Goal: Task Accomplishment & Management: Use online tool/utility

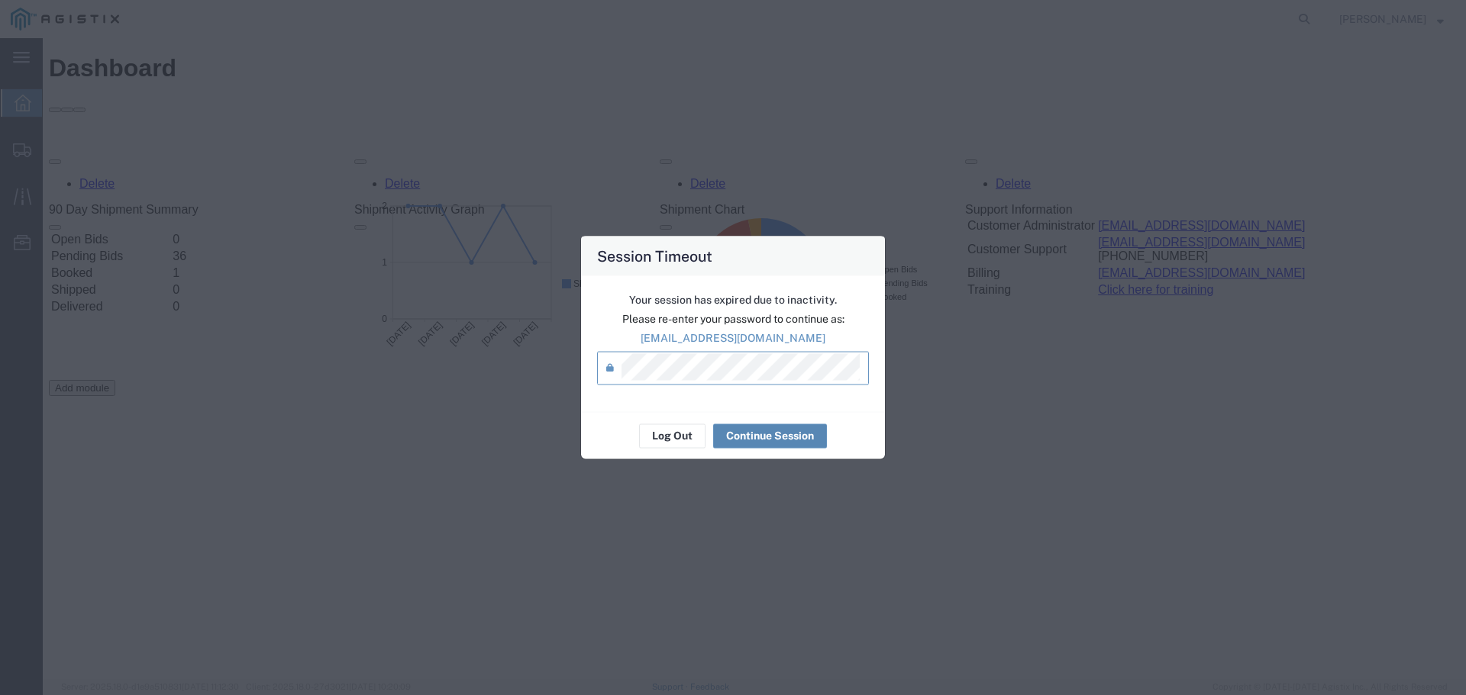
click at [772, 434] on button "Continue Session" at bounding box center [770, 436] width 114 height 24
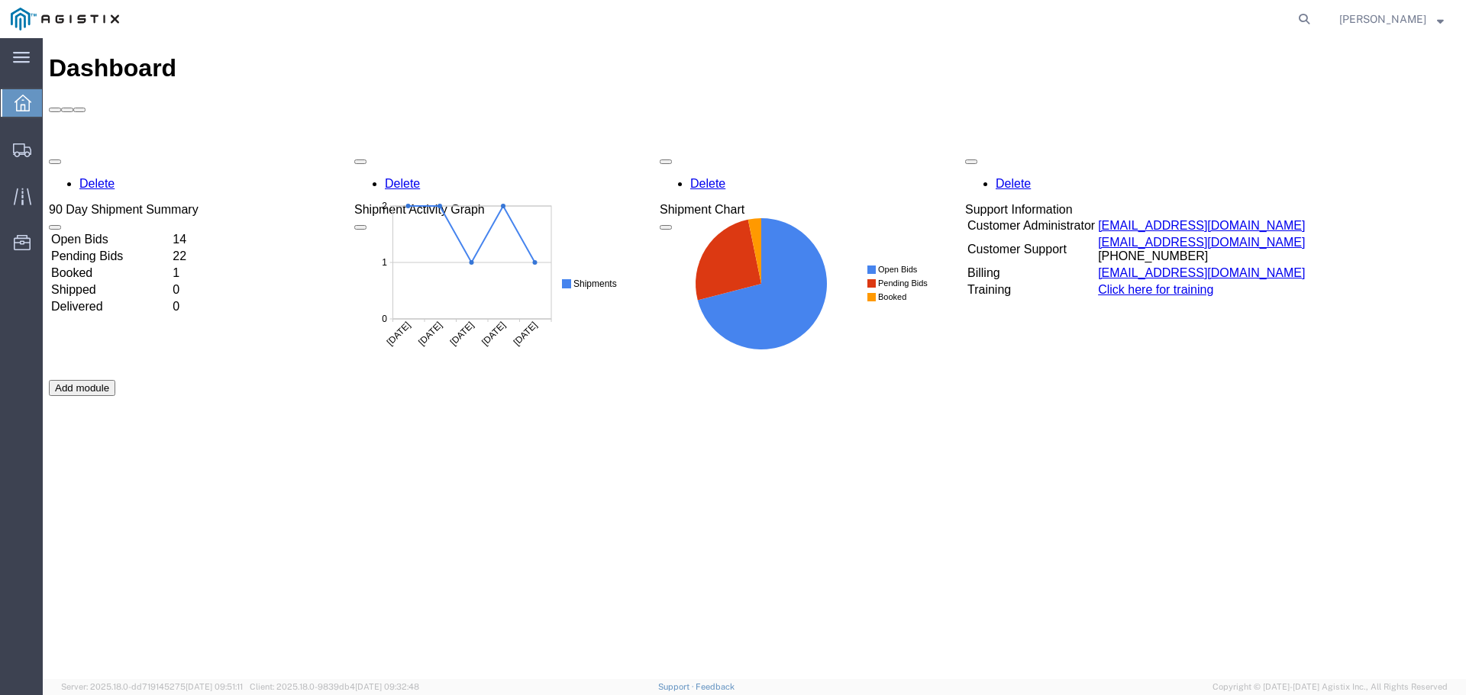
click at [95, 232] on td "Open Bids" at bounding box center [110, 239] width 120 height 15
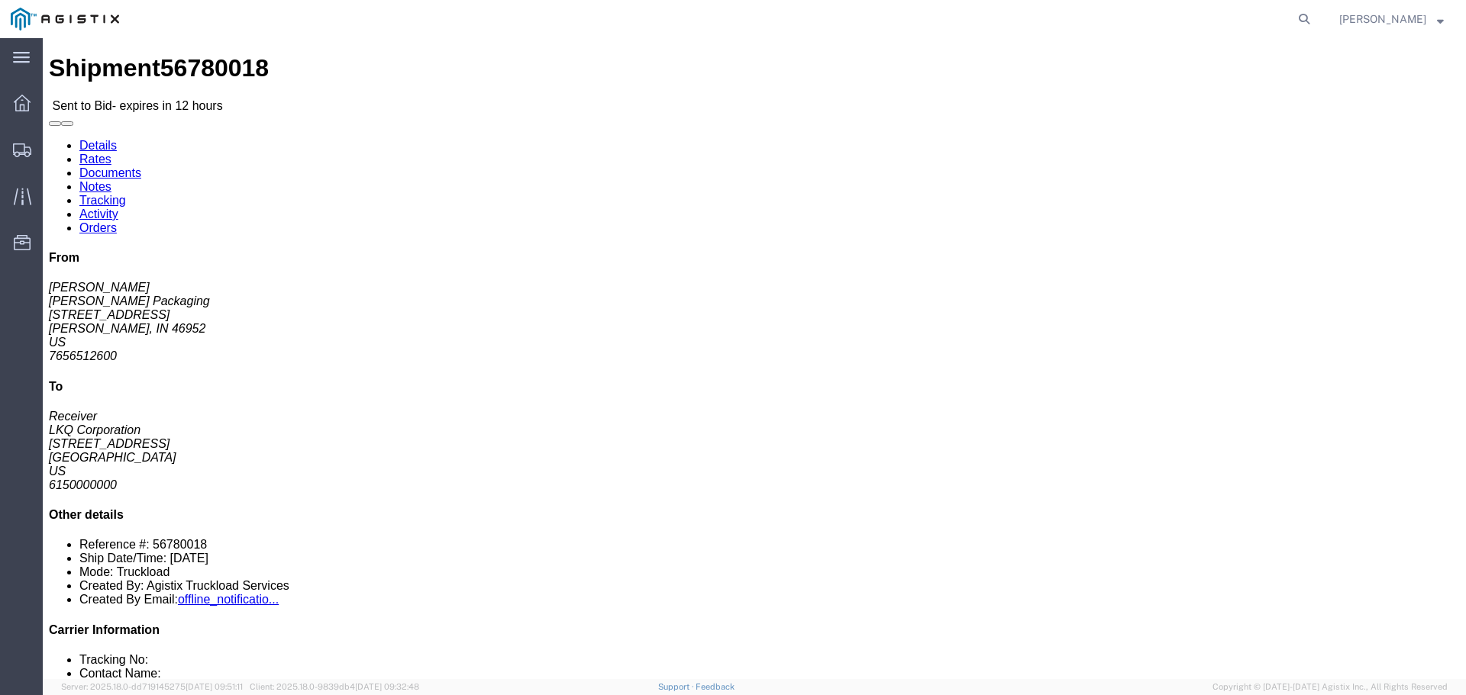
click button "button"
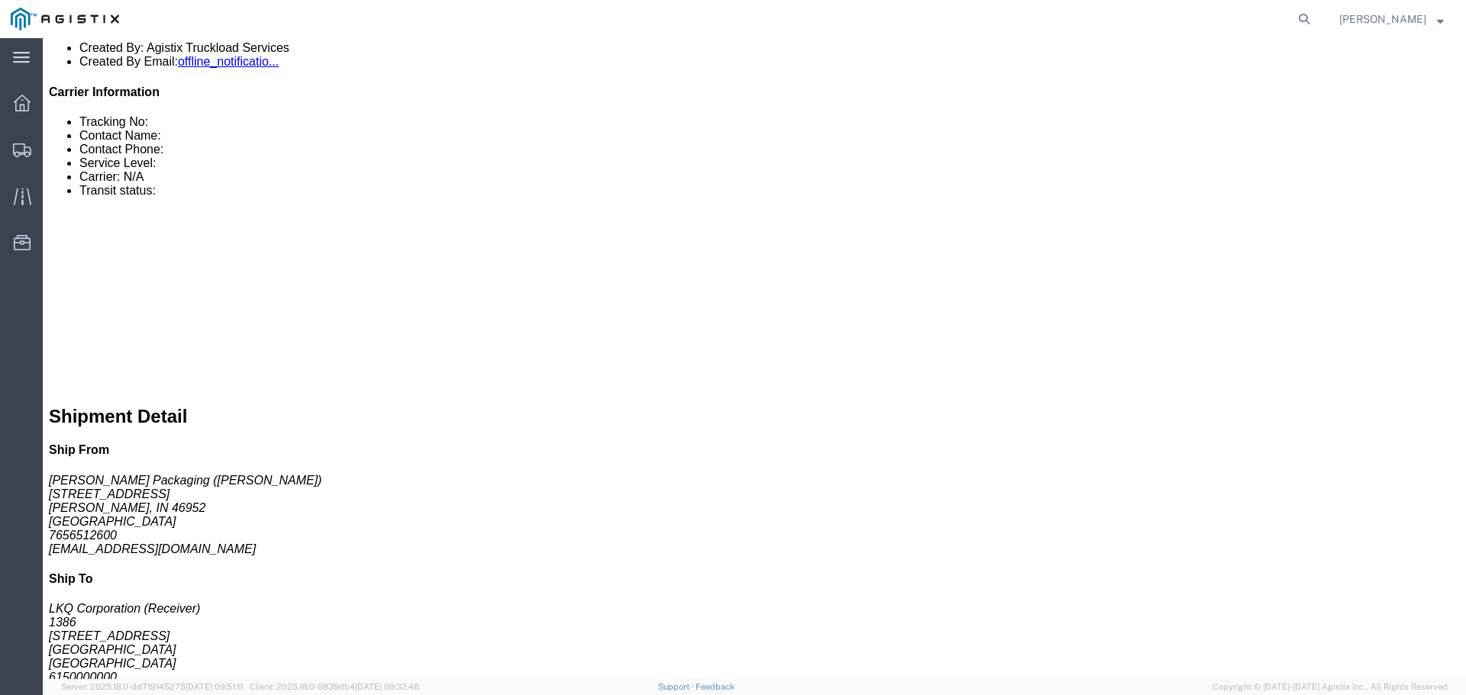
scroll to position [534, 0]
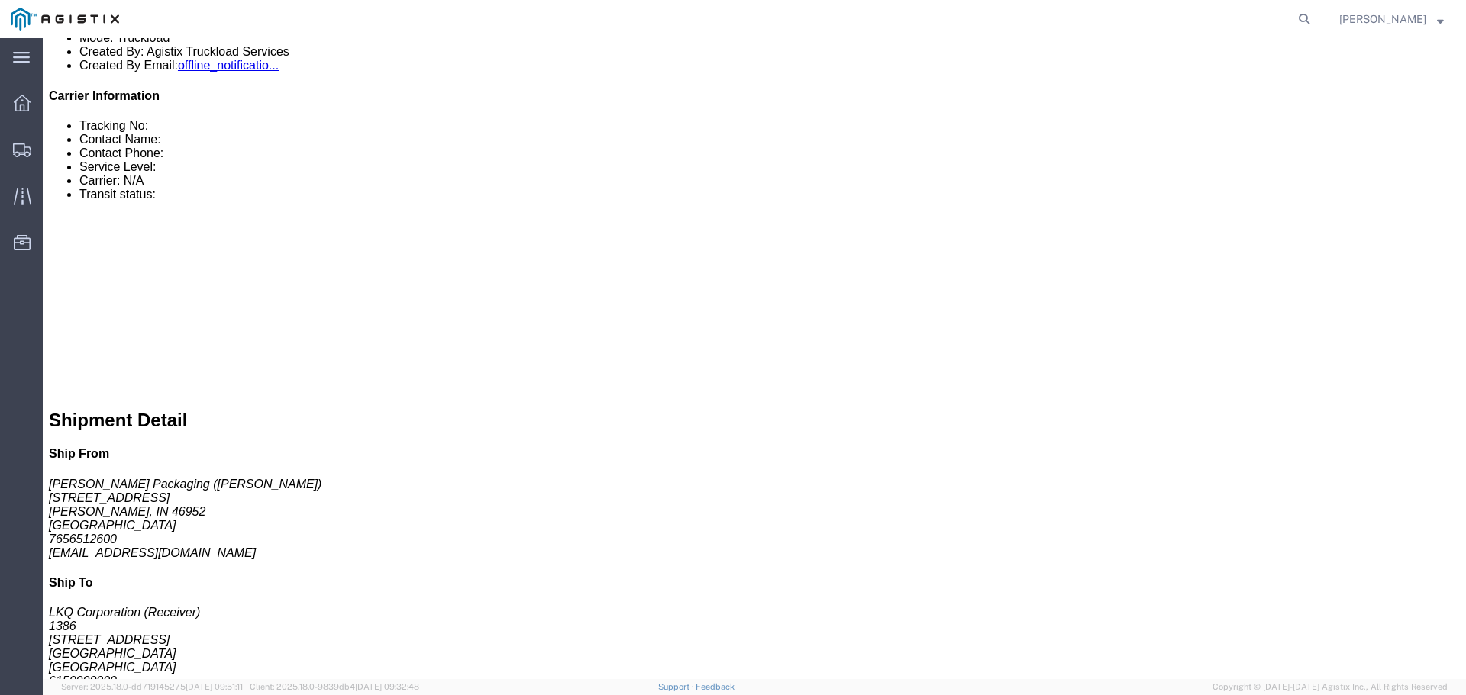
click link "Enter / Modify Bid"
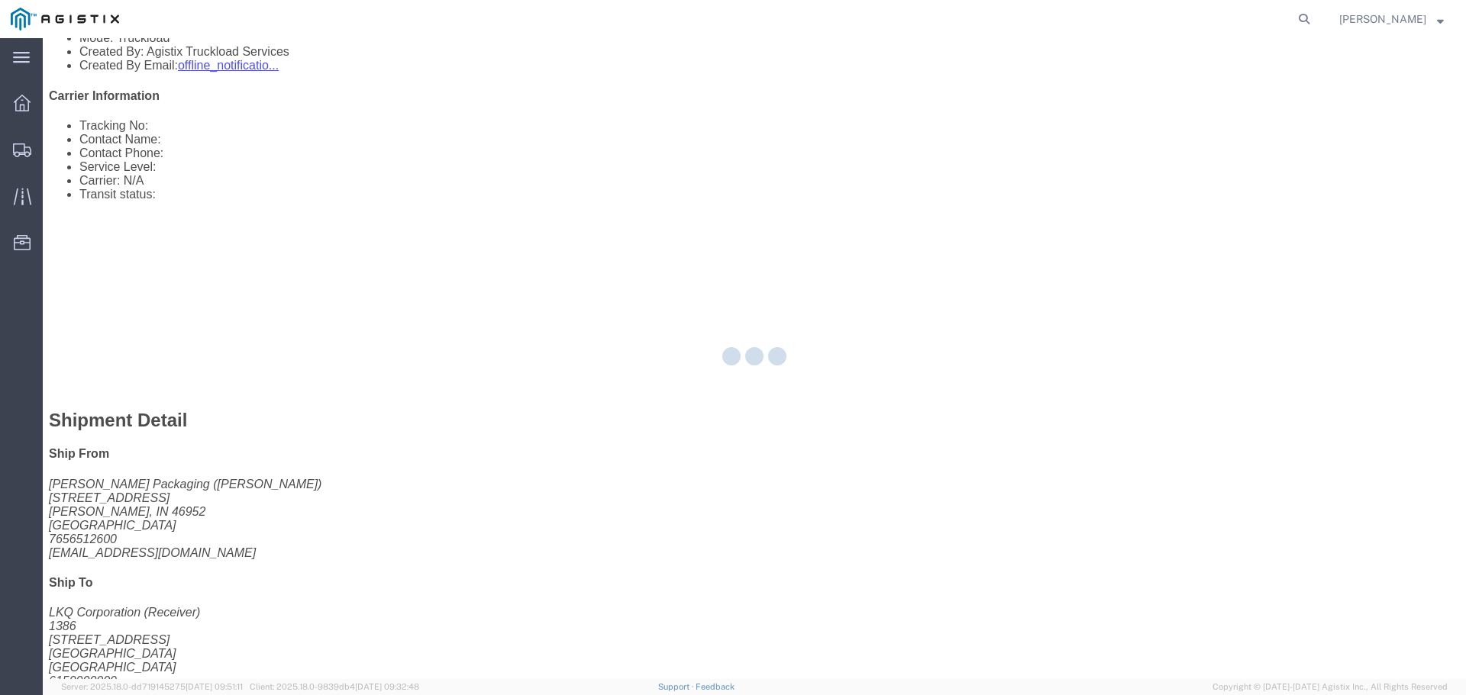
select select "22593"
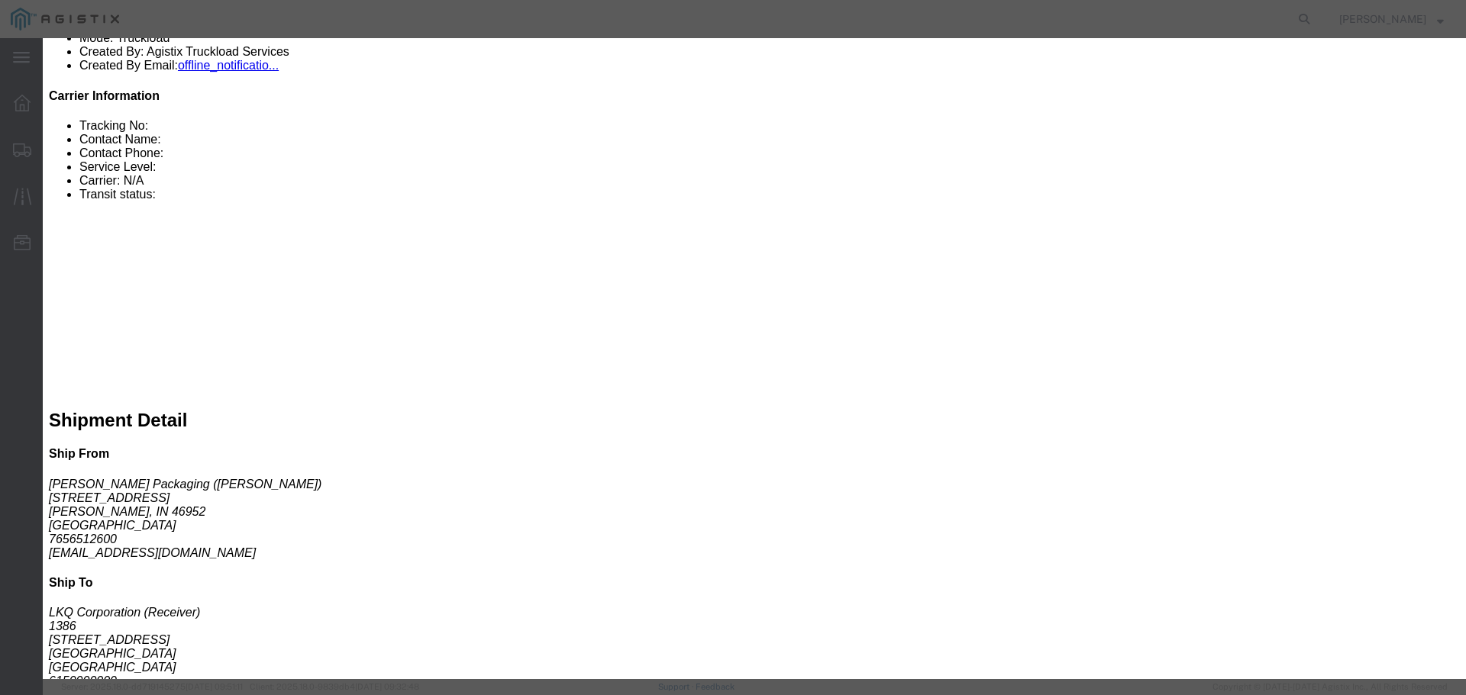
click select "Select Rail TL Standard 3 - 5 Day"
select select "41882"
click select "Select Rail TL Standard 3 - 5 Day"
drag, startPoint x: 1023, startPoint y: 136, endPoint x: 1029, endPoint y: 151, distance: 16.4
click input "text"
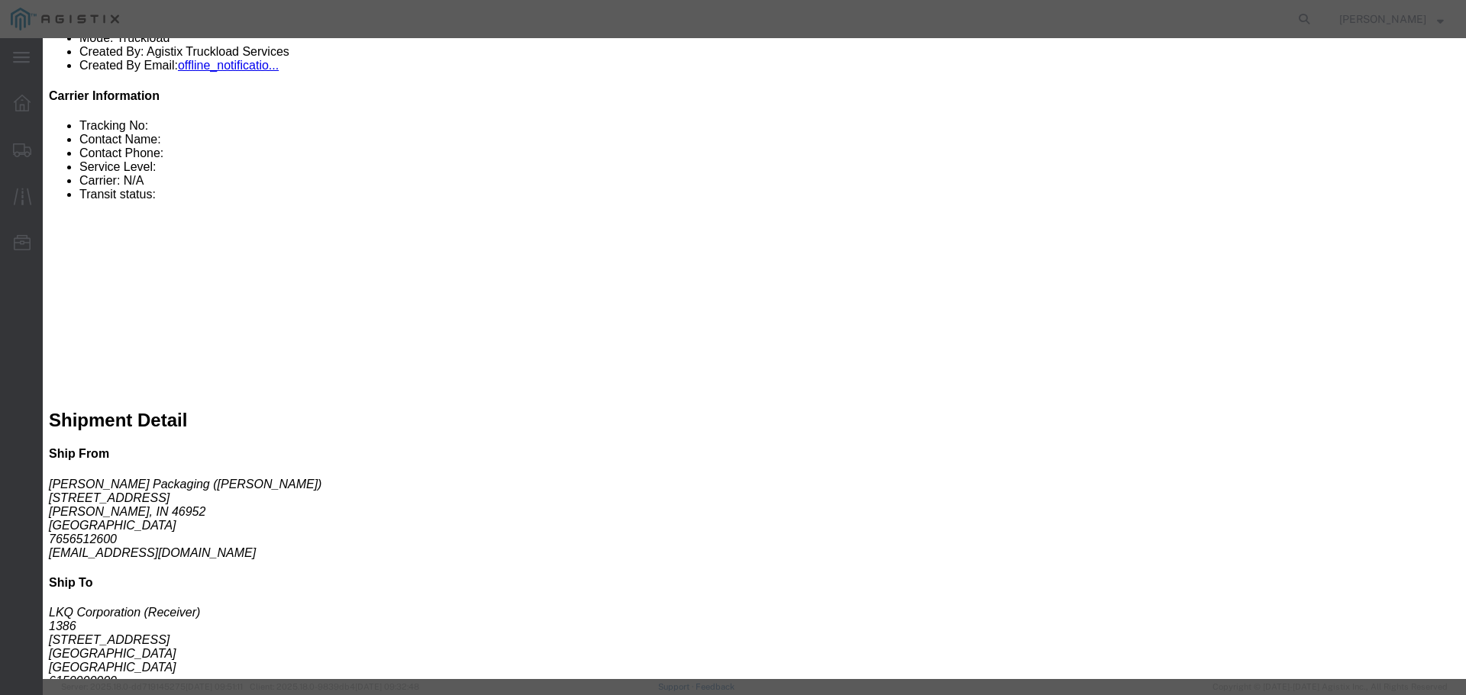
type input "RLX"
click div "Reference"
click select "Select Air Less than Truckload Multi-Leg Ocean Freight Rail Small Parcel Truckl…"
select select "TL"
click select "Select Air Less than Truckload Multi-Leg Ocean Freight Rail Small Parcel Truckl…"
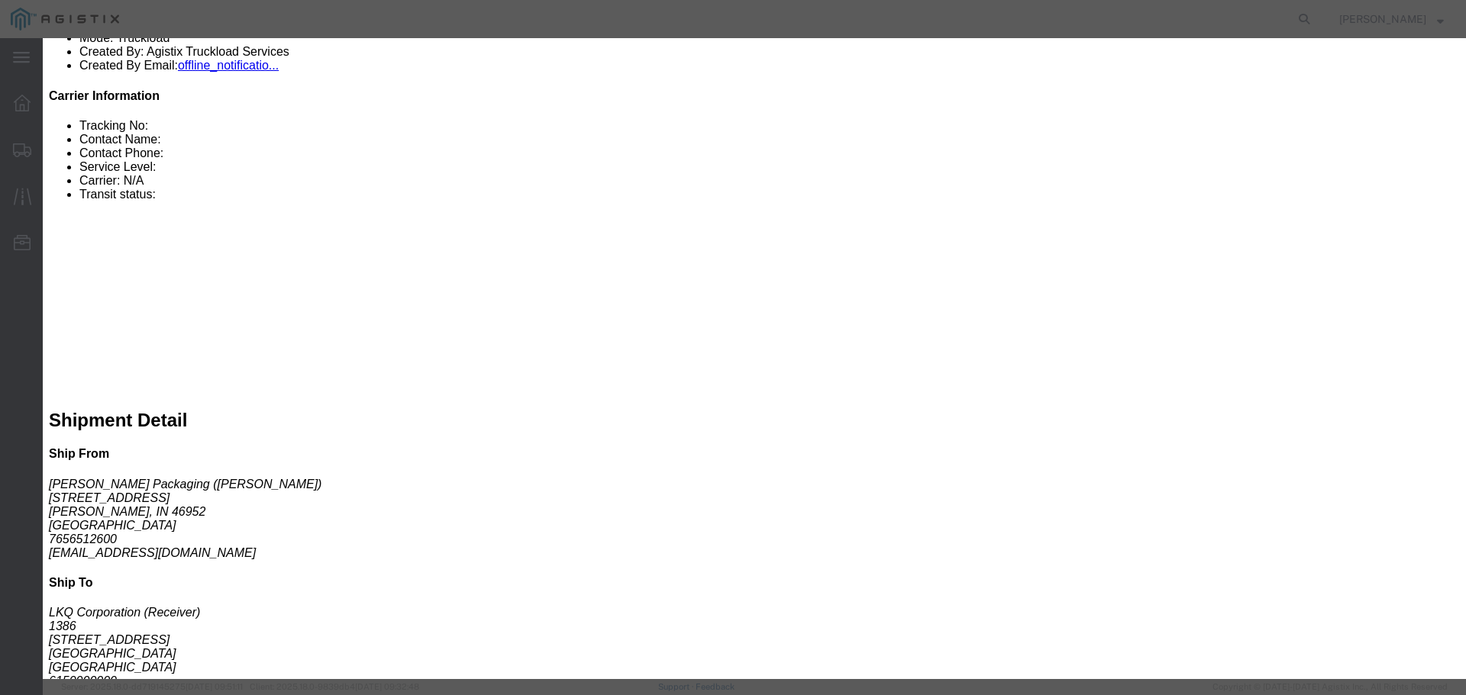
click input "number"
type input "1"
click input "number"
type input "1945"
click div "Select 2 Day Service 3 Axle Winch Truck 3 to 5 Day Service 96L Domestic Flat Ra…"
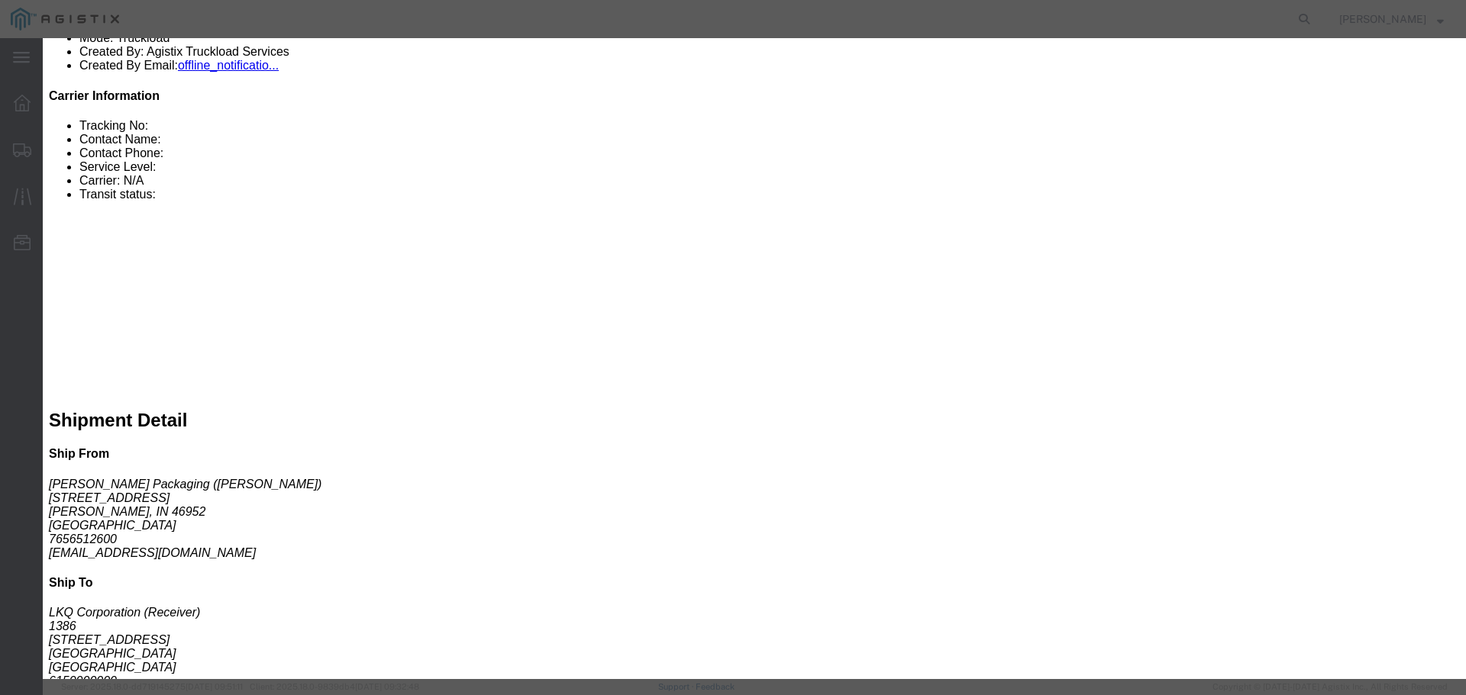
click button "Submit"
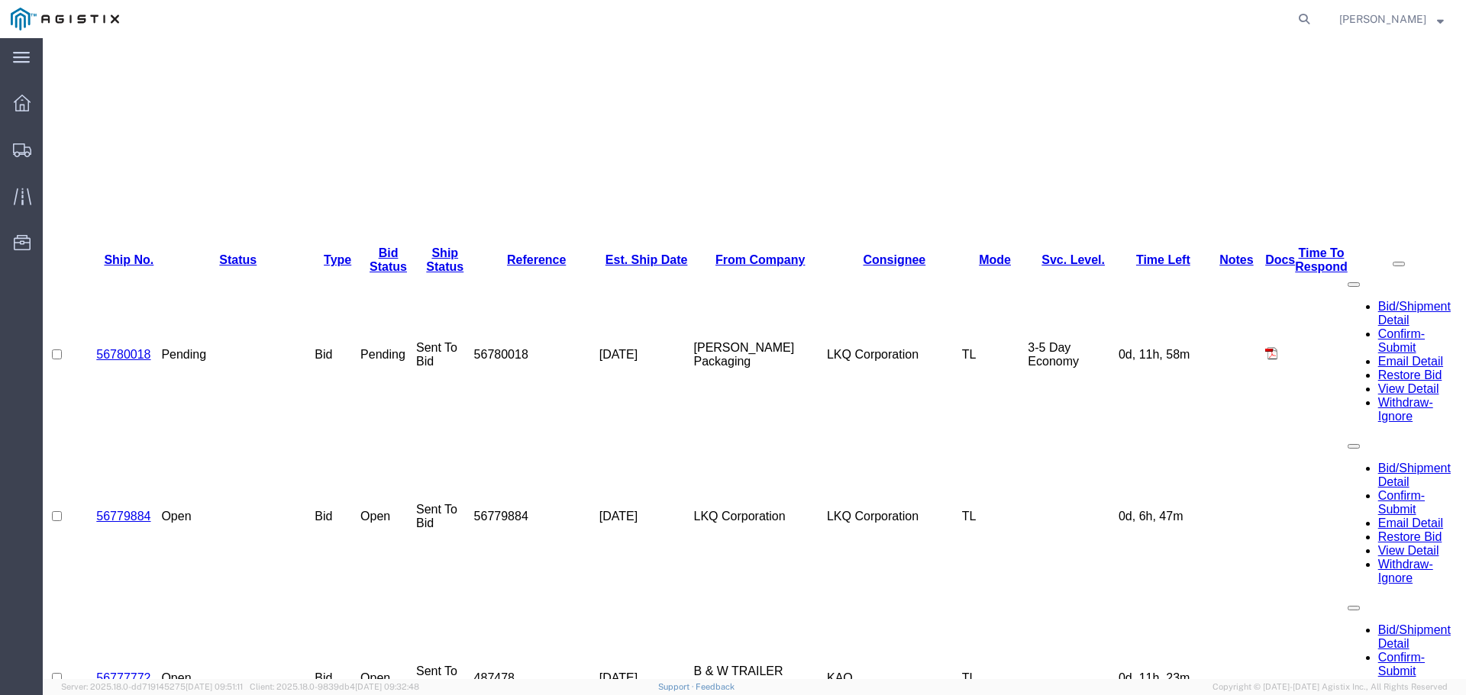
scroll to position [430, 0]
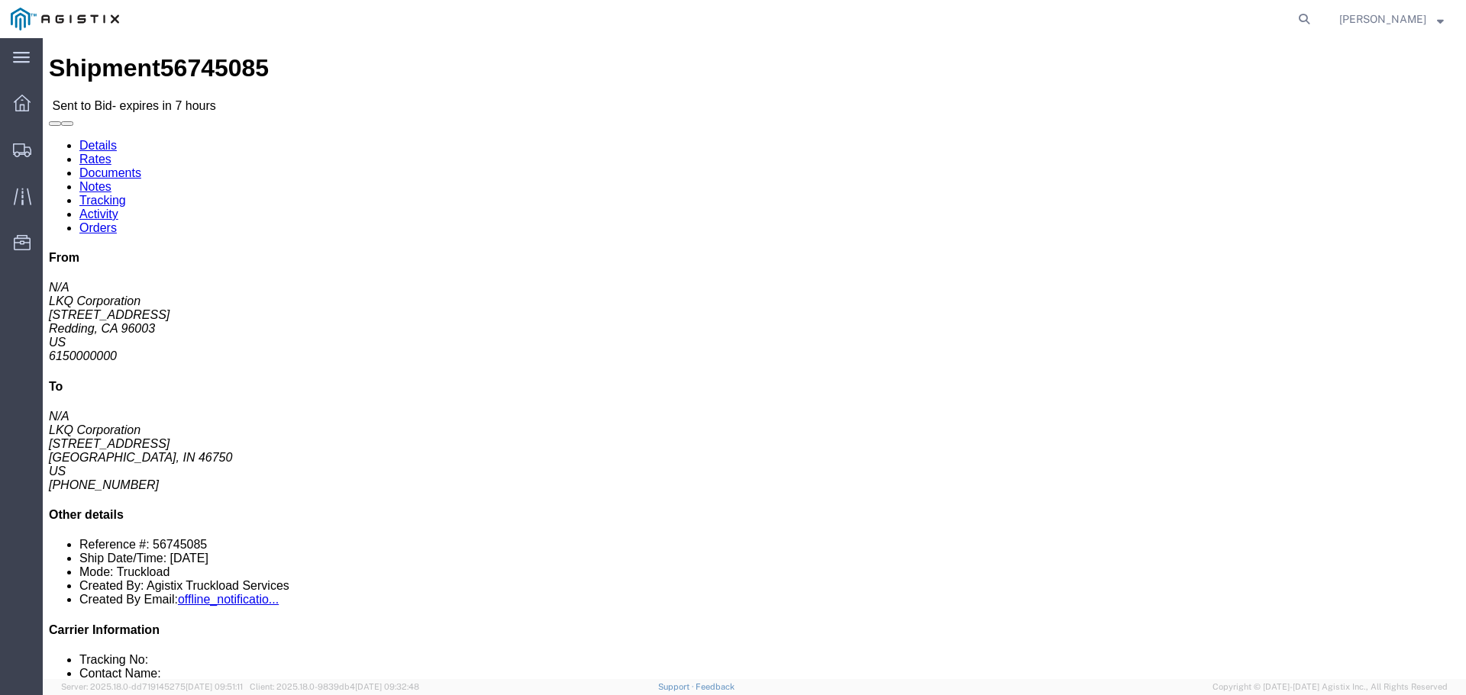
click button "button"
click link "Enter / Modify Bid"
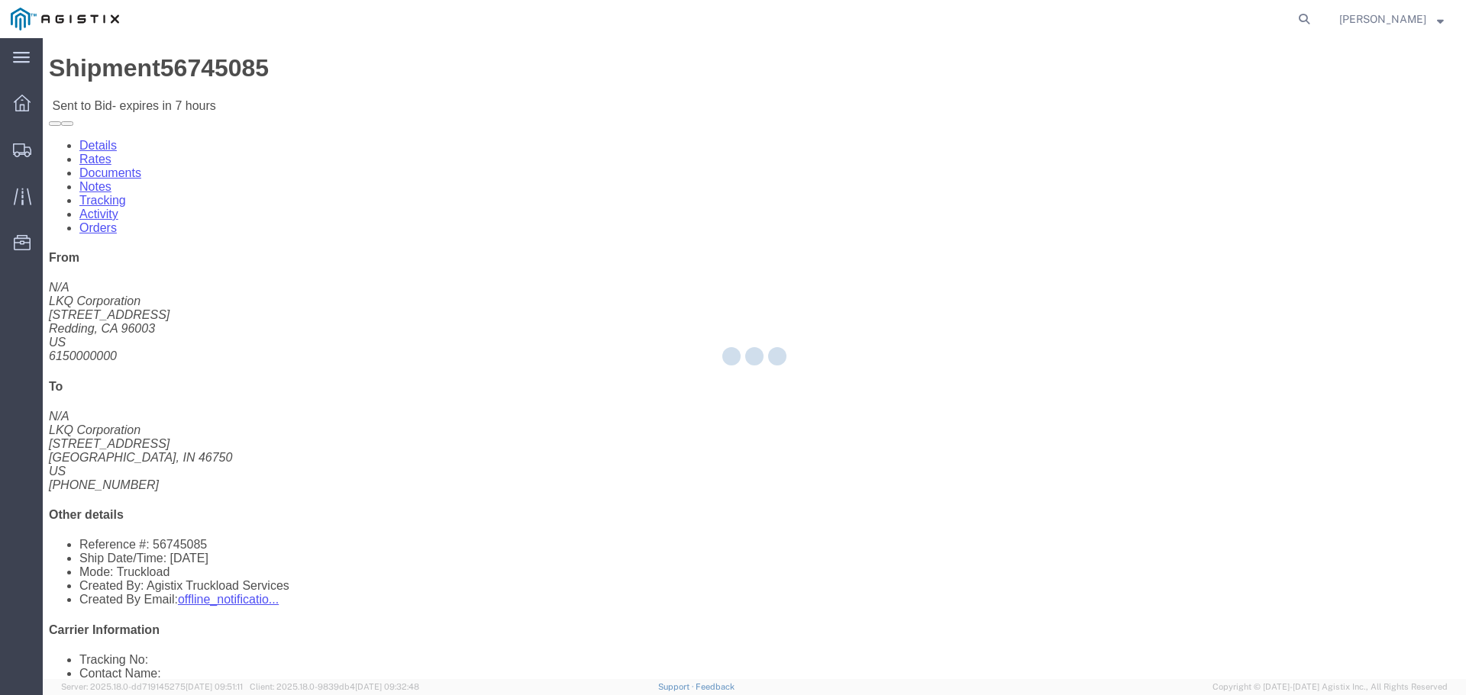
select select "22593"
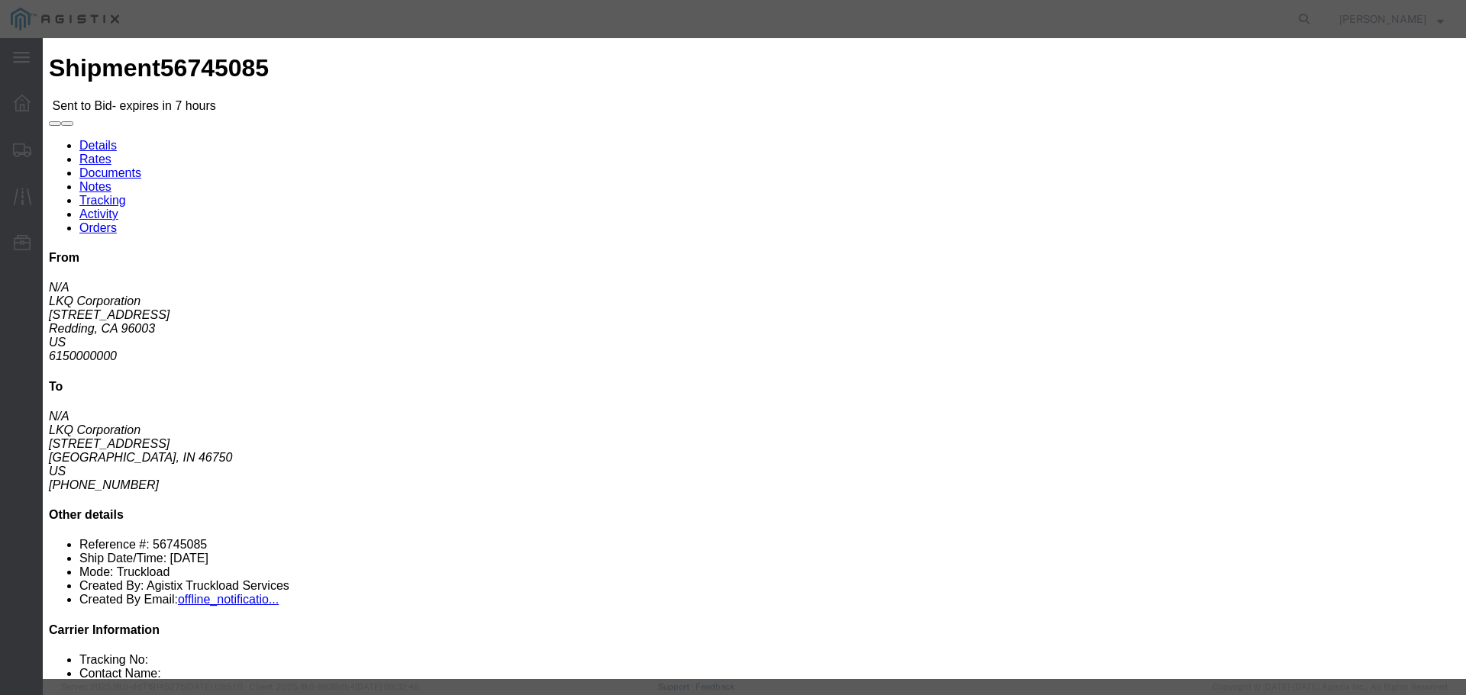
click select "Select Rail TL Standard 3 - 5 Day"
select select "41882"
click select "Select Rail TL Standard 3 - 5 Day"
click input "text"
type input "RLX"
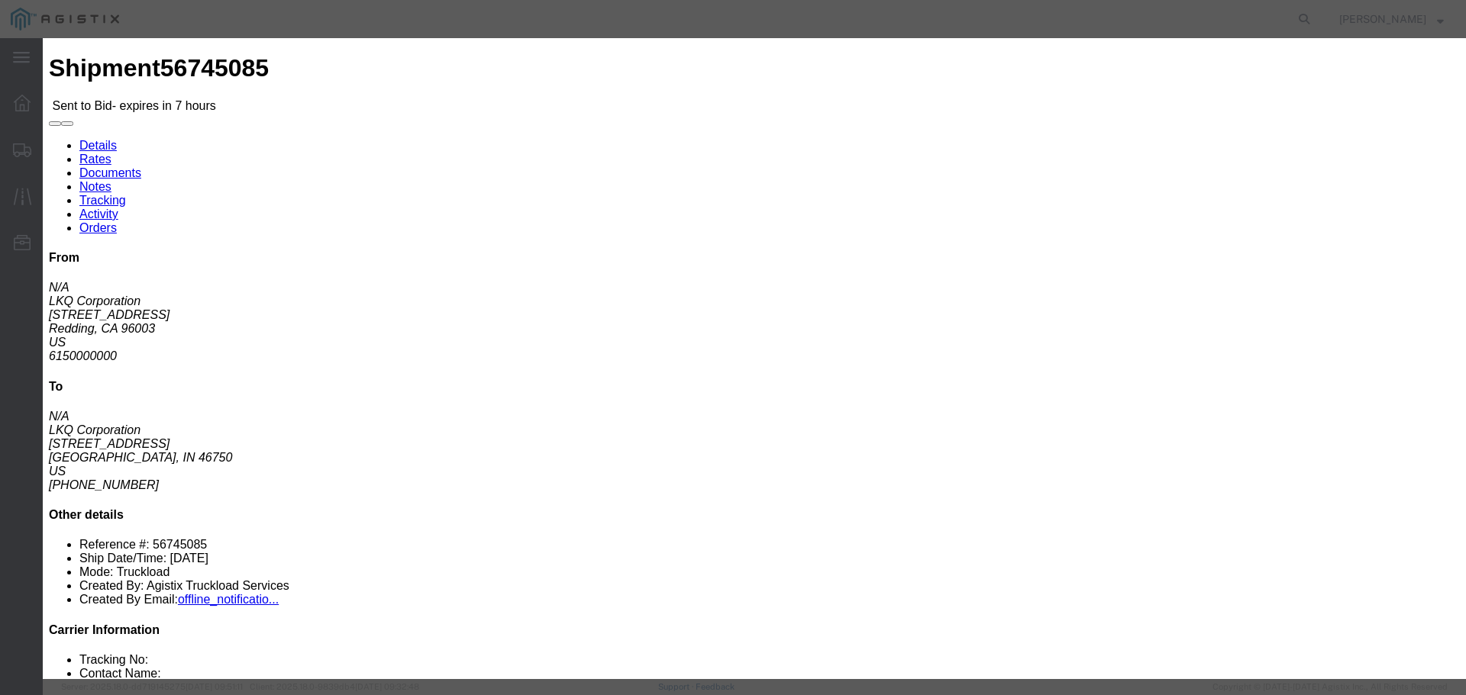
click select "Select Air Less than Truckload Multi-Leg Ocean Freight Rail Small Parcel Truckl…"
select select "TL"
click select "Select Air Less than Truckload Multi-Leg Ocean Freight Rail Small Parcel Truckl…"
click input "number"
type input "3"
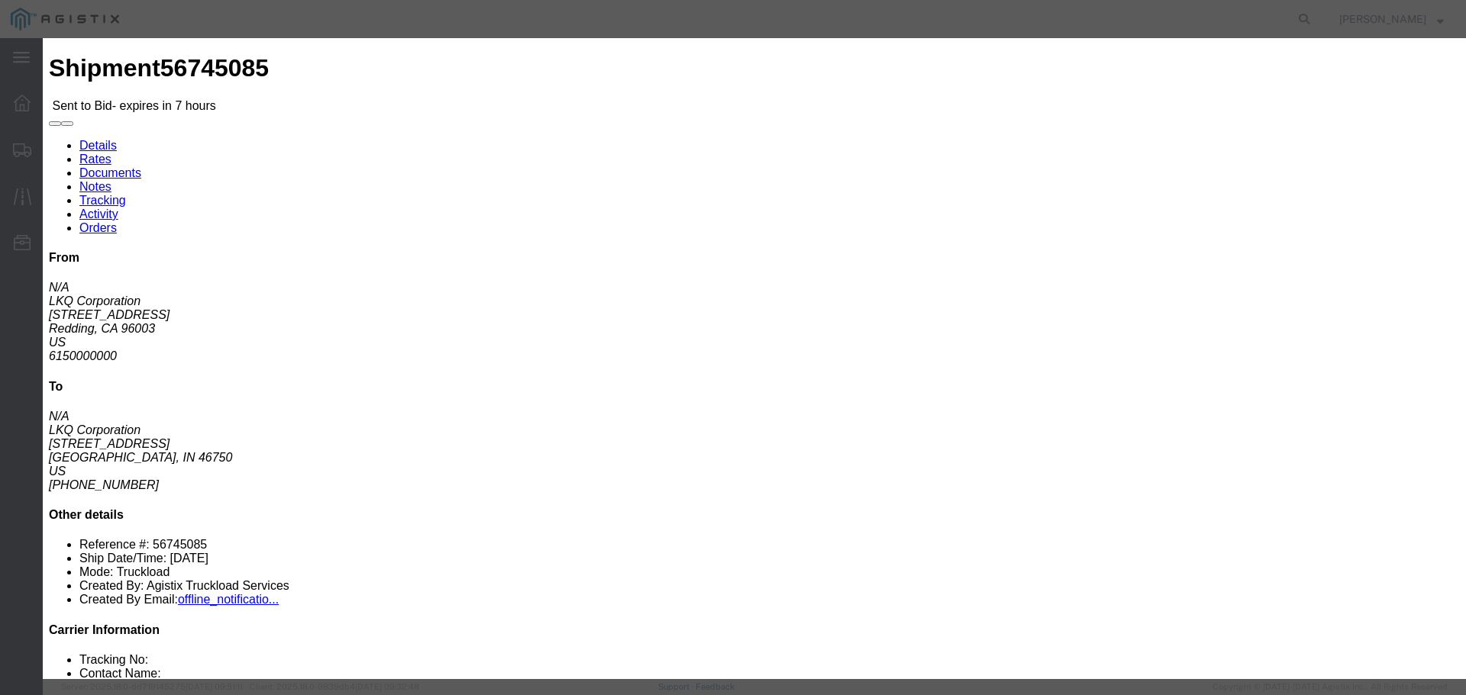
click input "number"
type input "3500"
click button "Submit"
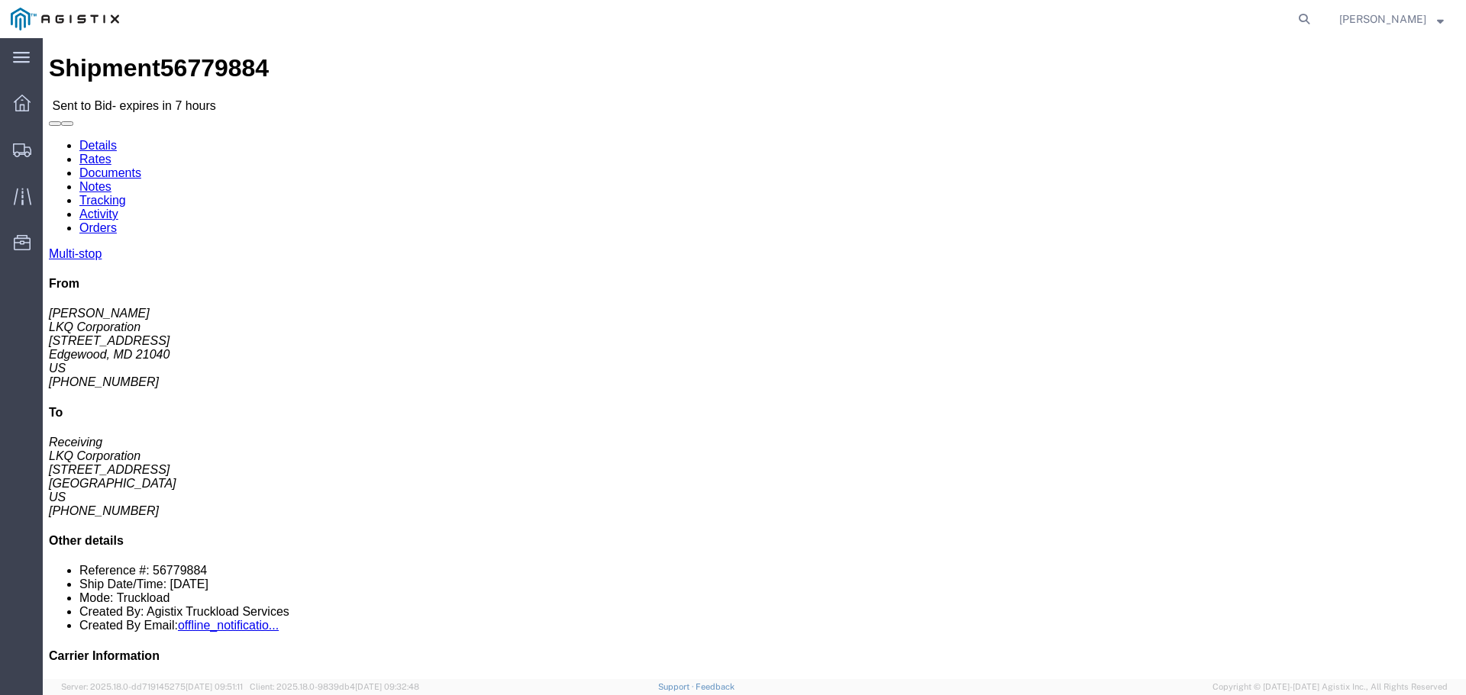
click button "button"
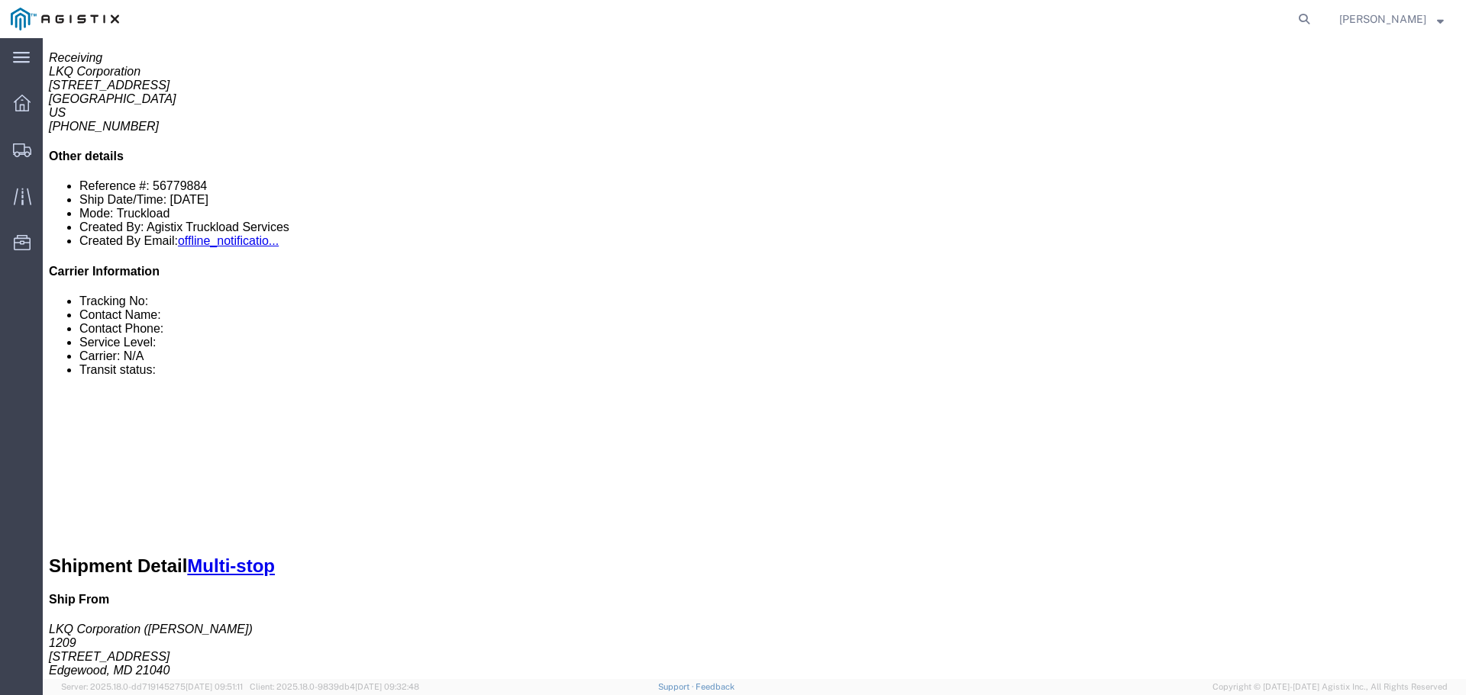
scroll to position [458, 0]
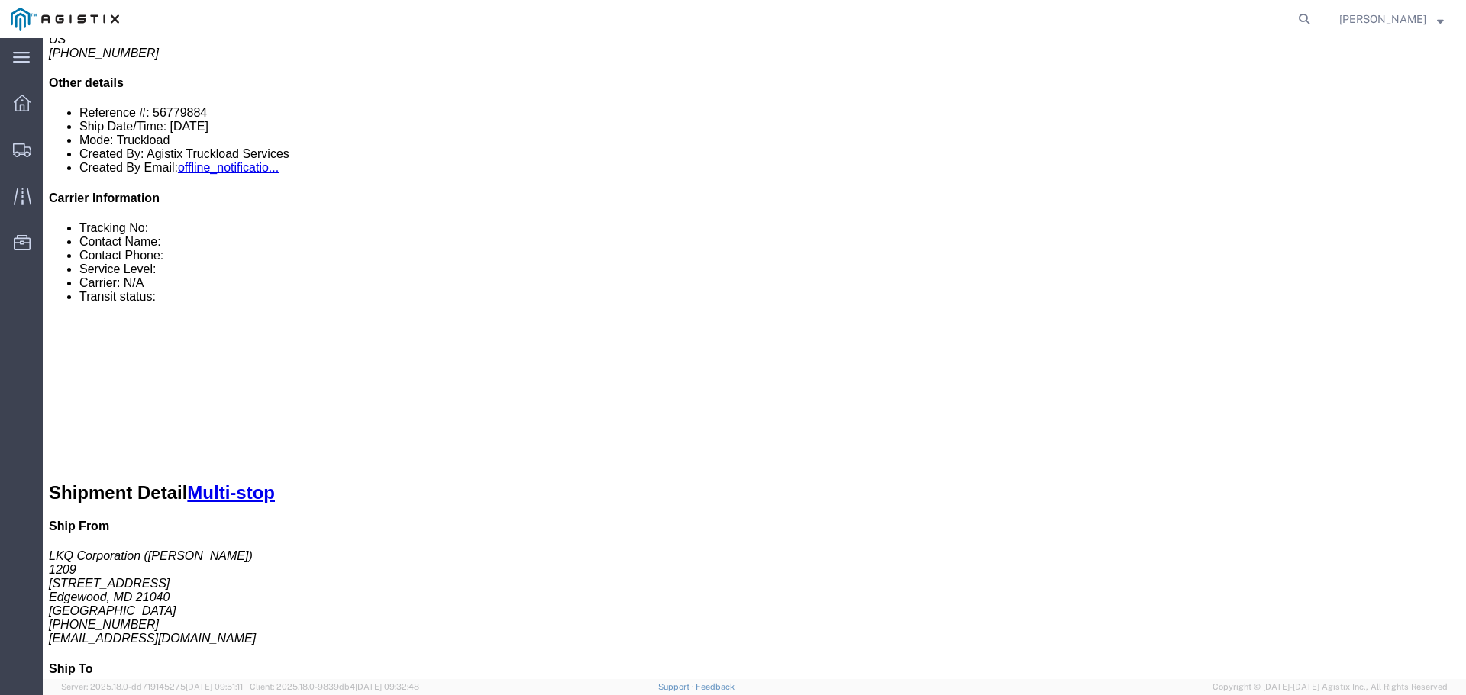
click link "Enter / Modify Bid"
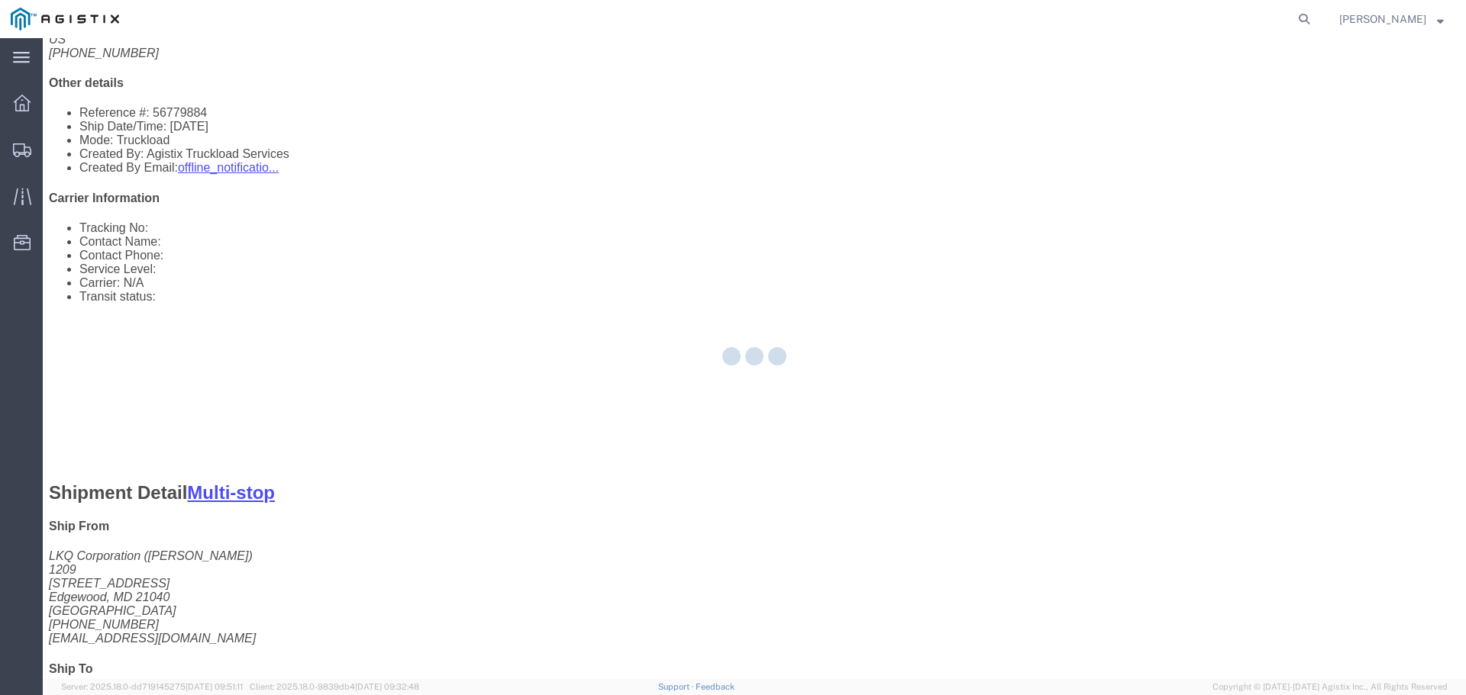
select select "22593"
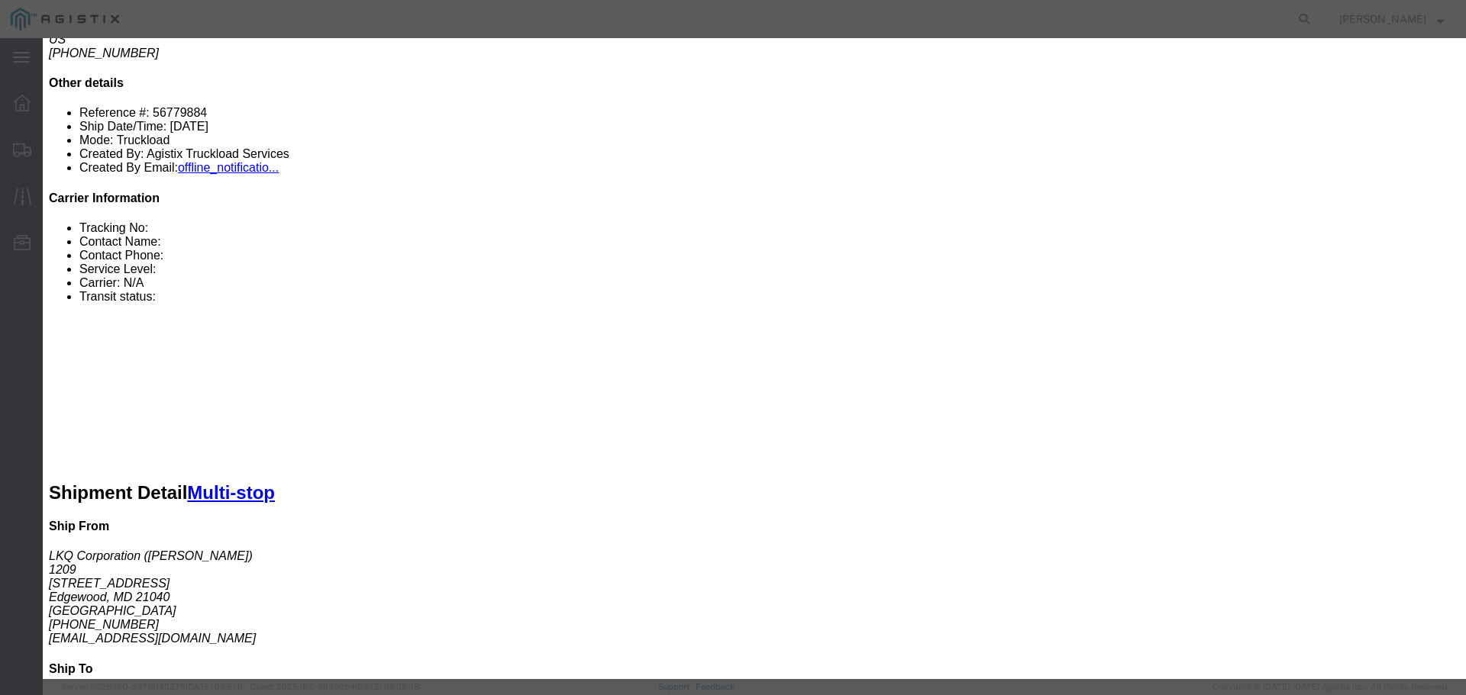
click select "Select Rail TL Standard 3 - 5 Day"
select select "41882"
click select "Select Rail TL Standard 3 - 5 Day"
click input "text"
type input "RLX"
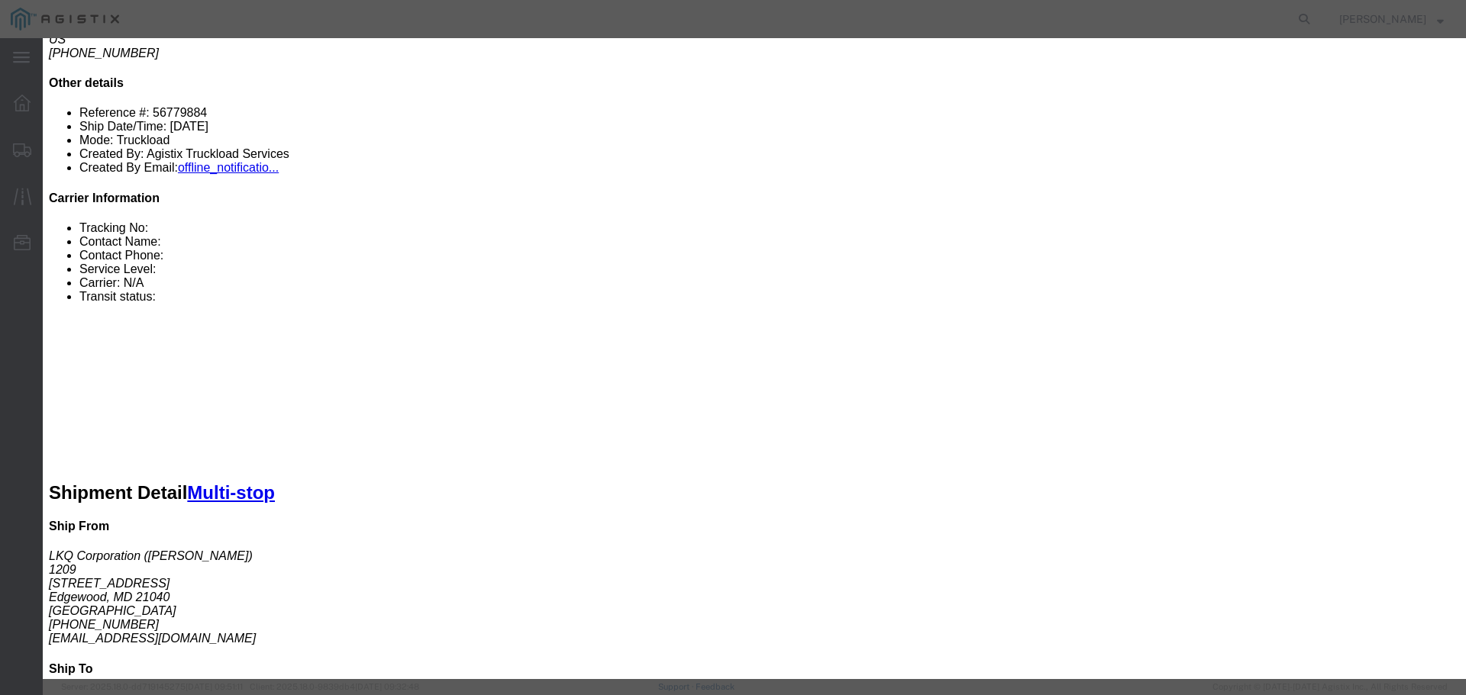
click select "Select Air Less than Truckload Multi-Leg Ocean Freight Rail Small Parcel Truckl…"
select select "TL"
click select "Select Air Less than Truckload Multi-Leg Ocean Freight Rail Small Parcel Truckl…"
click input "number"
type input "3"
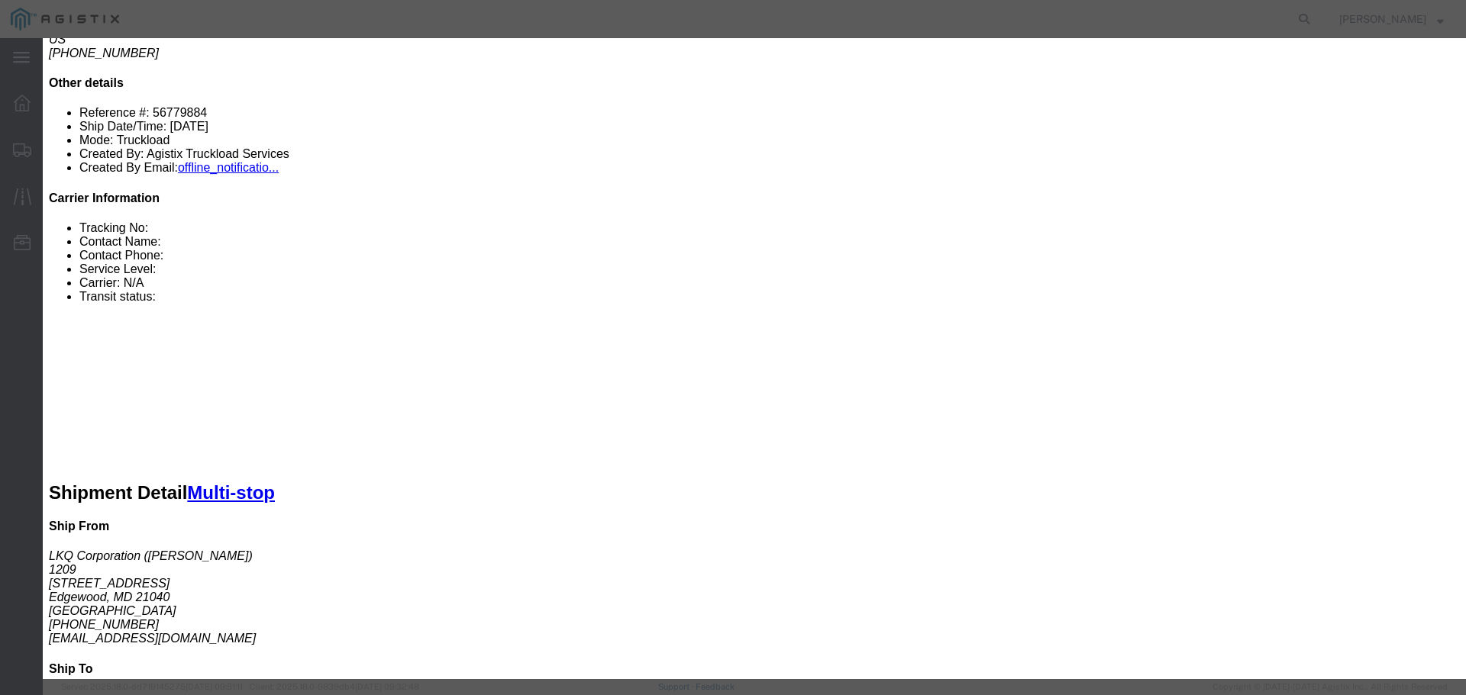
click input "number"
type input "2315"
click textarea
type textarea "Extra stop built in to the rate"
click button "Submit"
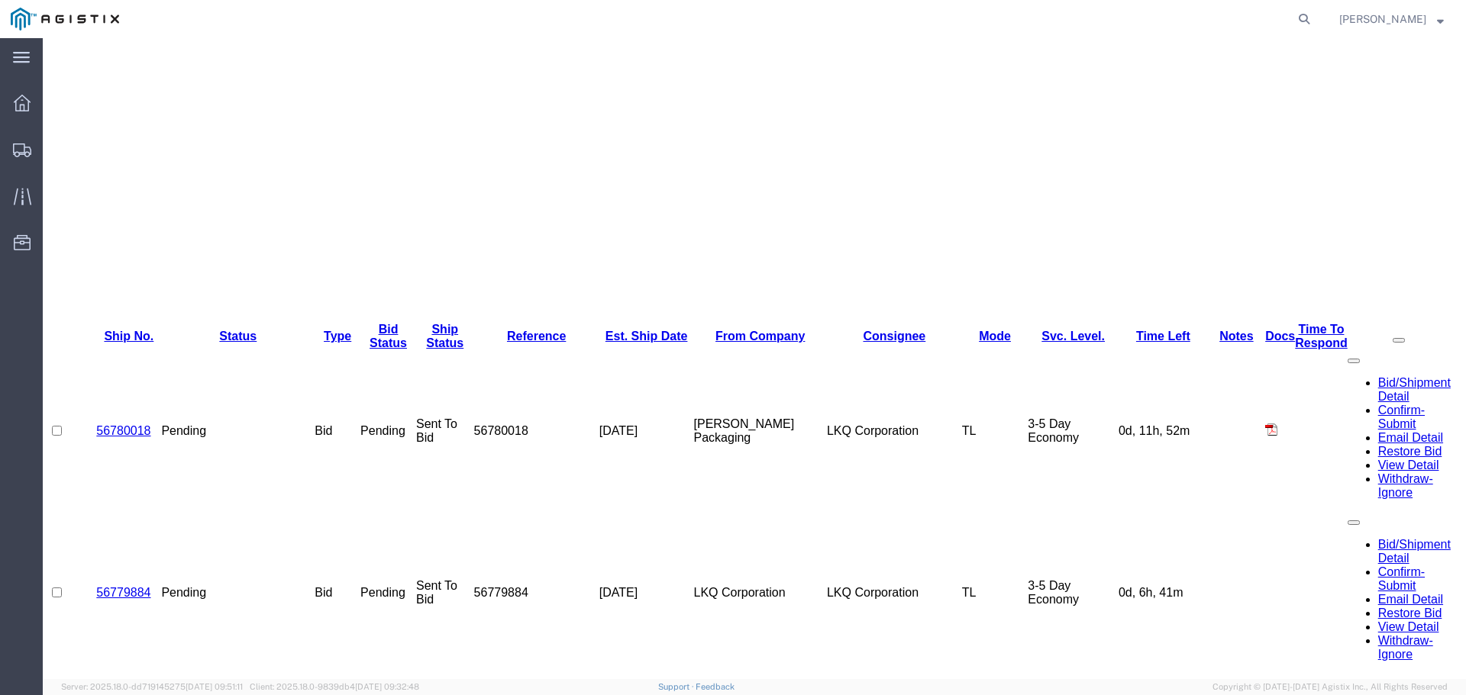
scroll to position [430, 0]
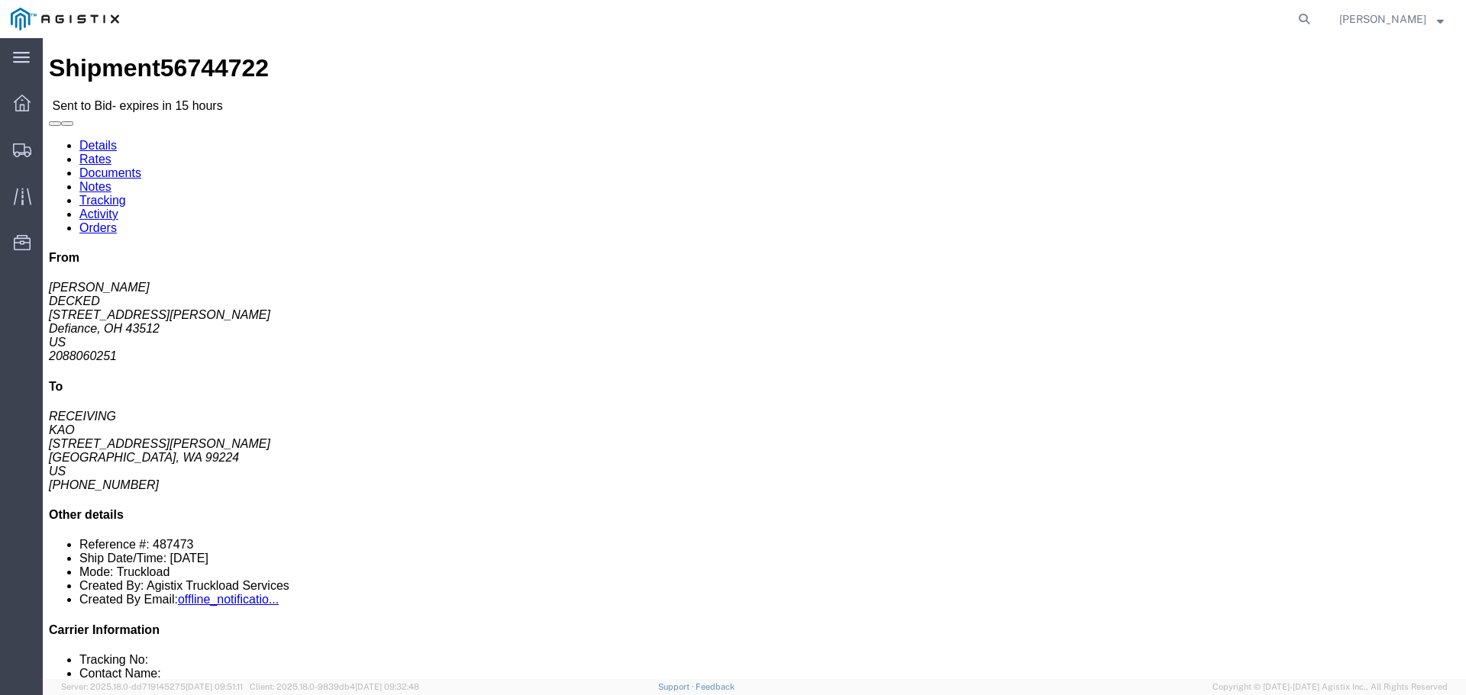
click button "button"
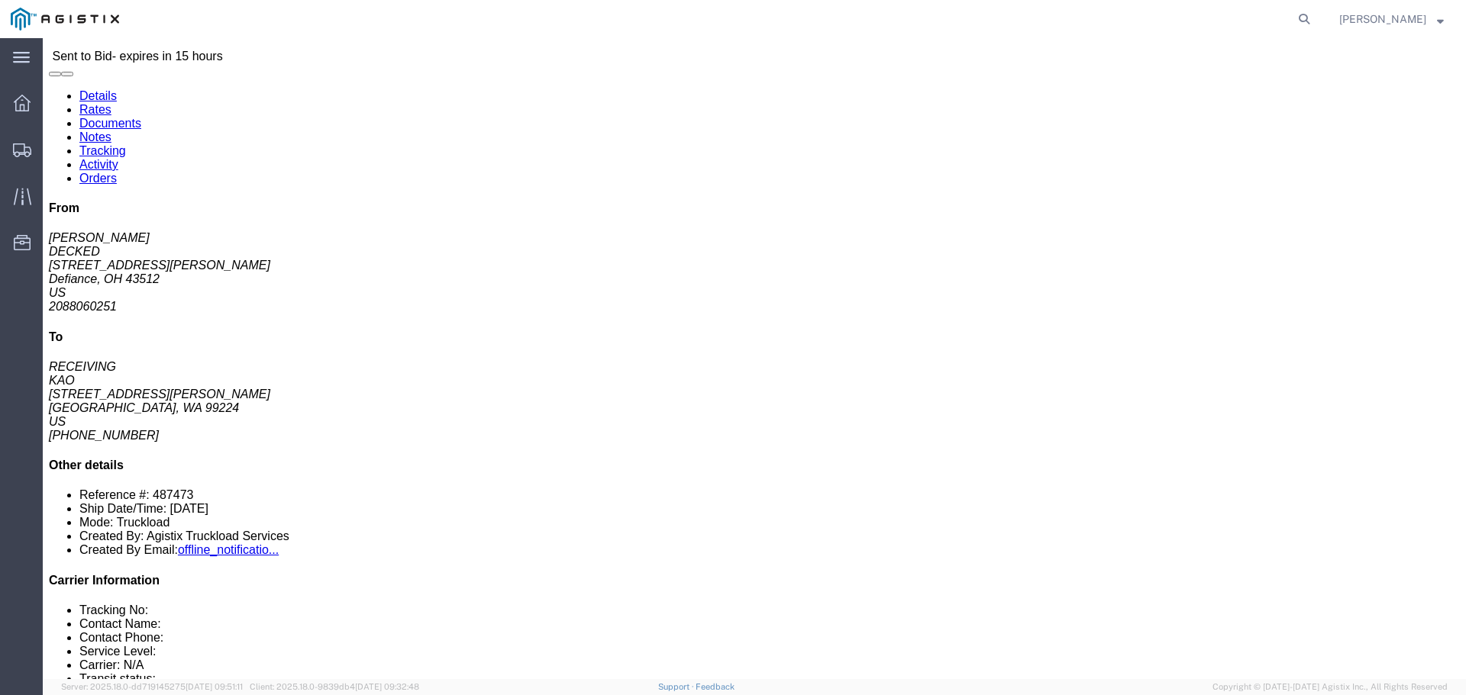
scroll to position [76, 0]
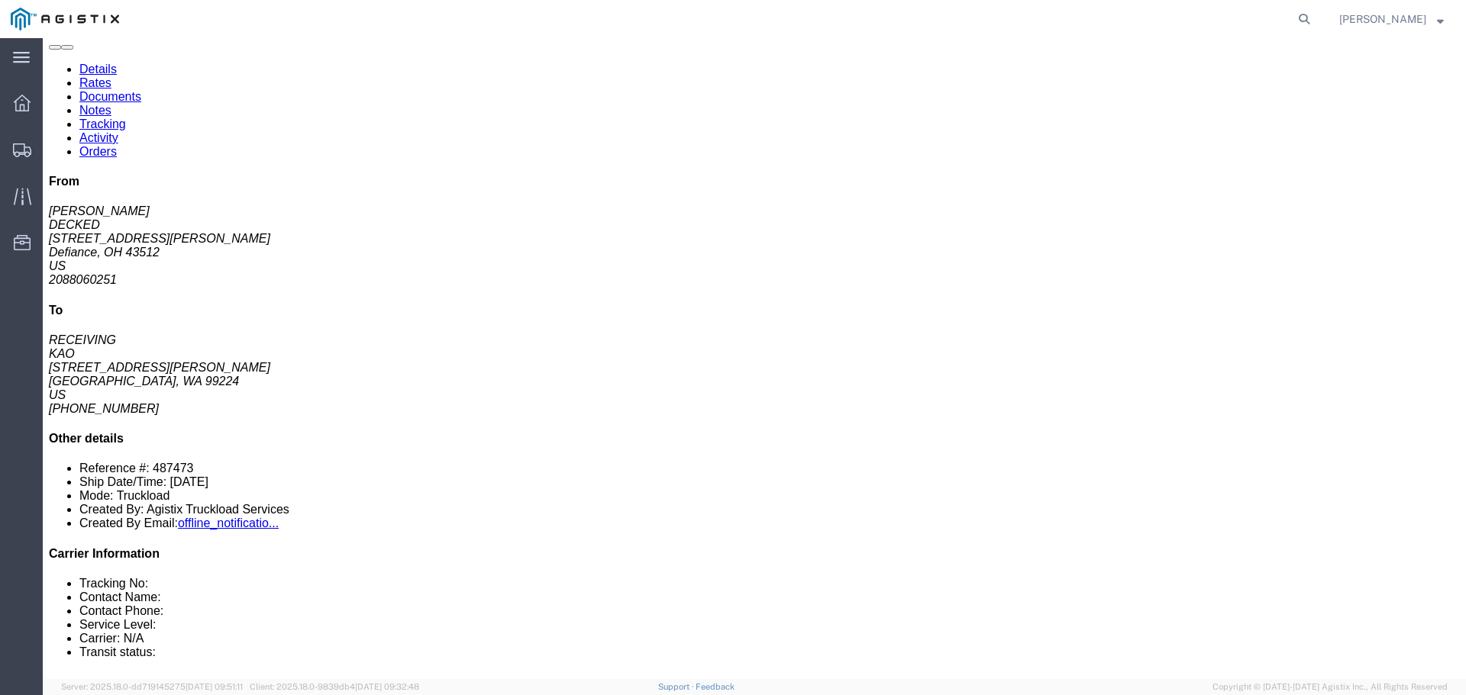
click link "Enter / Modify Bid"
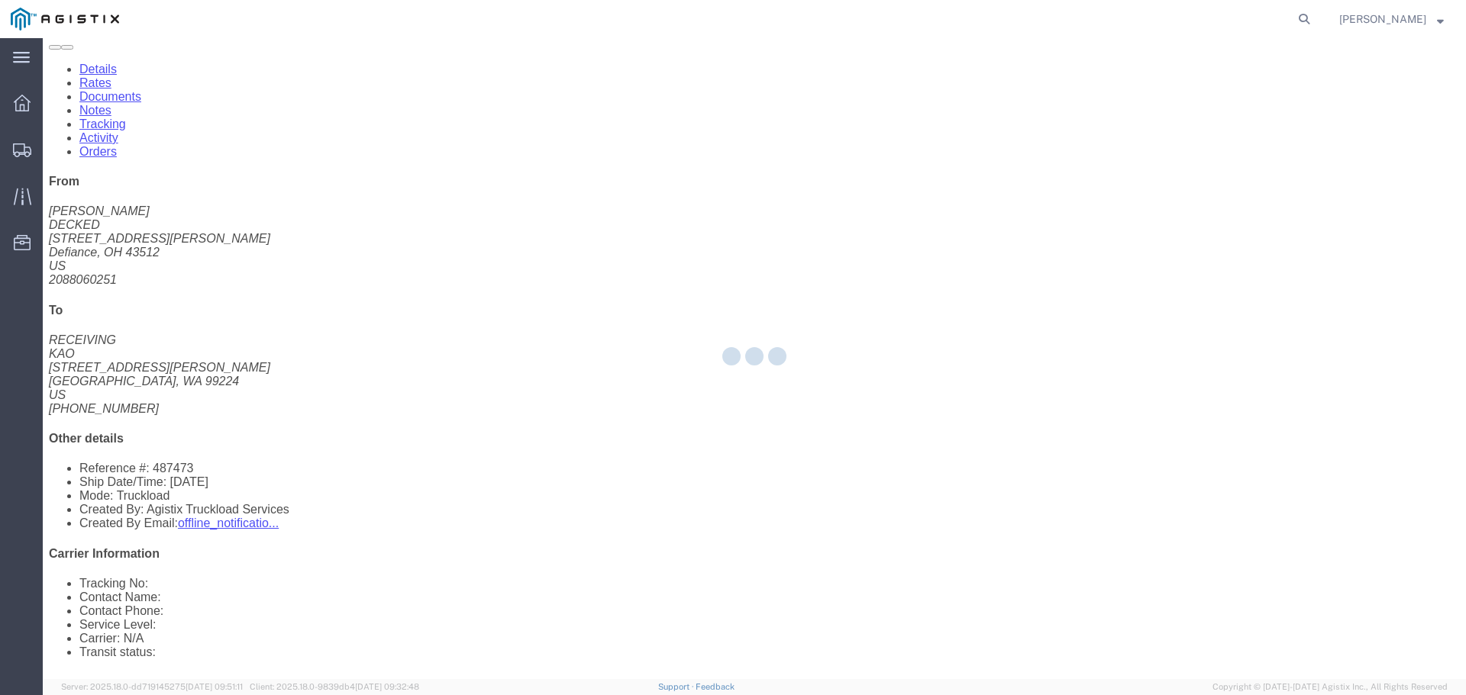
select select "22593"
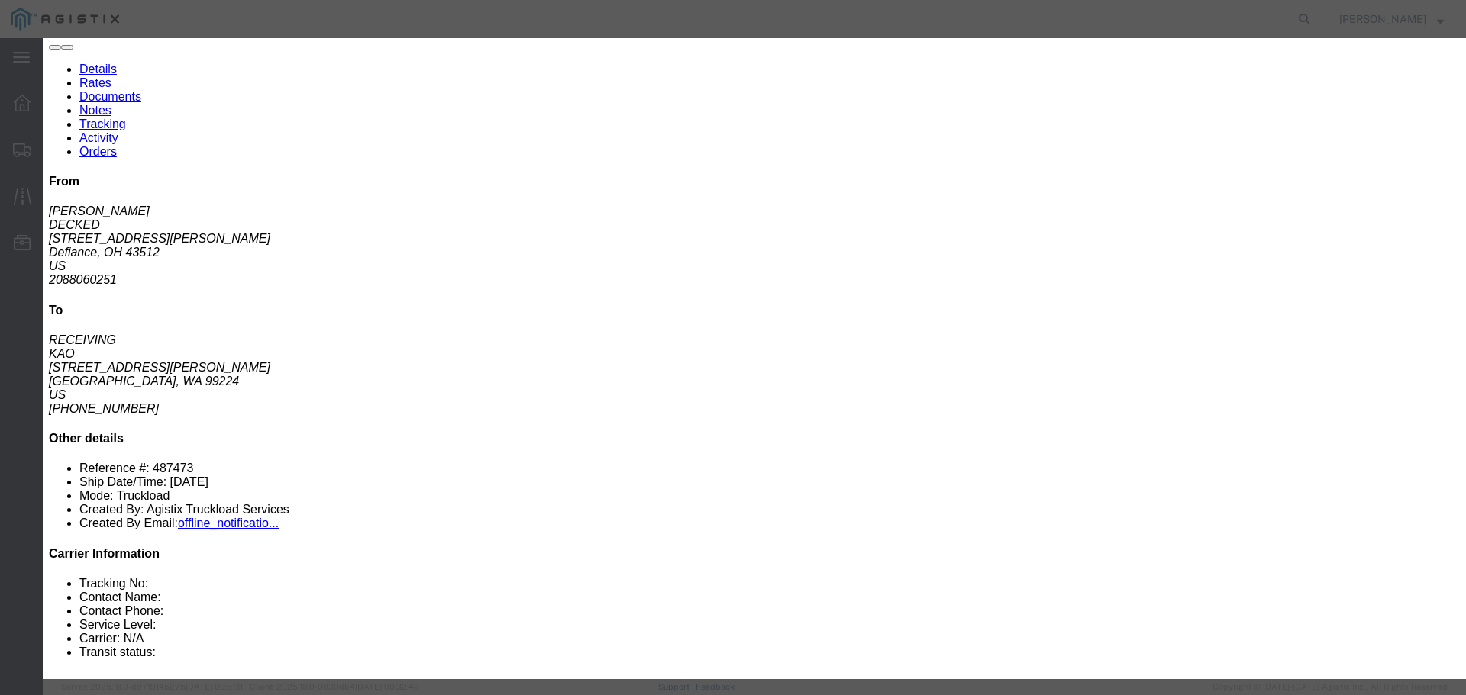
click select "Select Rail TL Standard 3 - 5 Day"
select select "41882"
click select "Select Rail TL Standard 3 - 5 Day"
click input "text"
type input "RLX"
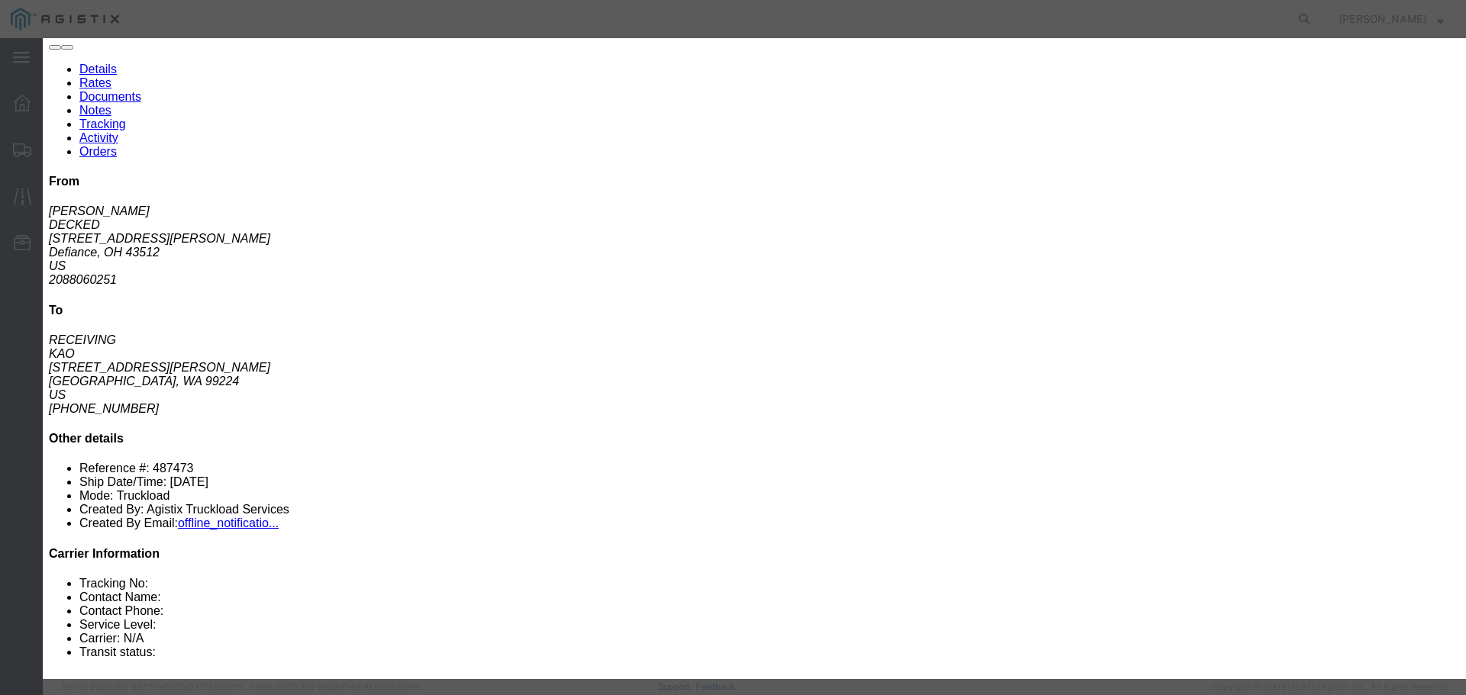
click div "Bid Information Vendor Select Riverstone Logistics LLC Service Level Select Rai…"
click select "Select Air Less than Truckload Multi-Leg Ocean Freight Rail Small Parcel Truckl…"
select select "TL"
click select "Select Air Less than Truckload Multi-Leg Ocean Freight Rail Small Parcel Truckl…"
click input "number"
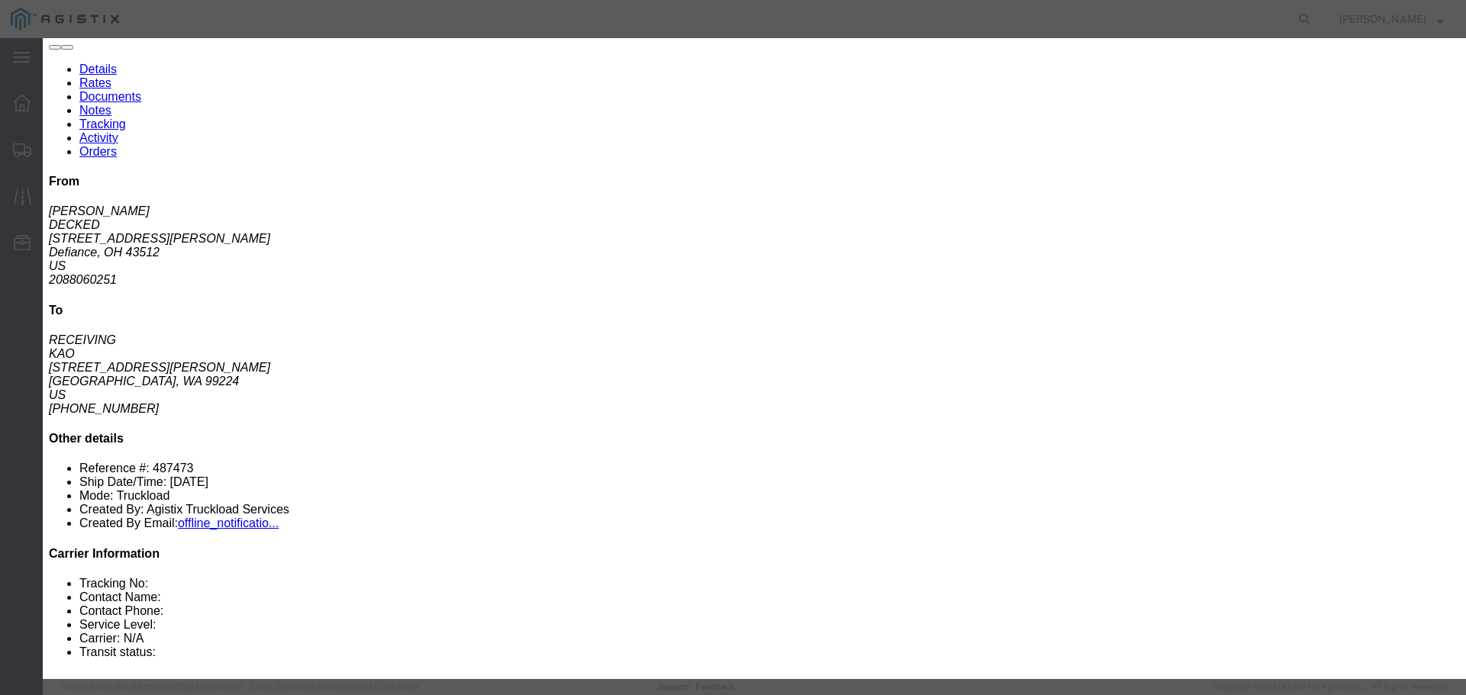
type input "3"
click div "Add charge"
click input "number"
type input "4215"
click div "Mode Select Air Less than Truckload Multi-Leg Ocean Freight Rail Small Parcel T…"
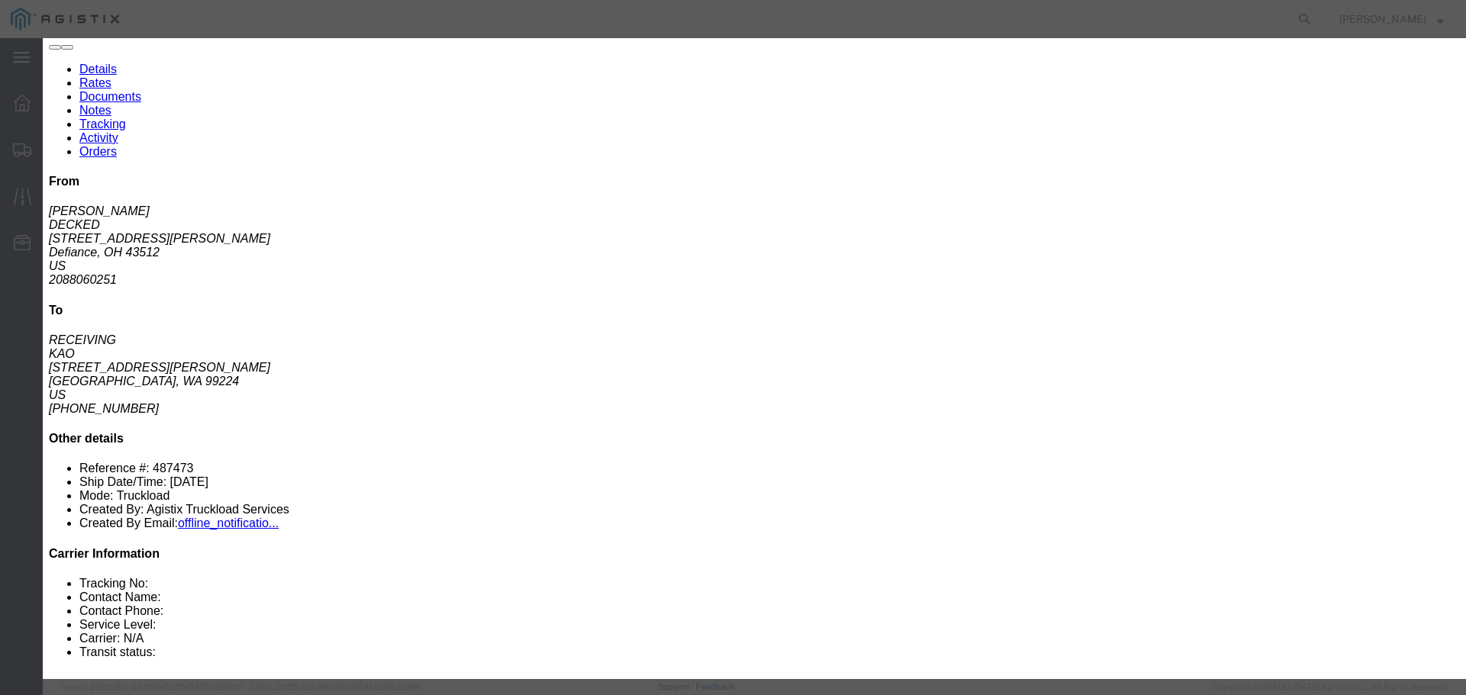
click button "Submit"
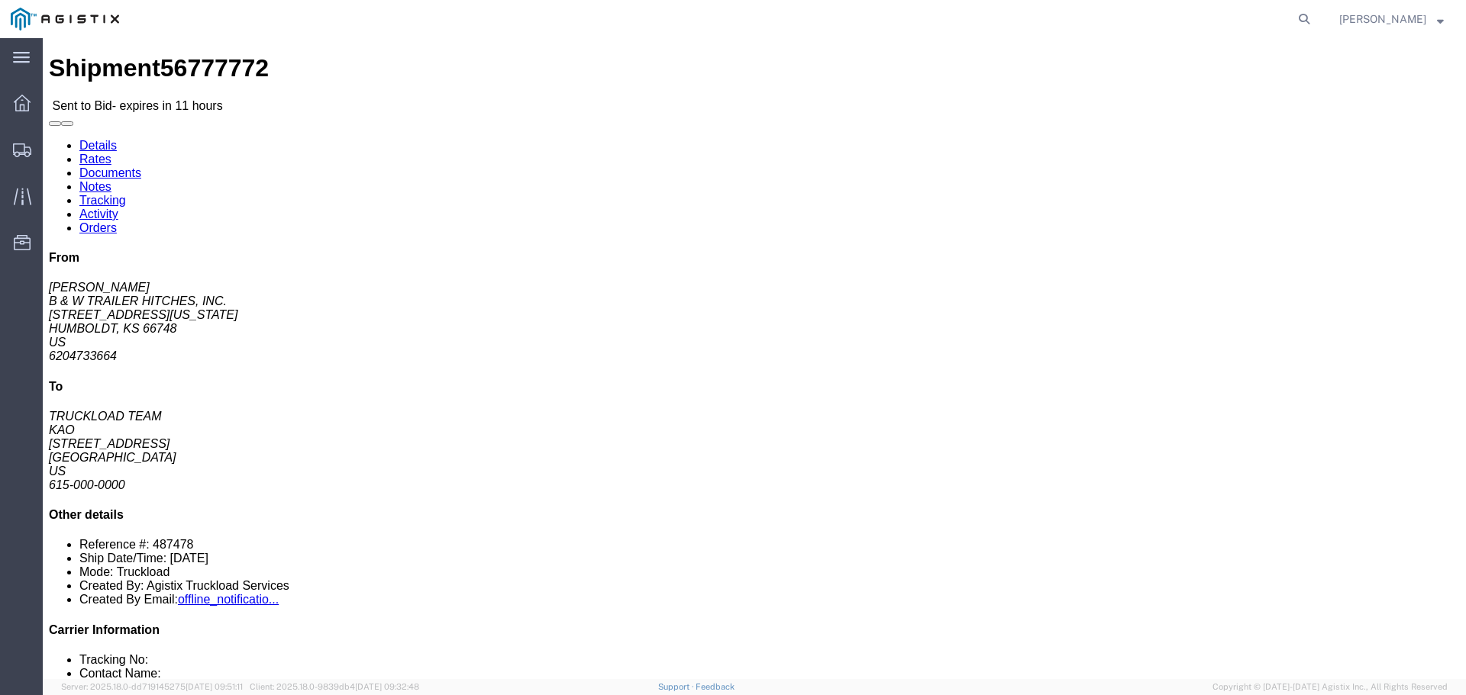
click button "button"
drag, startPoint x: 194, startPoint y: 355, endPoint x: 555, endPoint y: 356, distance: 361.1
click div "Leg 1 - Truckload Vehicle 1: Standard Dry Van (53 Feet) Number of trucks: 1"
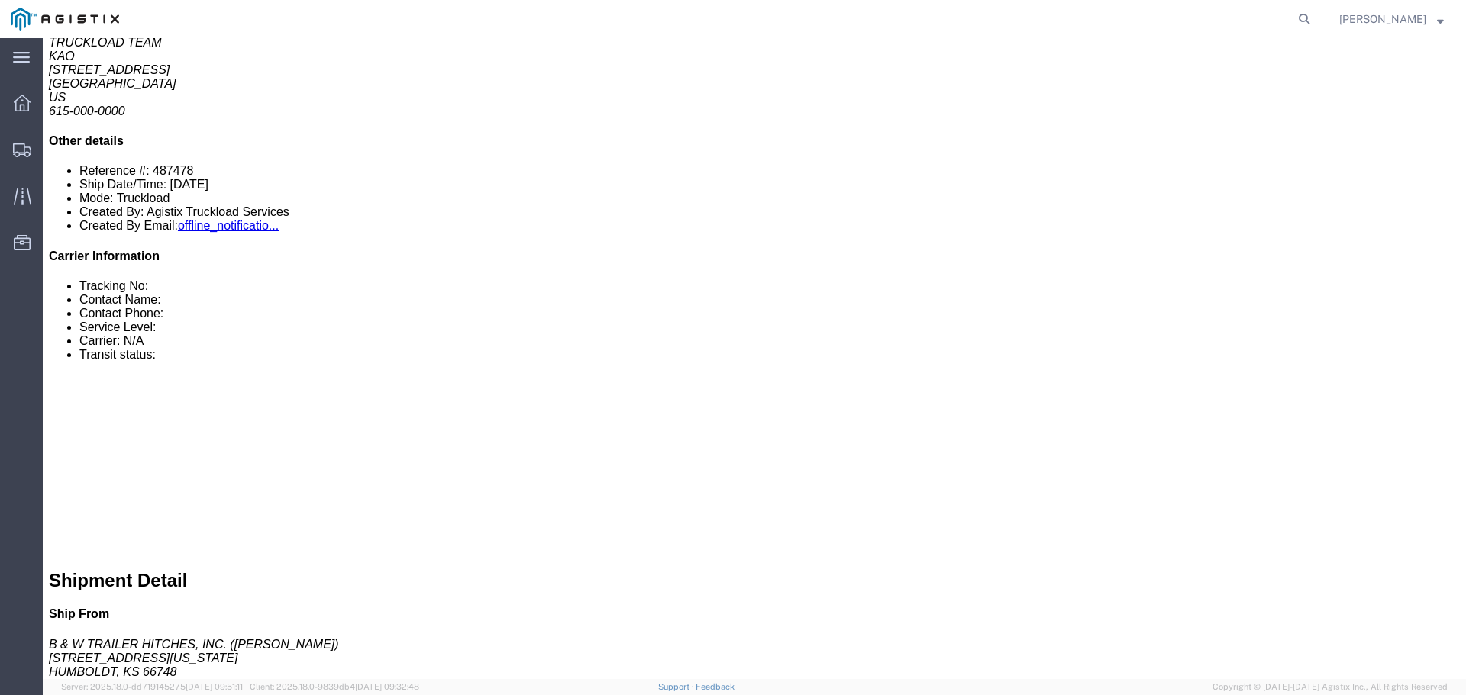
scroll to position [305, 0]
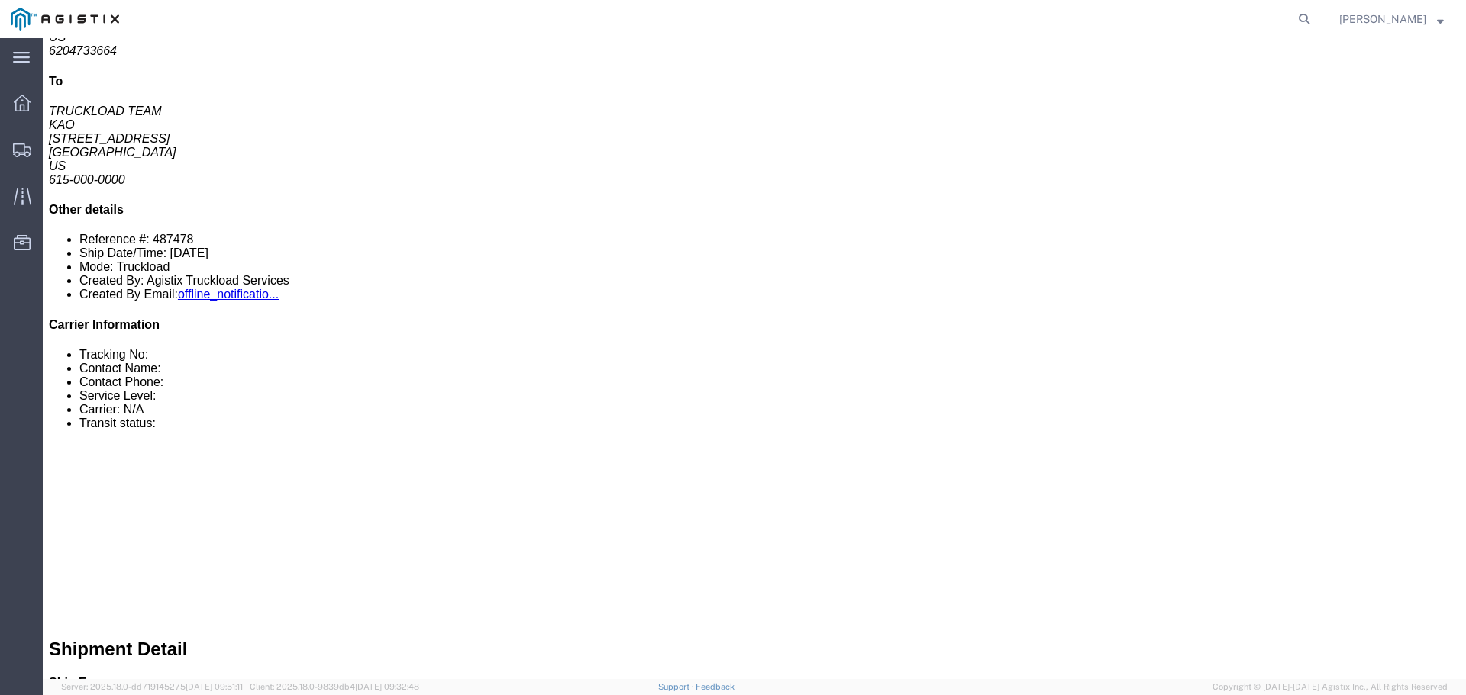
click link "Enter / Modify Bid"
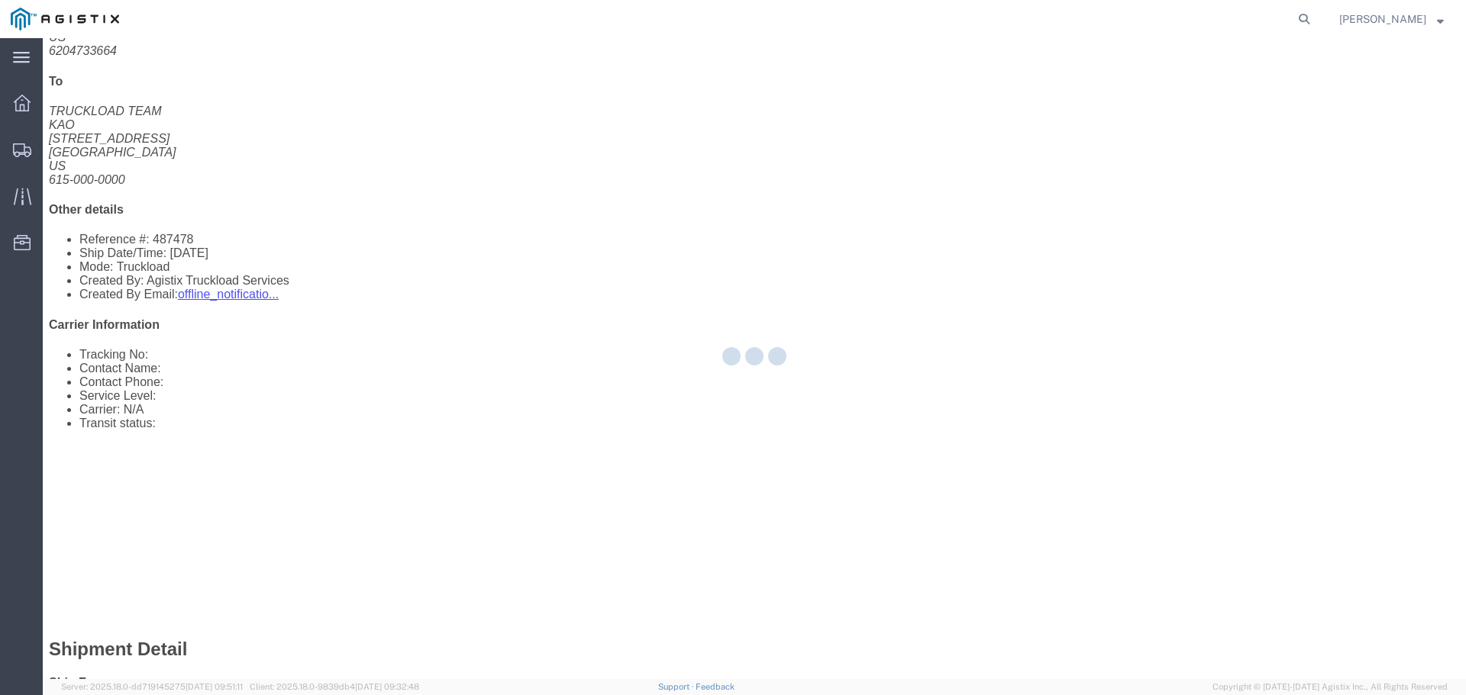
select select "22593"
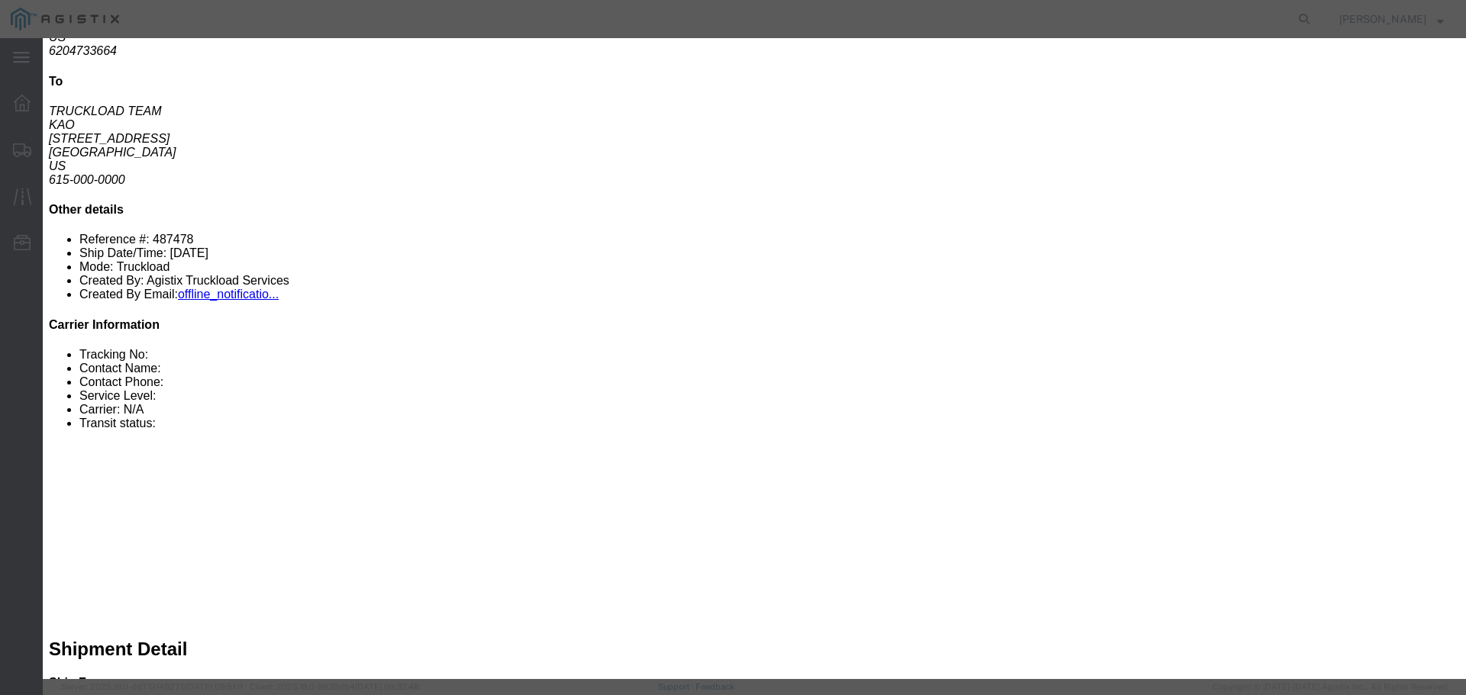
click select "Select Rail TL Standard 3 - 5 Day"
select select "41882"
click select "Select Rail TL Standard 3 - 5 Day"
click input "text"
type input "RLX"
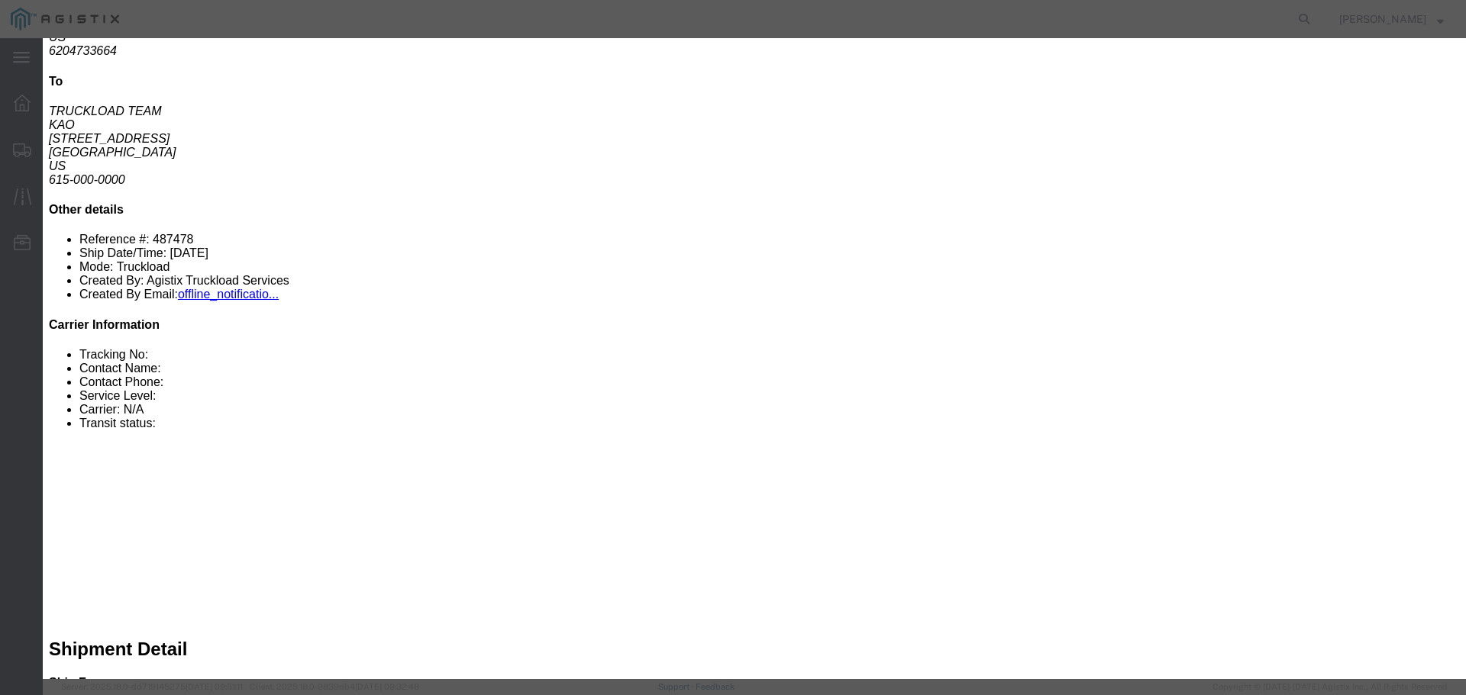
click div "Reference"
click select "Select Air Less than Truckload Multi-Leg Ocean Freight Rail Small Parcel Truckl…"
select select "TL"
click select "Select Air Less than Truckload Multi-Leg Ocean Freight Rail Small Parcel Truckl…"
click input "number"
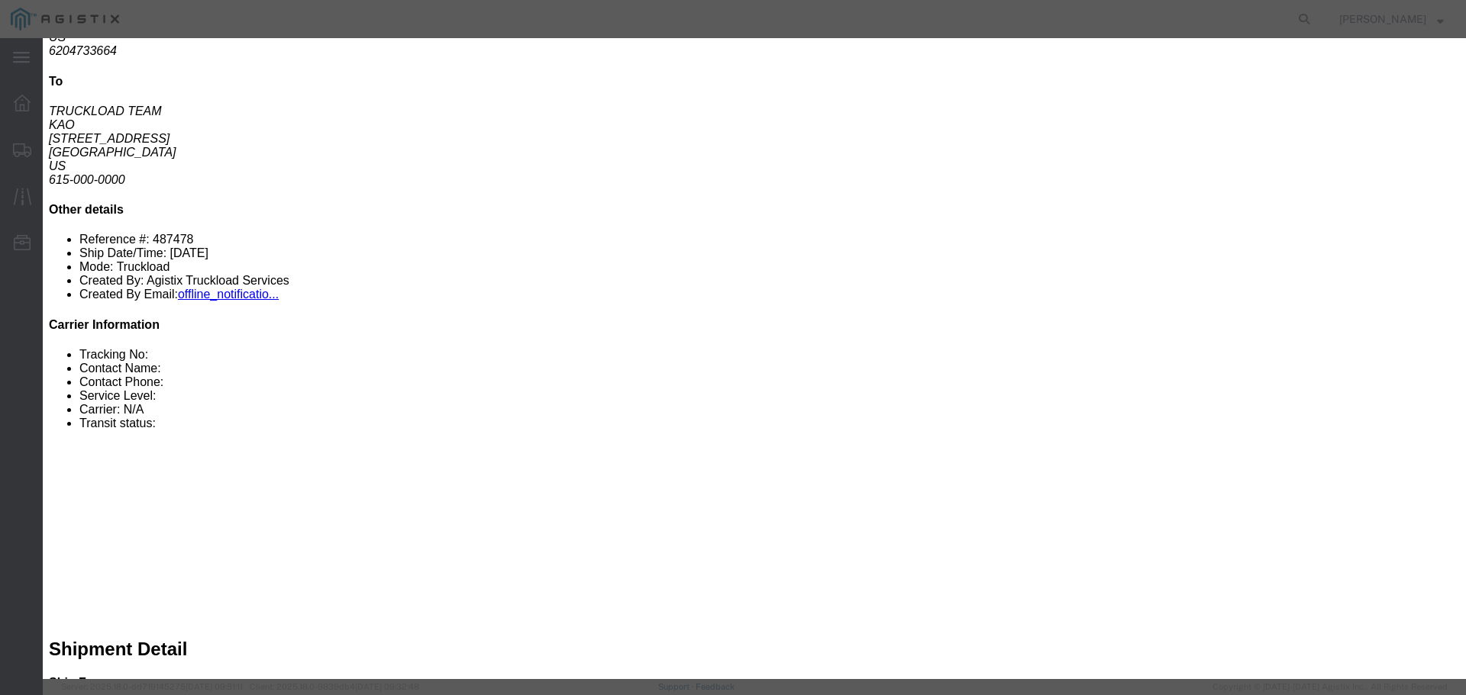
click input "number"
drag, startPoint x: 838, startPoint y: 413, endPoint x: 850, endPoint y: 411, distance: 12.3
drag, startPoint x: 850, startPoint y: 411, endPoint x: 787, endPoint y: 45, distance: 371.8
click h3 "Enter Bid"
click input "number"
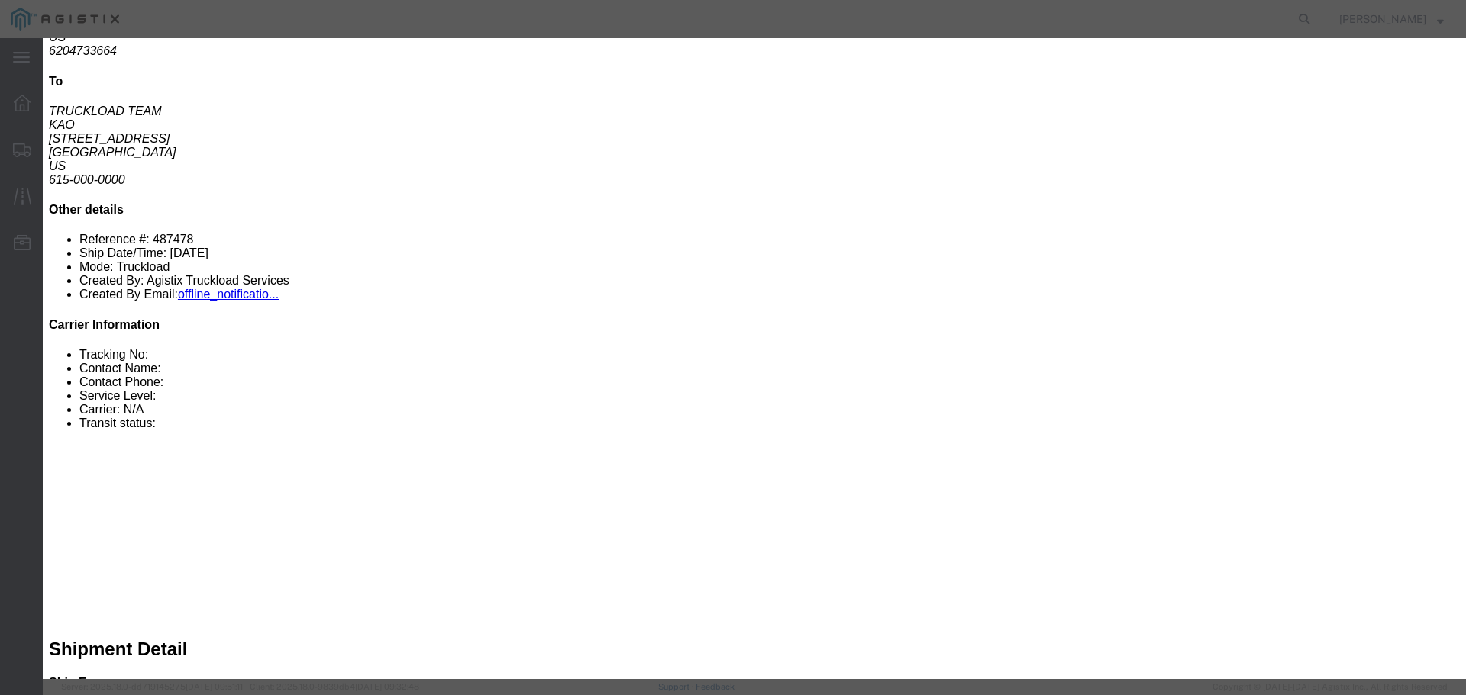
type input "1"
click label "Origin Port"
click input "number"
drag, startPoint x: 1216, startPoint y: 134, endPoint x: 814, endPoint y: 395, distance: 480.0
click div "Add charge"
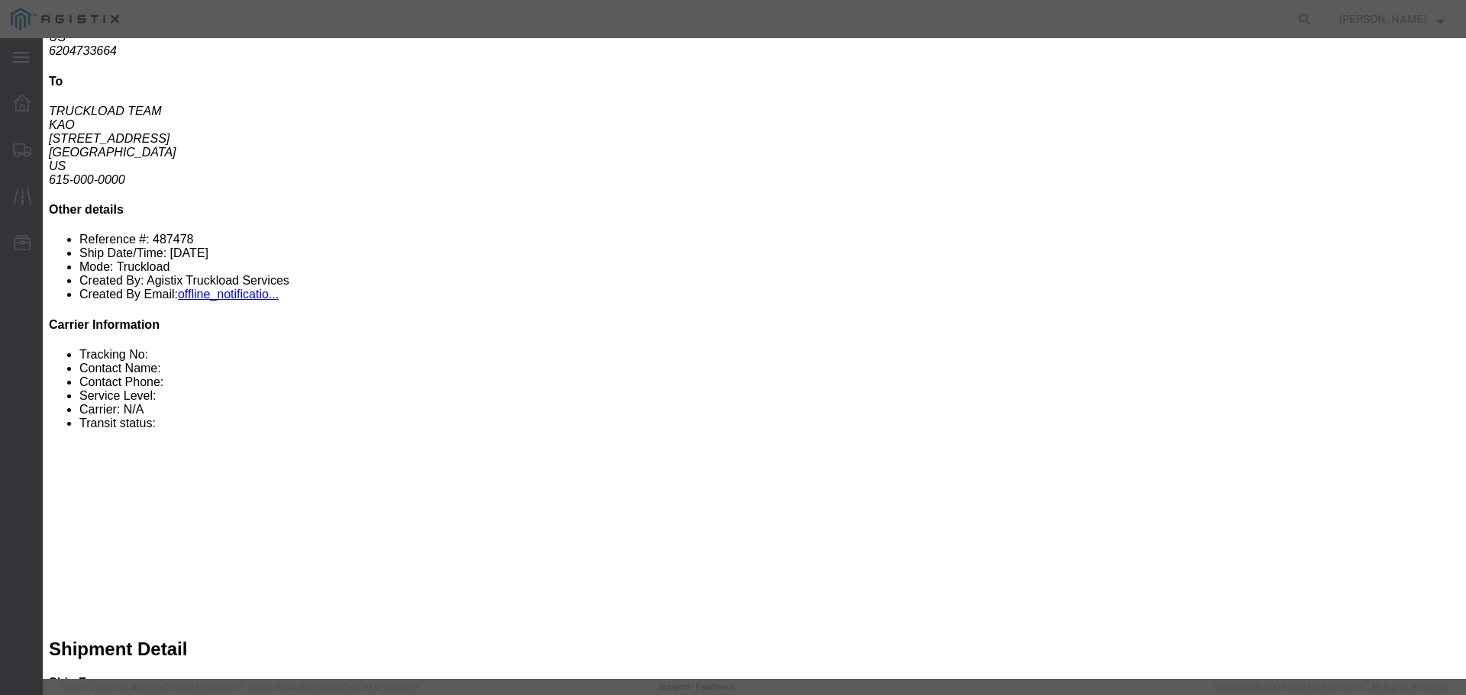
click input "number"
type input "1130"
click div "Mode Select Air Less than Truckload Multi-Leg Ocean Freight Rail Small Parcel T…"
click button "Submit"
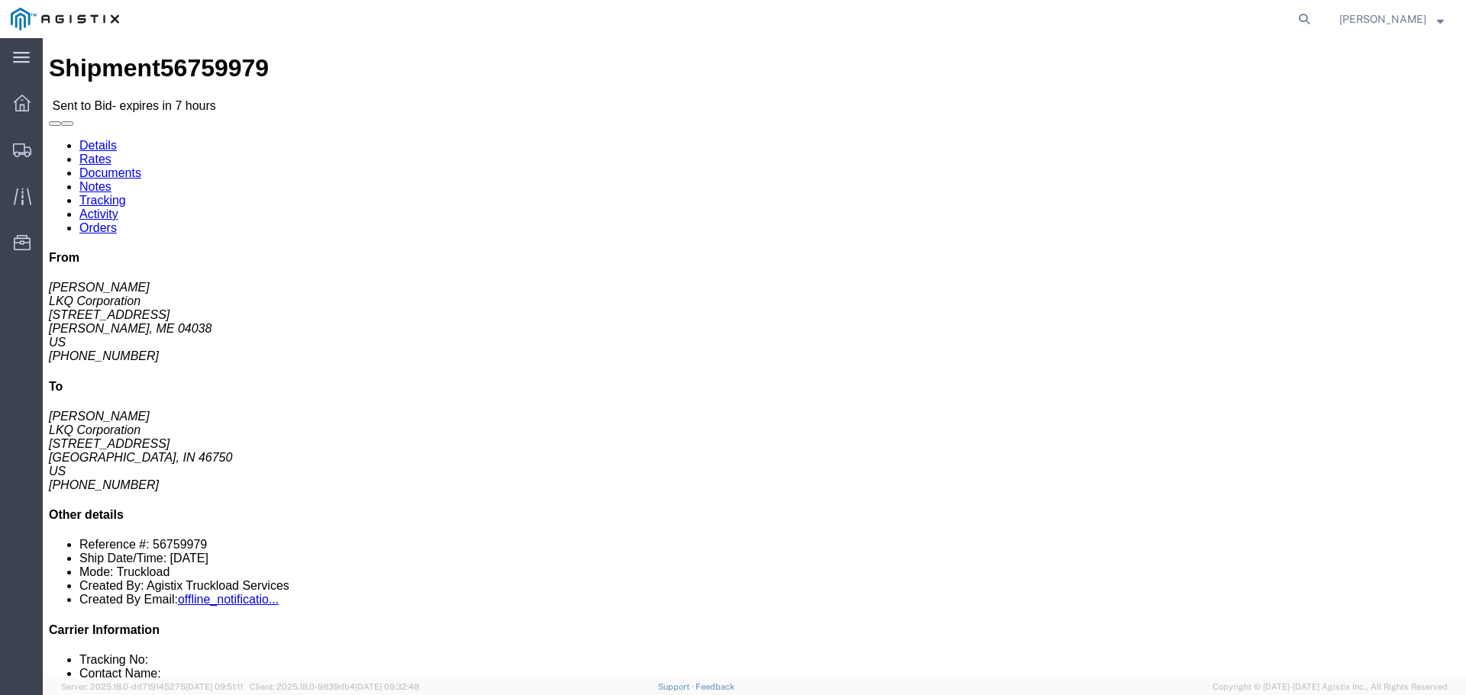
click button "button"
click link "Enter / Modify Bid"
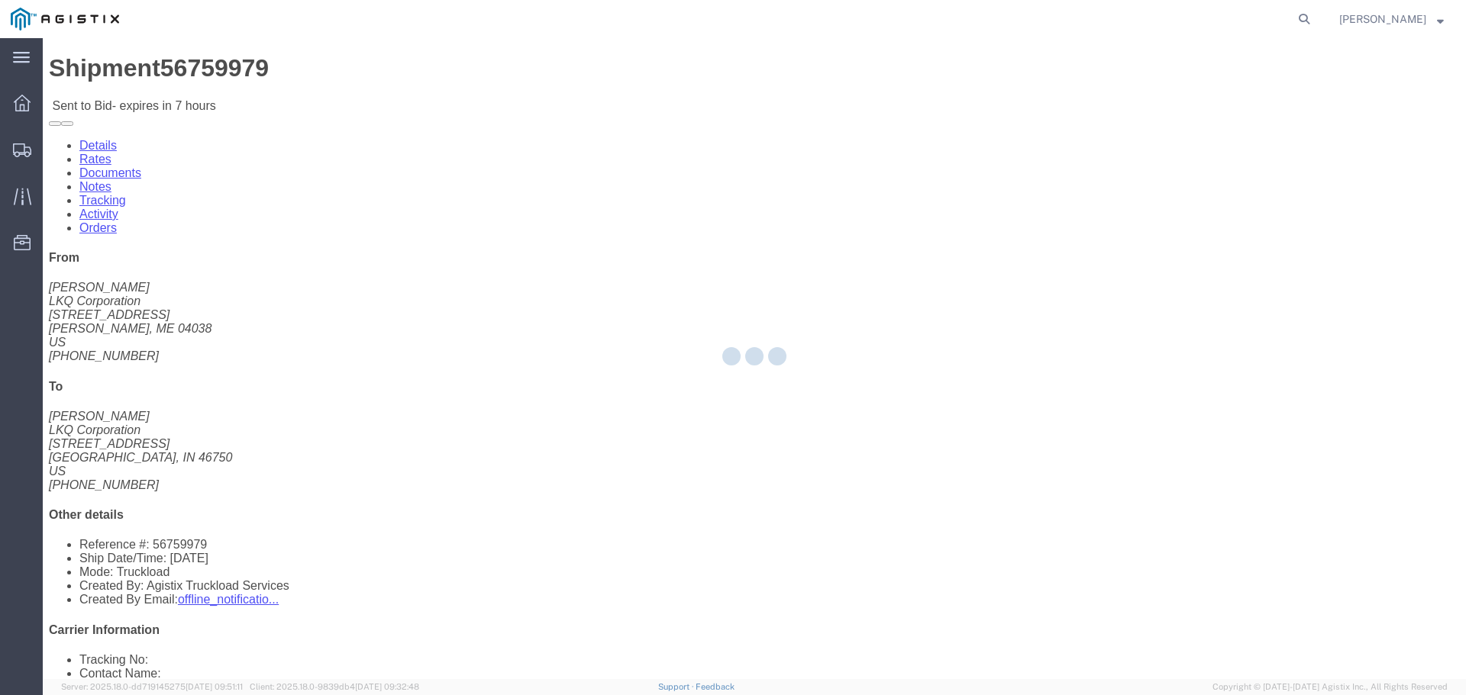
select select "22593"
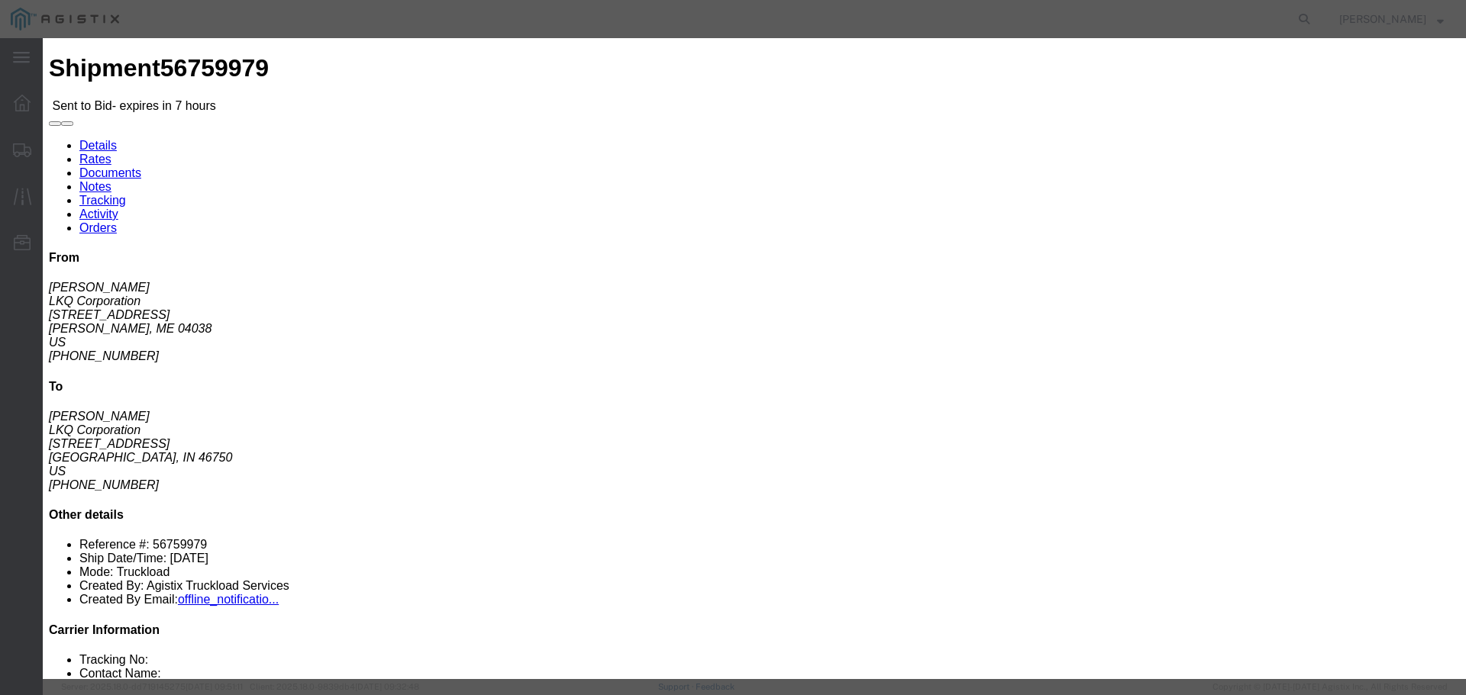
click select "Select Rail TL Standard 3 - 5 Day"
select select "41882"
click select "Select Rail TL Standard 3 - 5 Day"
click input "text"
type input "RLX"
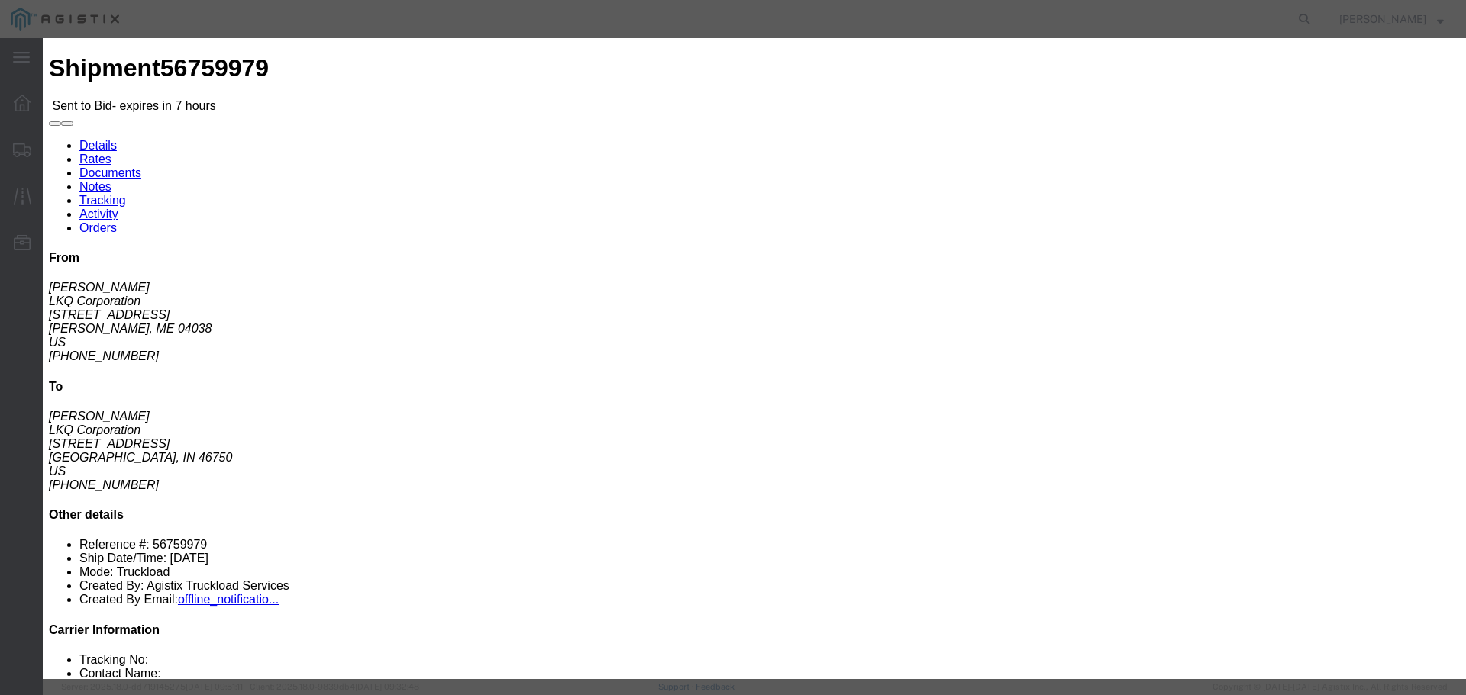
click select "Select Air Less than Truckload Multi-Leg Ocean Freight Rail Small Parcel Truckl…"
select select "TL"
click select "Select Air Less than Truckload Multi-Leg Ocean Freight Rail Small Parcel Truckl…"
click input "number"
type input "2"
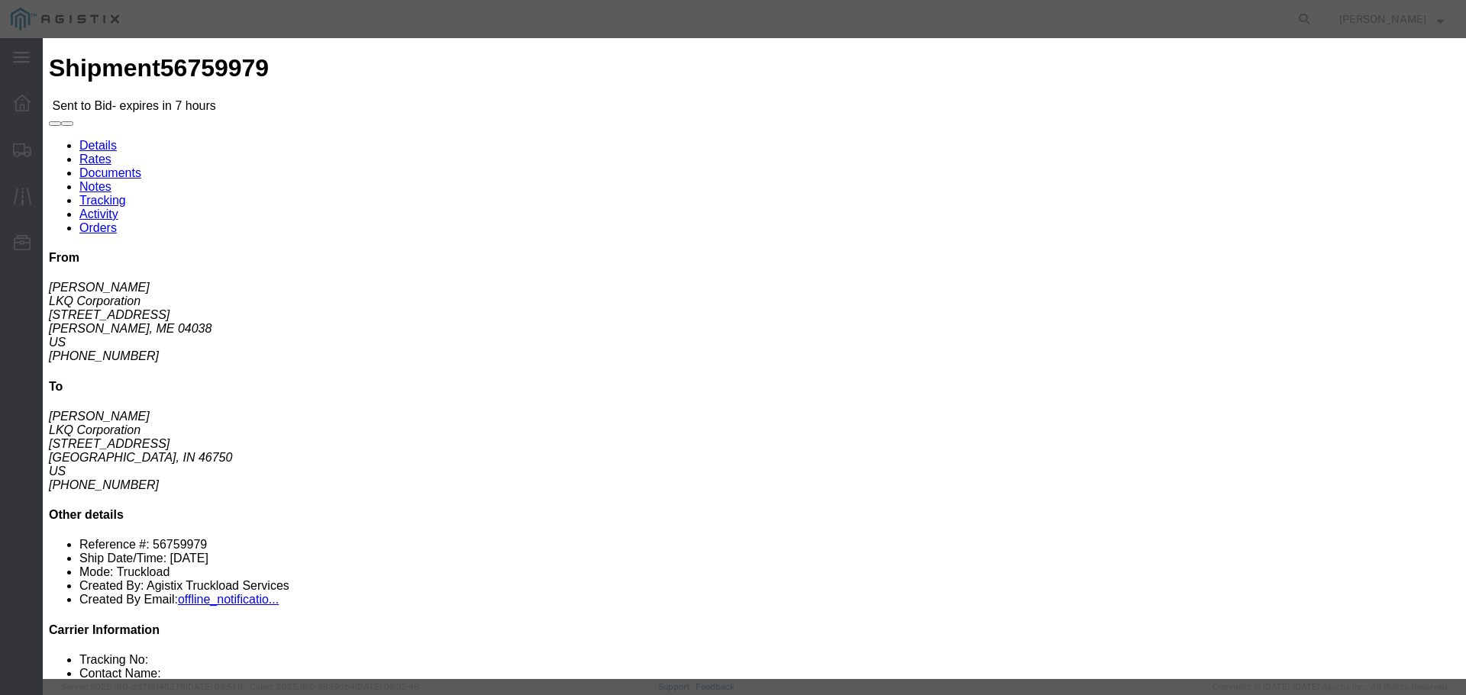
click input "number"
type input "1720"
click button "Submit"
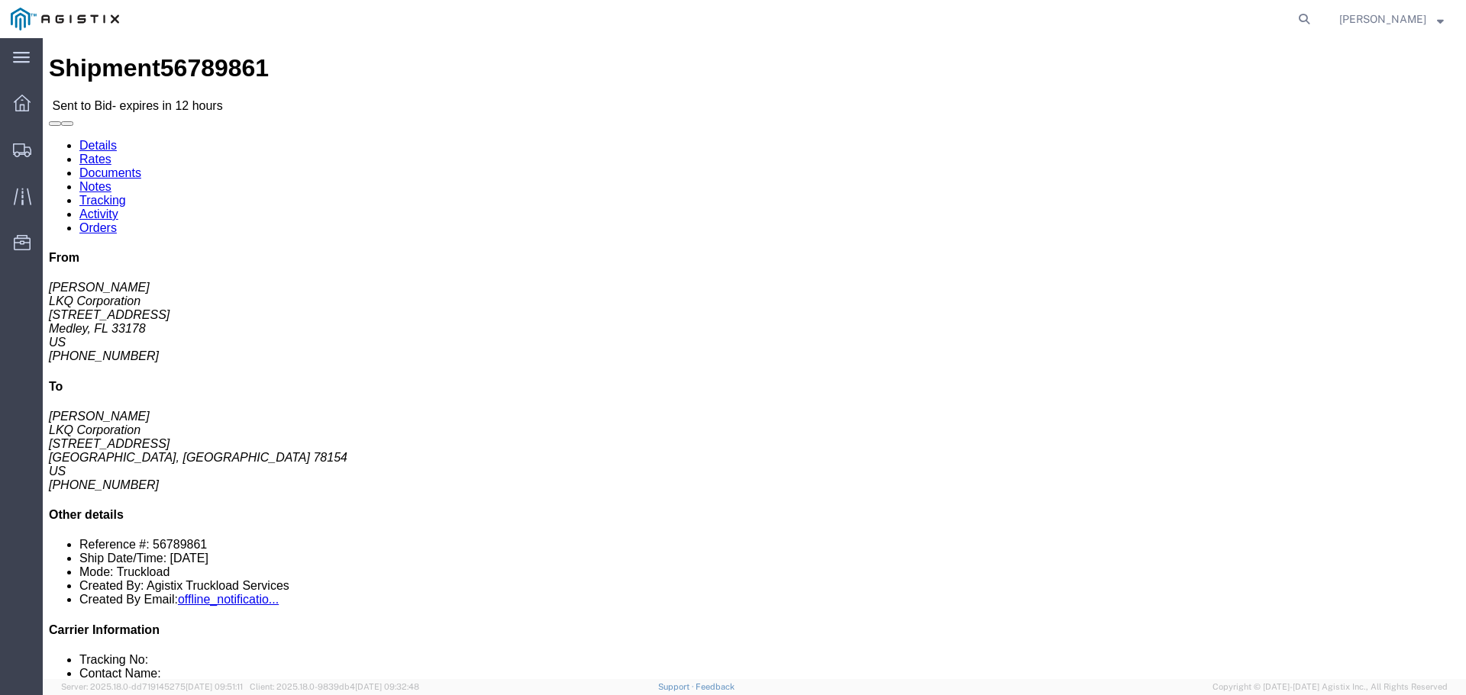
click ul "Enter / Modify Bid"
click link "Enter / Modify Bid"
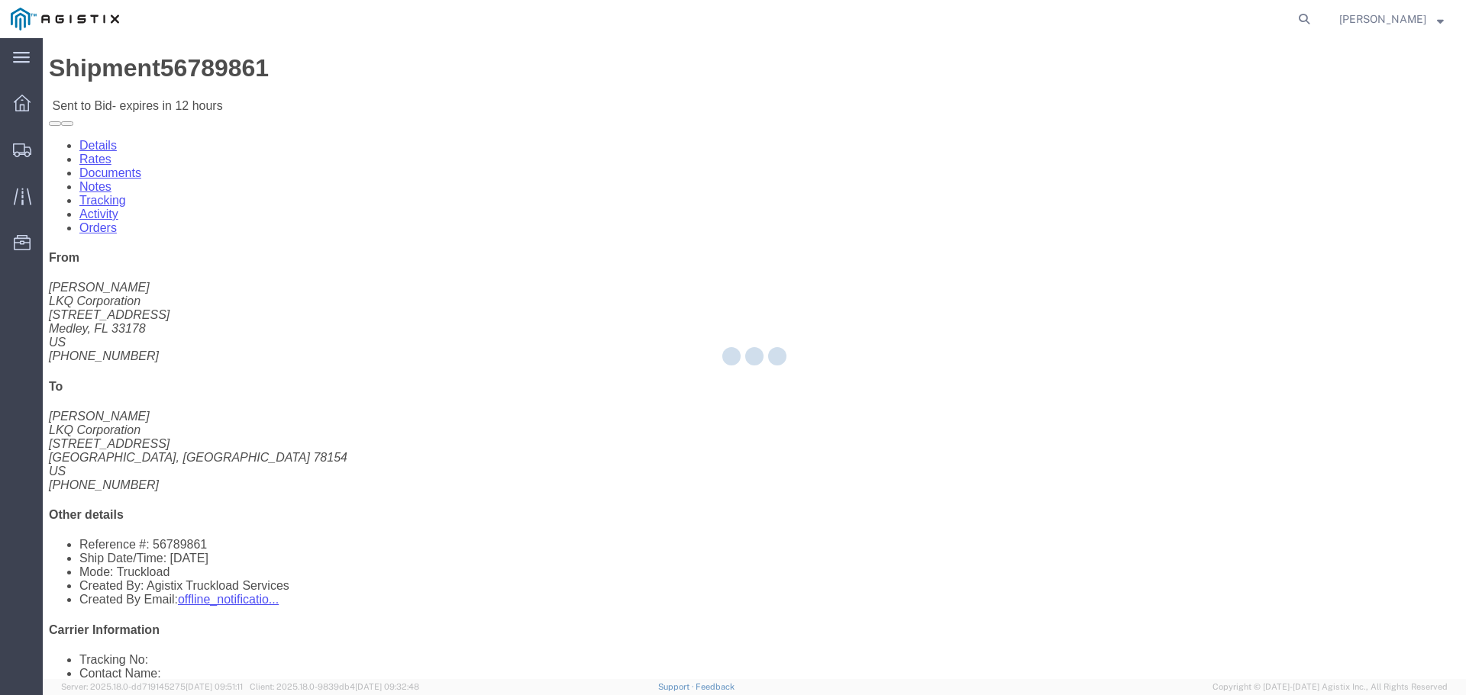
select select "22593"
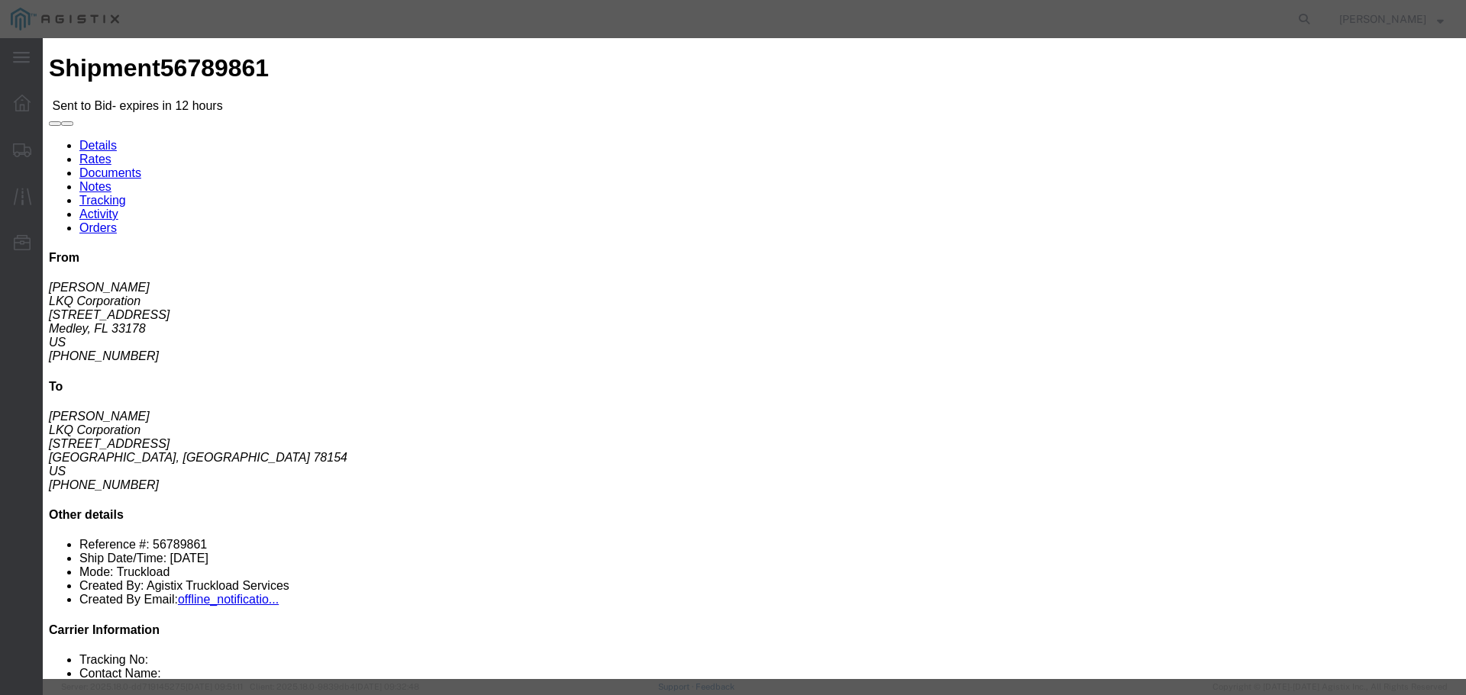
click select "Select Rail TL Standard 3 - 5 Day"
select select "41882"
click select "Select Rail TL Standard 3 - 5 Day"
click input "text"
type input "RLX"
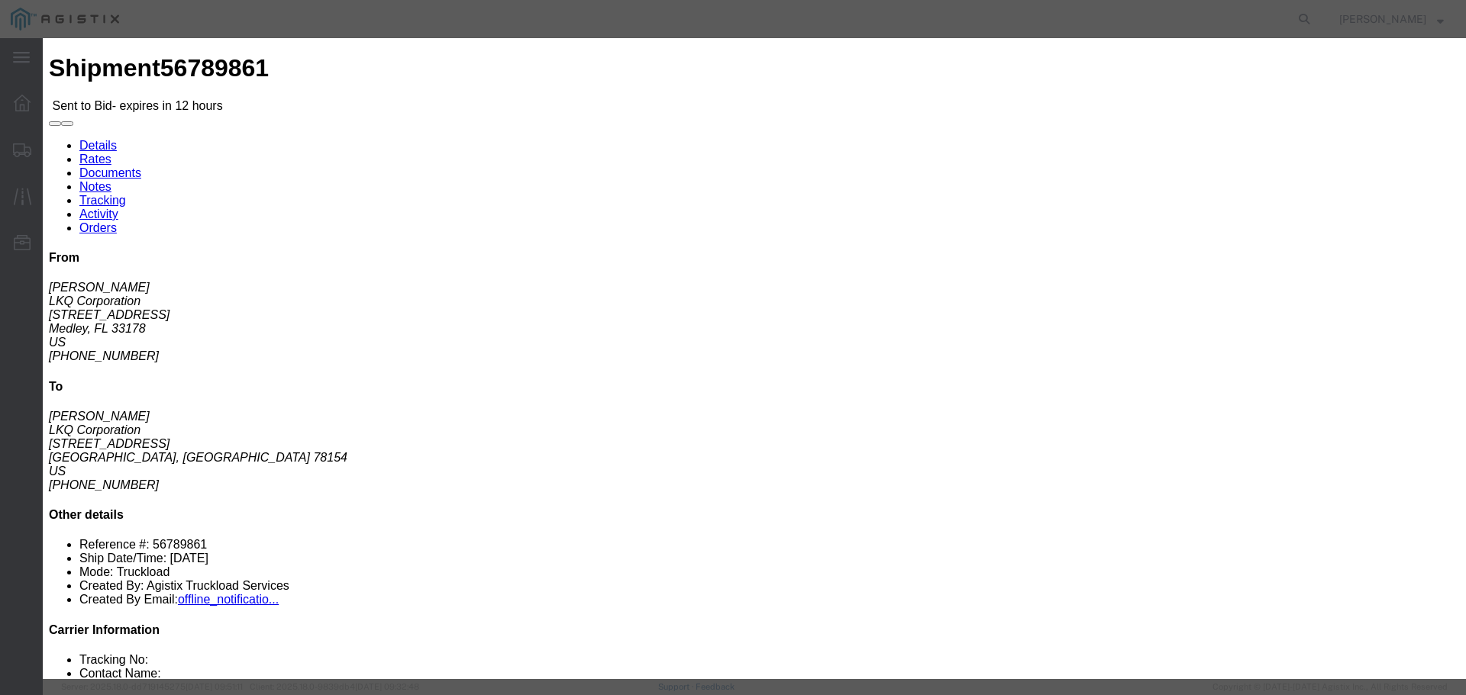
click div "Reference"
drag, startPoint x: 627, startPoint y: 308, endPoint x: 625, endPoint y: 315, distance: 7.8
click select "Select Air Less than Truckload Multi-Leg Ocean Freight Rail Small Parcel Truckl…"
select select "TL"
click select "Select Air Less than Truckload Multi-Leg Ocean Freight Rail Small Parcel Truckl…"
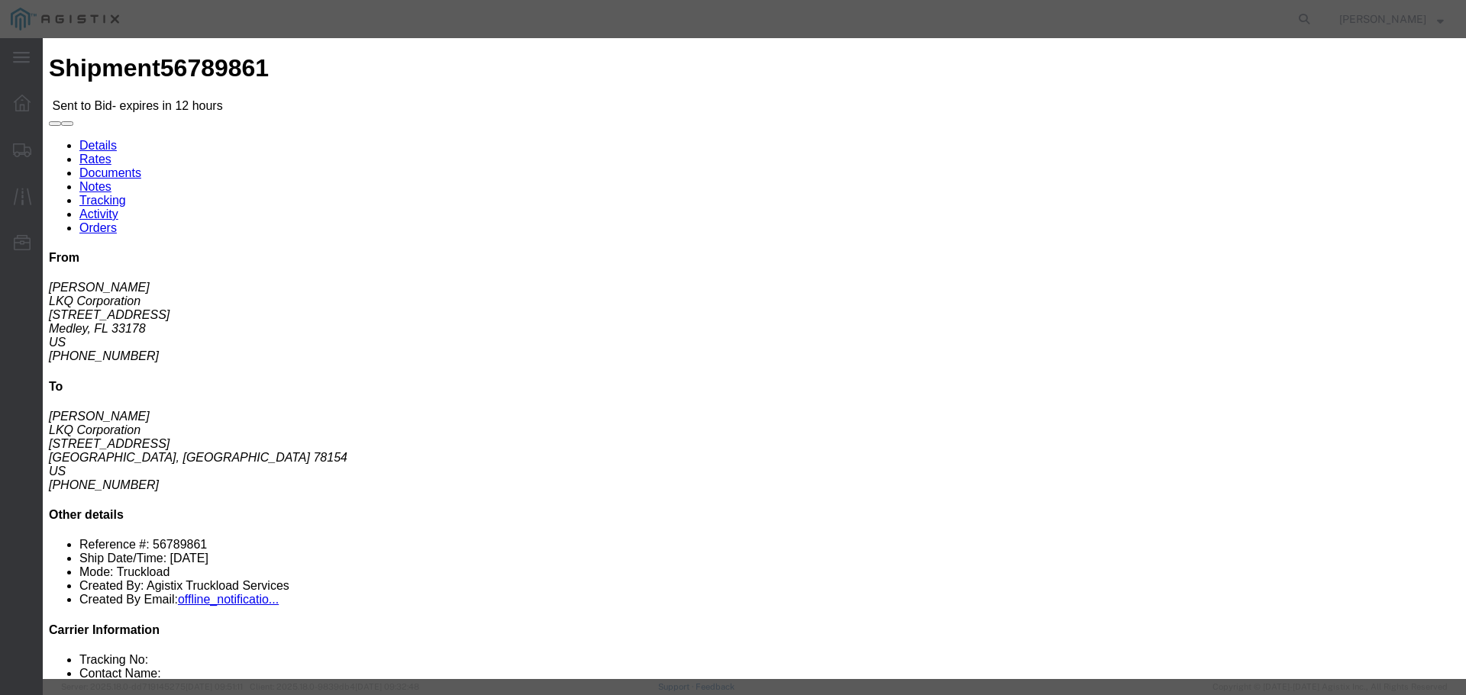
click input "number"
type input "2"
click input "number"
type input "1800"
click button "Submit"
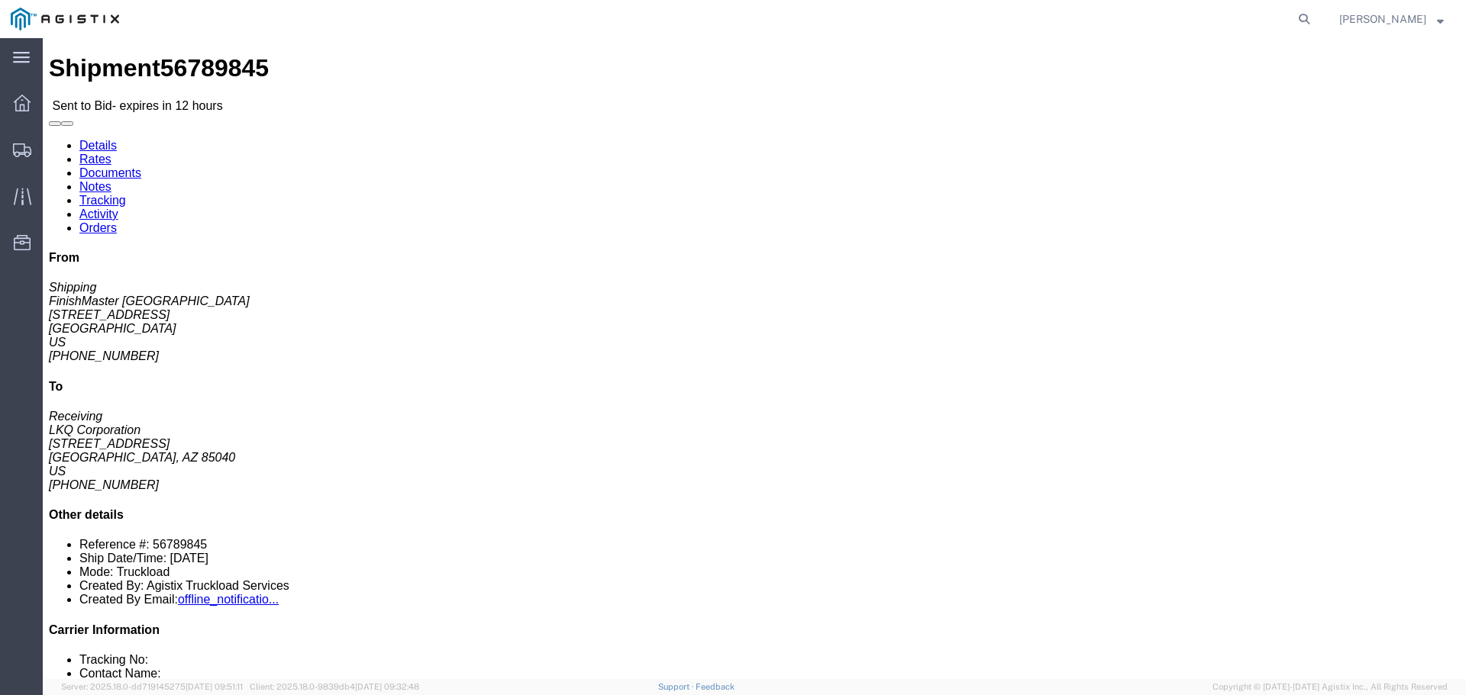
click link "Enter / Modify Bid"
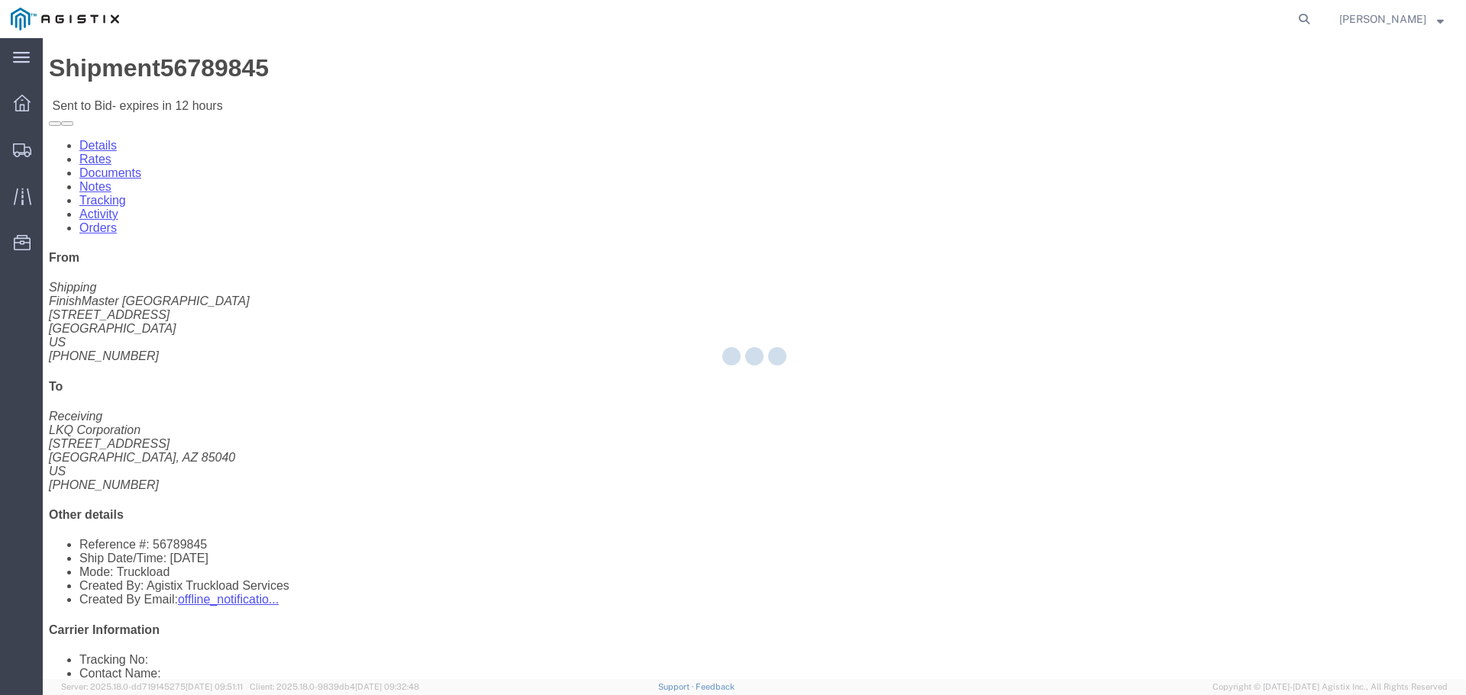
select select "22593"
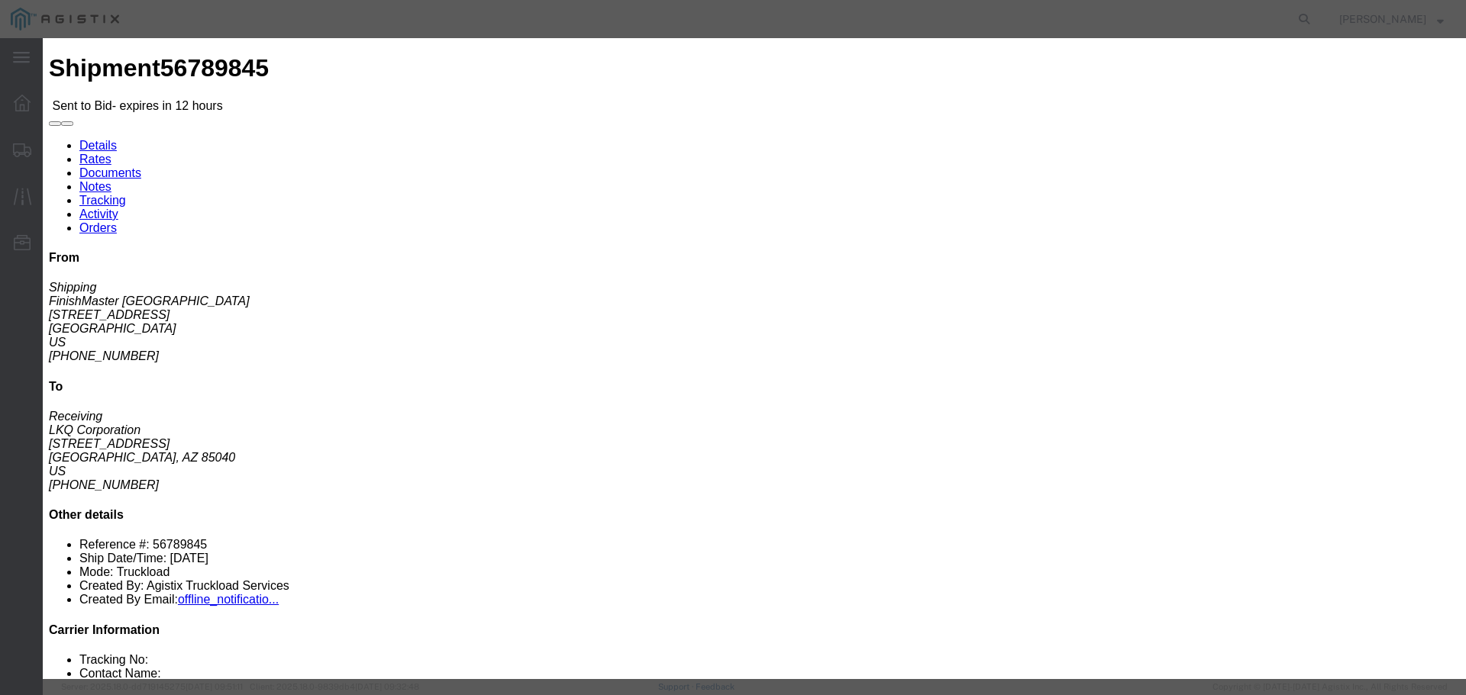
click select "Select Rail TL Standard 3 - 5 Day"
select select "41882"
click select "Select Rail TL Standard 3 - 5 Day"
click input "text"
type input "RLX"
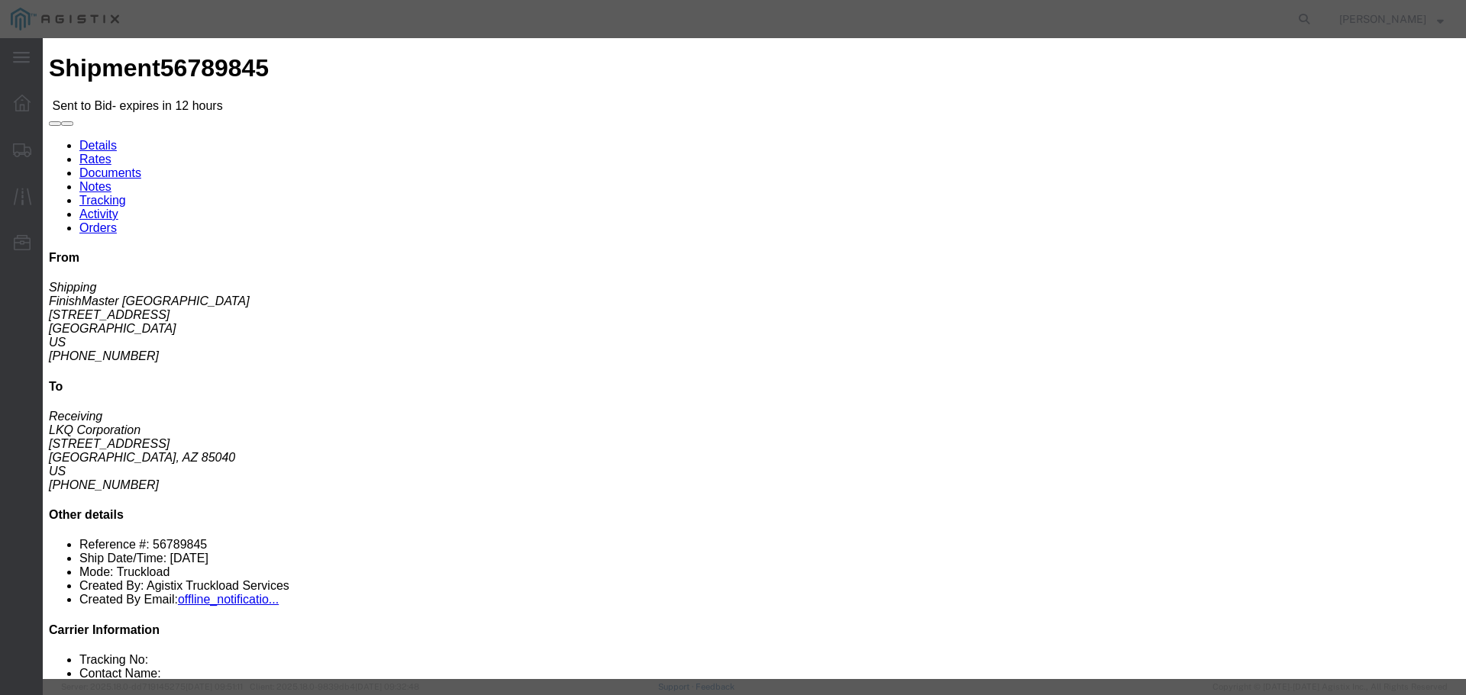
click div "Reference"
click select "Select Air Less than Truckload Multi-Leg Ocean Freight Rail Small Parcel Truckl…"
select select "TL"
click select "Select Air Less than Truckload Multi-Leg Ocean Freight Rail Small Parcel Truckl…"
click input "number"
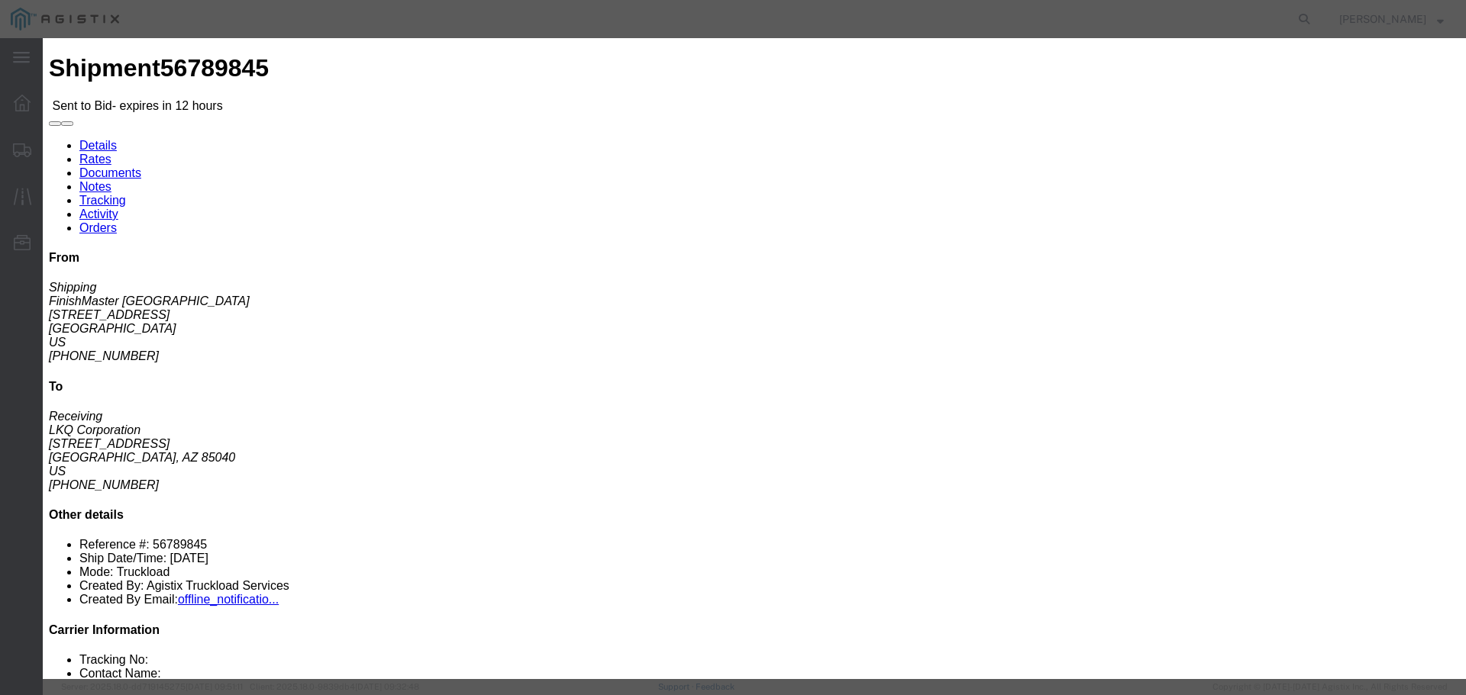
type input "2"
click div "Add charge"
click input "number"
type input "1900"
click button "Submit"
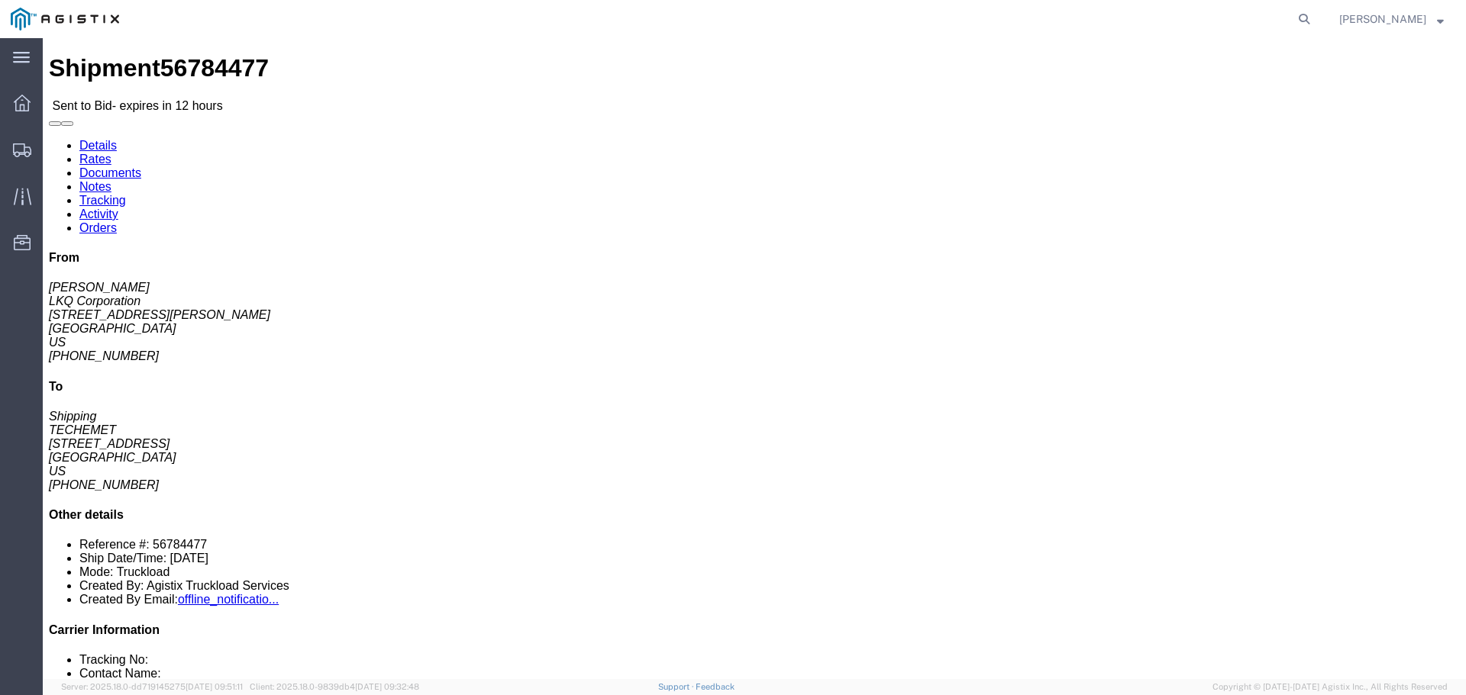
click link "Enter / Modify Bid"
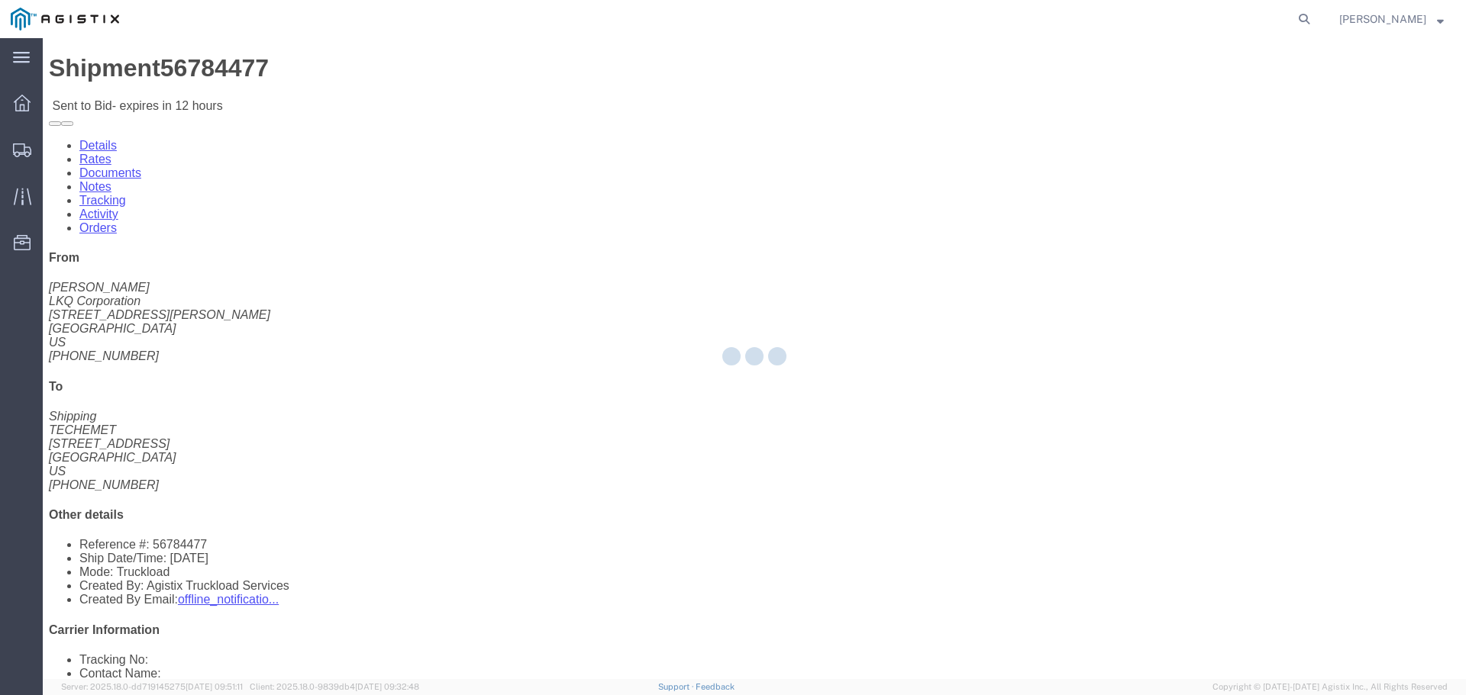
select select "22593"
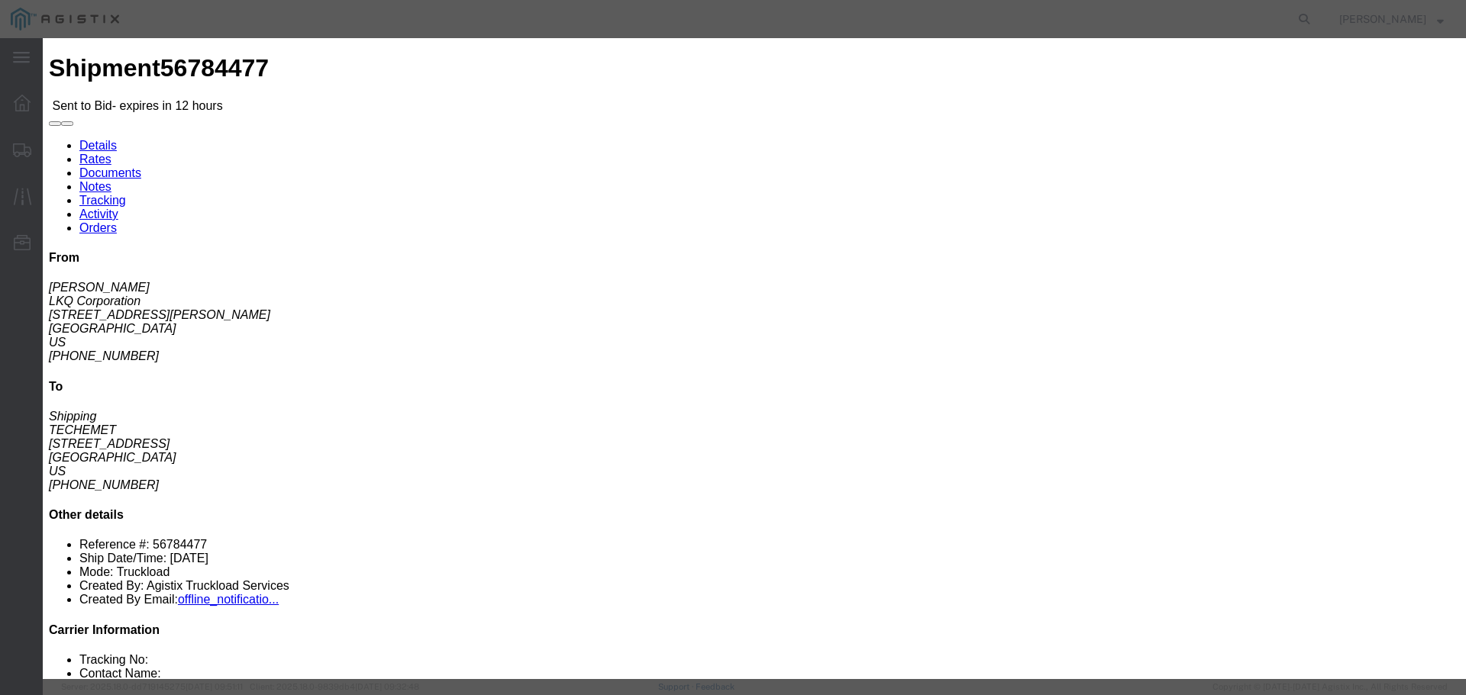
click select "Select Rail TL Standard 3 - 5 Day"
select select "41882"
click select "Select Rail TL Standard 3 - 5 Day"
click input "text"
type input "RLX"
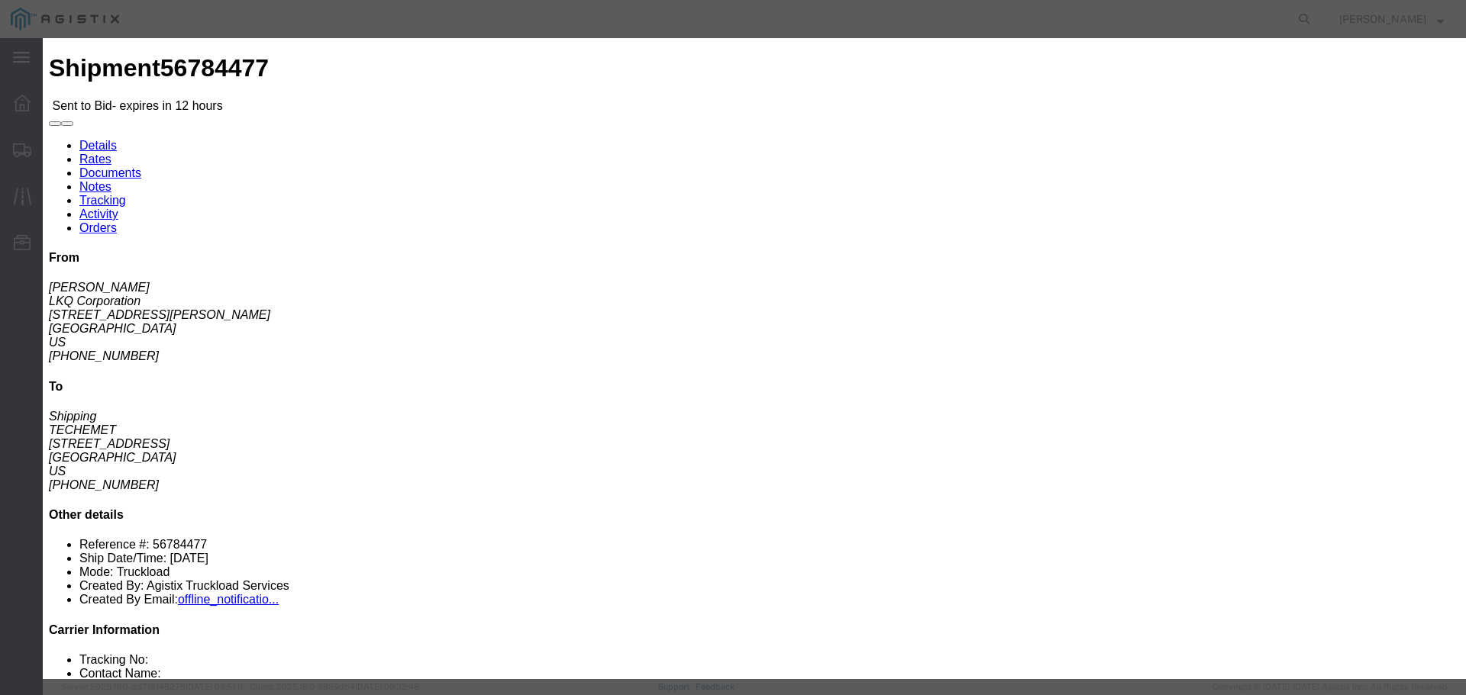
click div "Bid Information Vendor Select Riverstone Logistics LLC Service Level Select Rai…"
click select "Select Air Less than Truckload Multi-Leg Ocean Freight Rail Small Parcel Truckl…"
select select "TL"
click select "Select Air Less than Truckload Multi-Leg Ocean Freight Rail Small Parcel Truckl…"
click input "number"
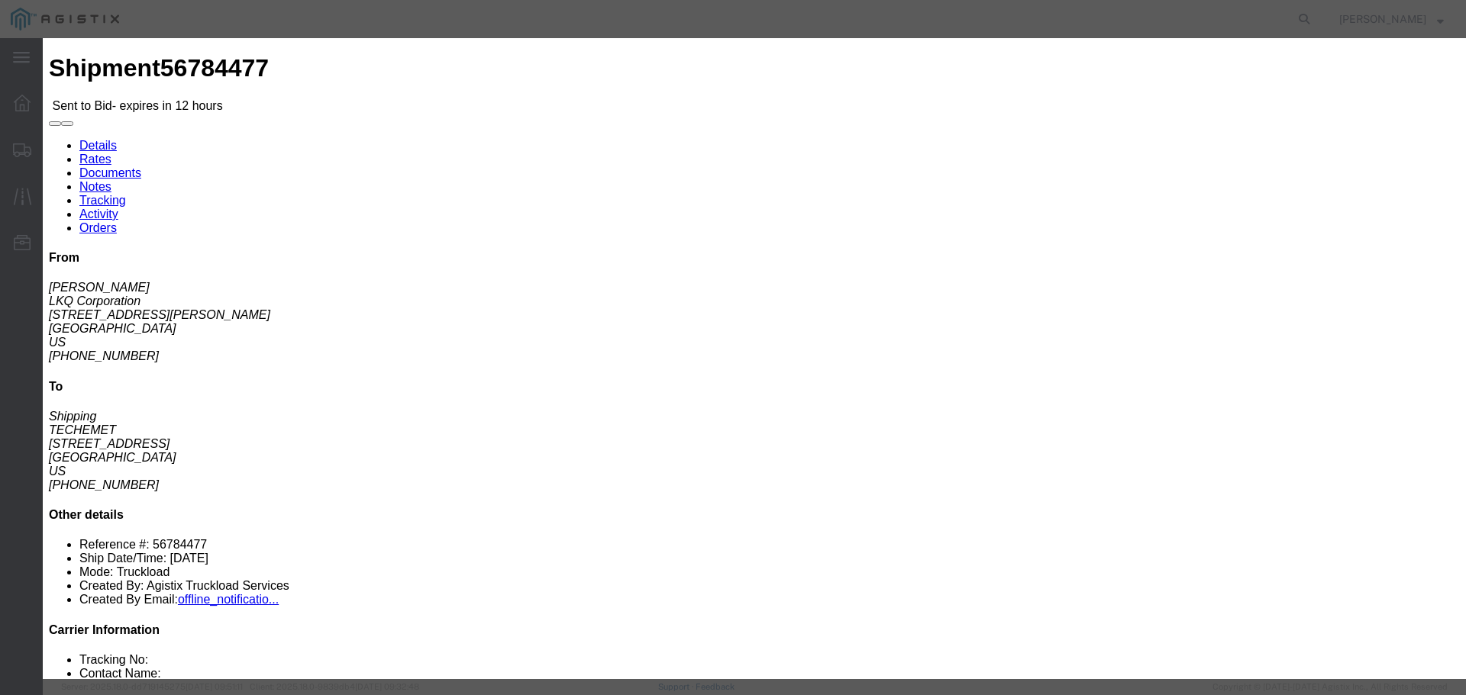
type input "3"
click input "number"
type input "3410"
click button "Submit"
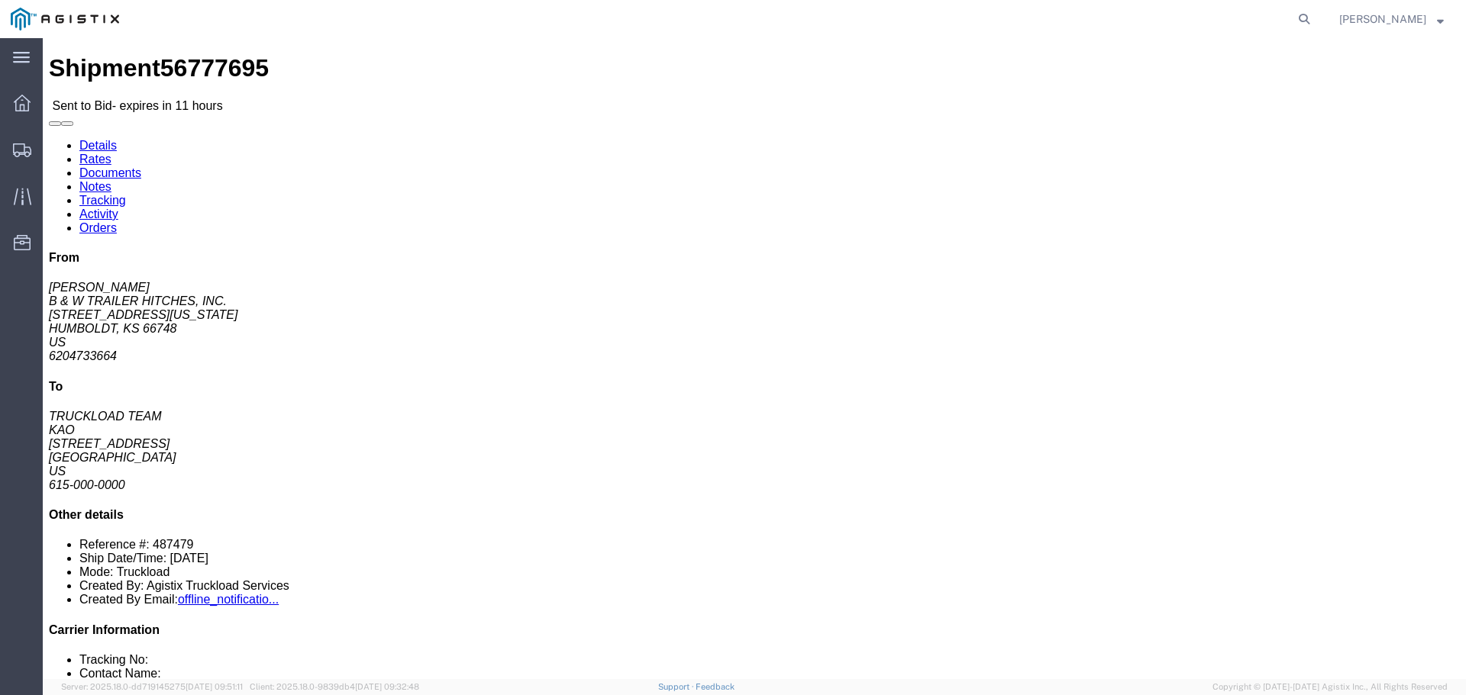
click button "button"
click link "Enter / Modify Bid"
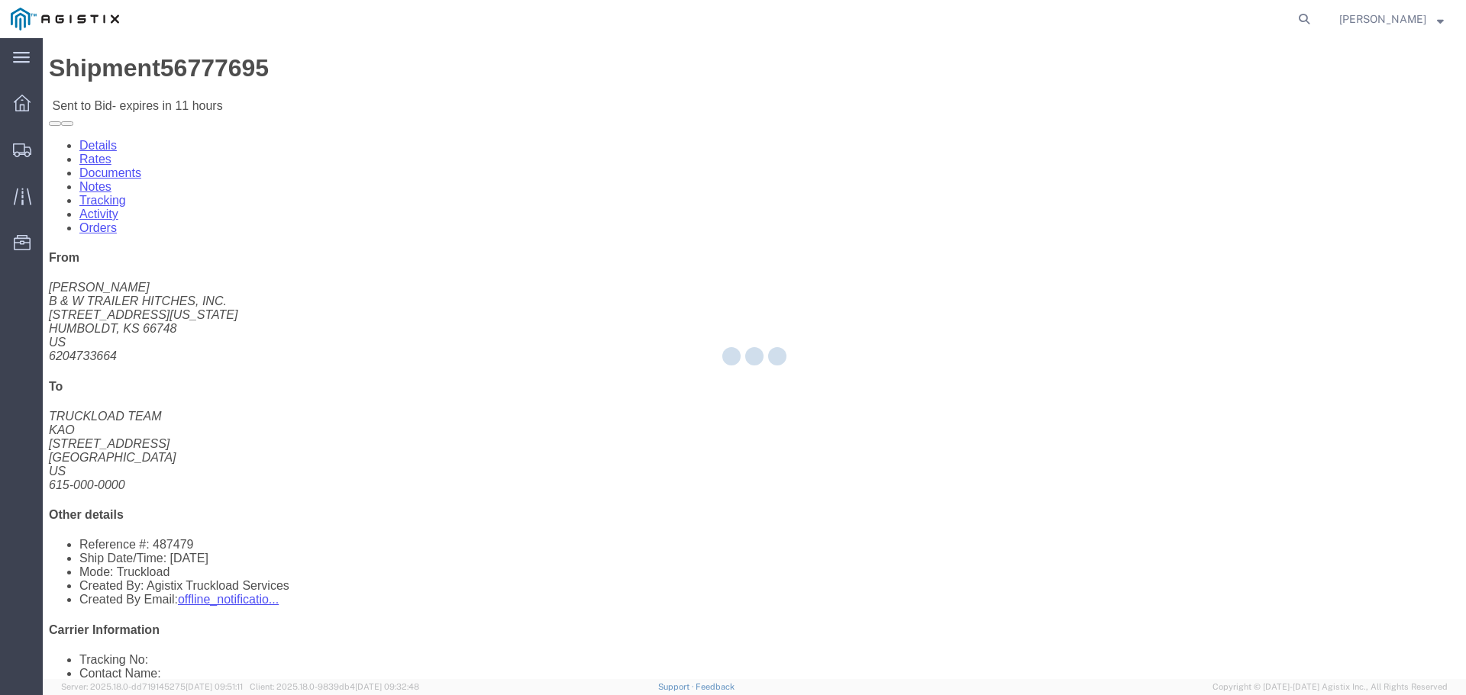
select select "22593"
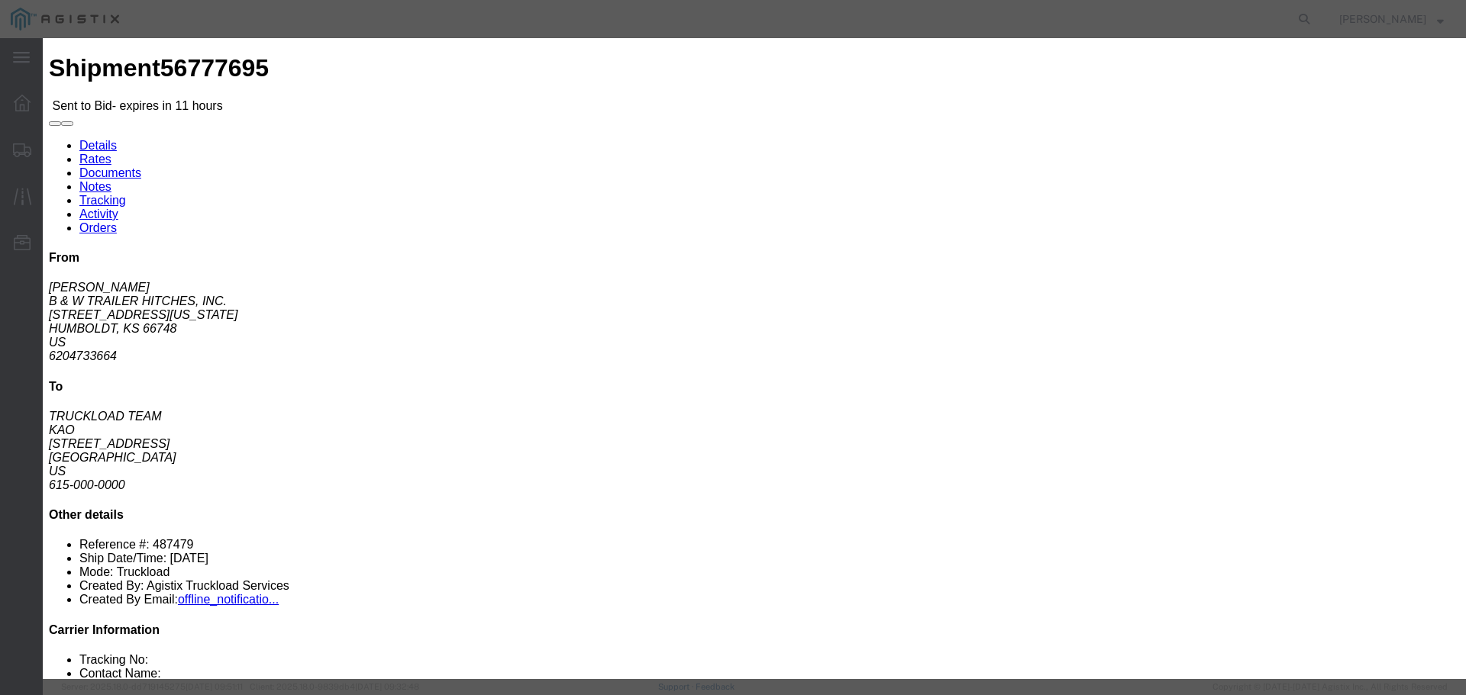
click select "Select Rail TL Standard 3 - 5 Day"
select select "41882"
click select "Select Rail TL Standard 3 - 5 Day"
click input "text"
type input "RLX"
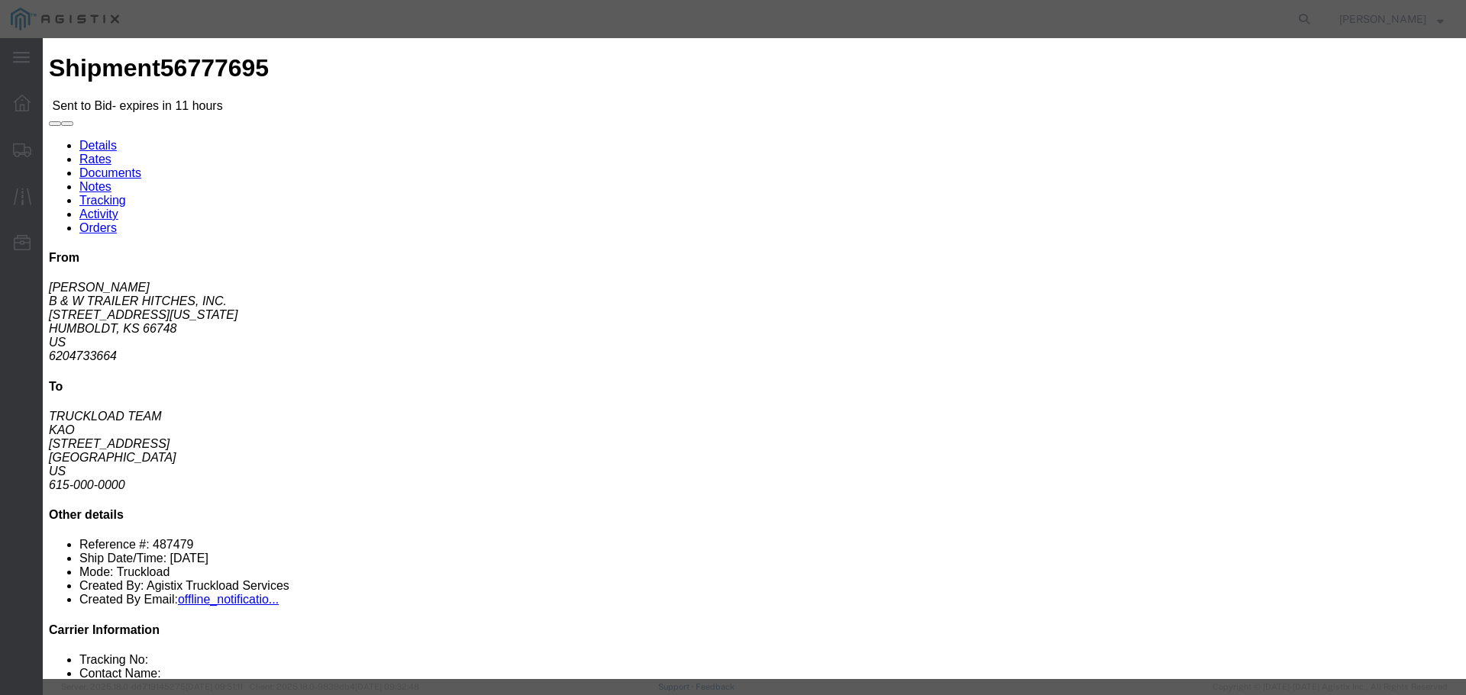
click div "Bid Information Vendor Select Riverstone Logistics LLC Service Level Select Rai…"
click input "number"
type input "1"
click select "Select Air Less than Truckload Multi-Leg Ocean Freight Rail Small Parcel Truckl…"
select select "TL"
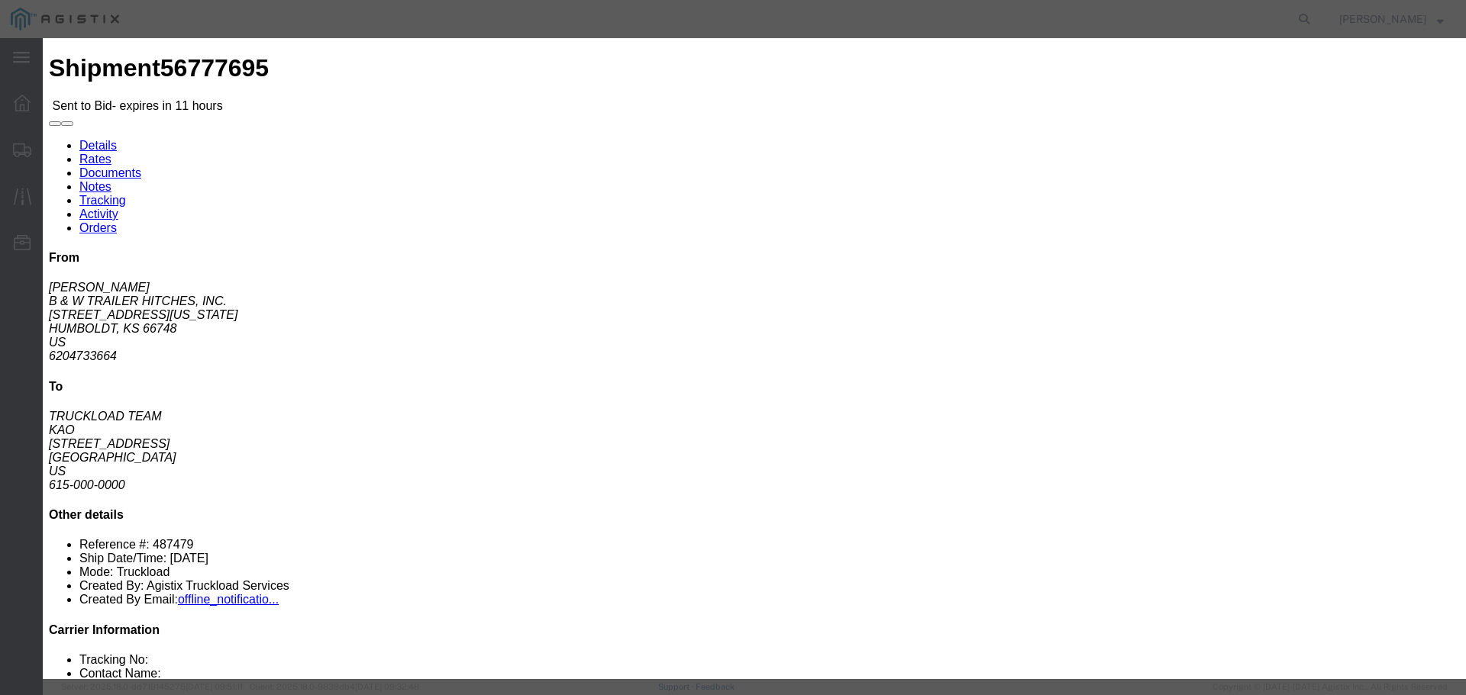
click select "Select Air Less than Truckload Multi-Leg Ocean Freight Rail Small Parcel Truckl…"
click input "number"
type input "1100"
click div "Sub total 1,100.00"
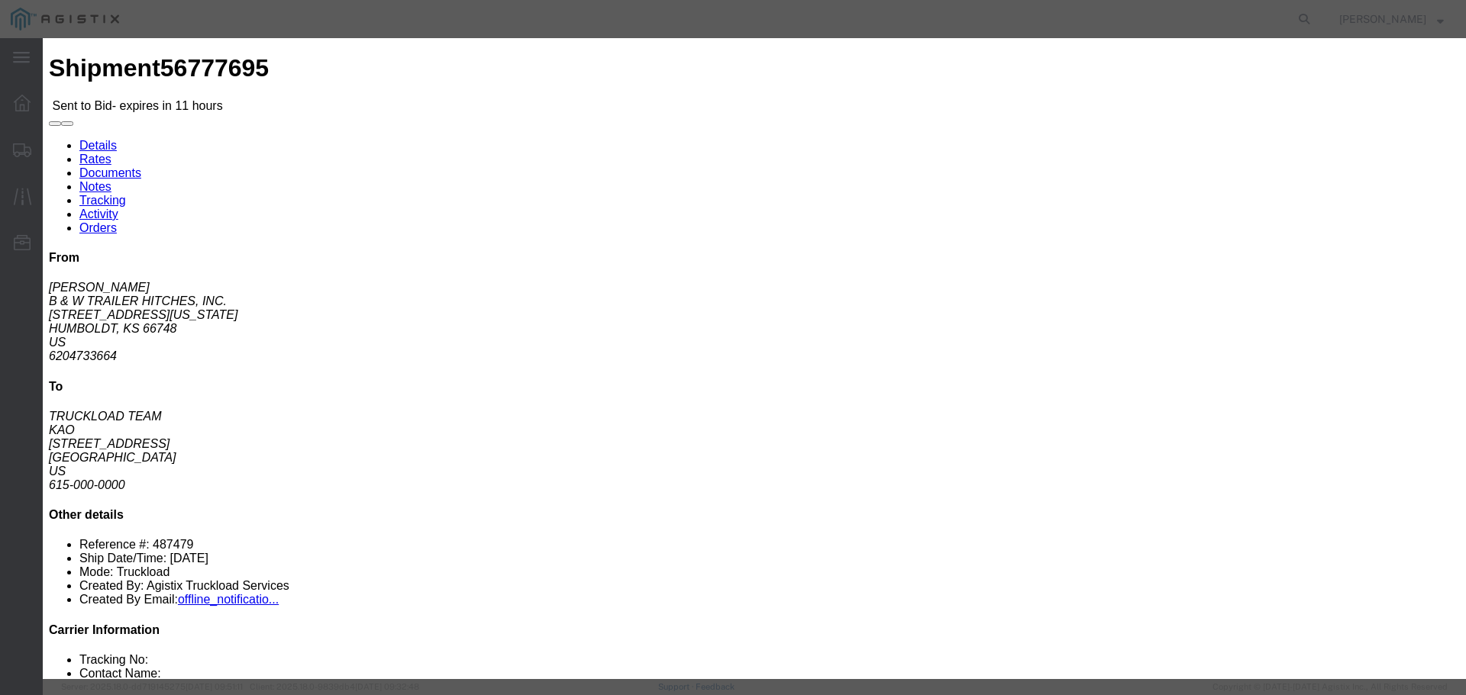
click button "Submit"
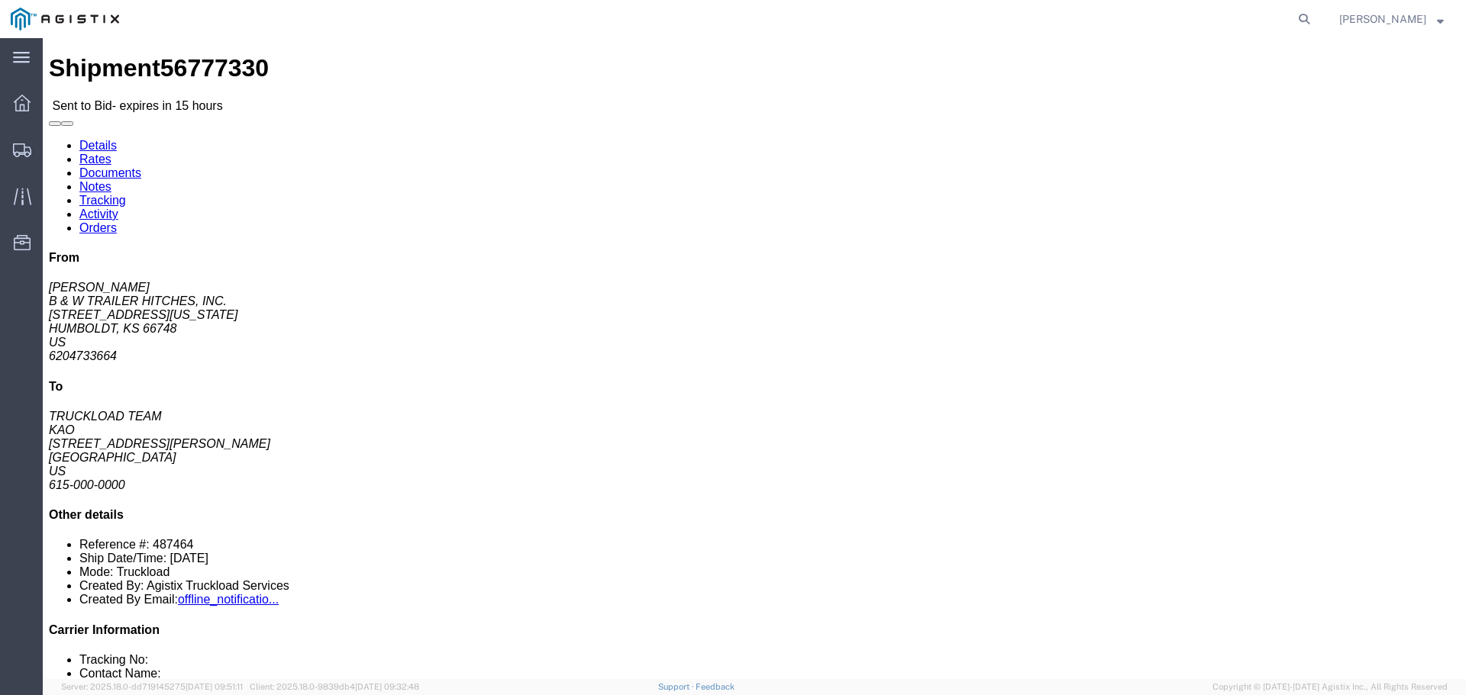
click button "button"
click link "Enter / Modify Bid"
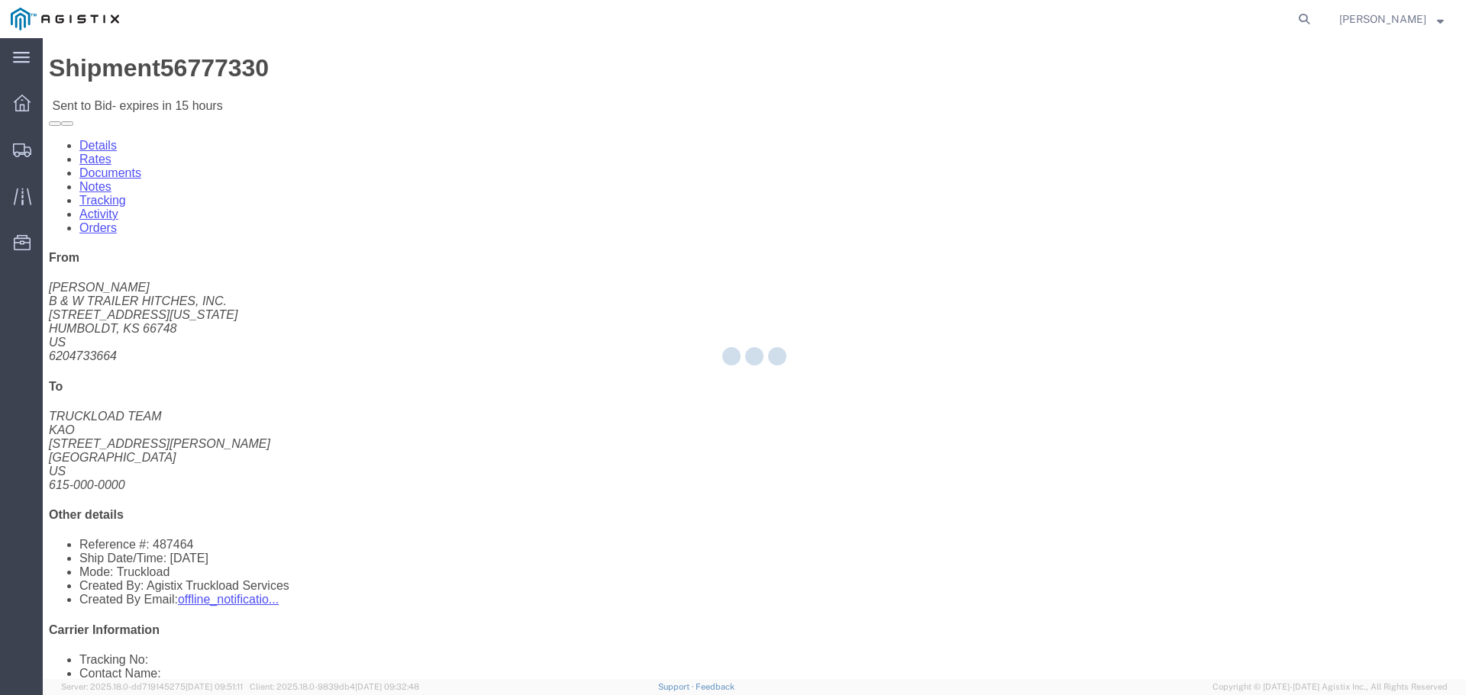
select select "22593"
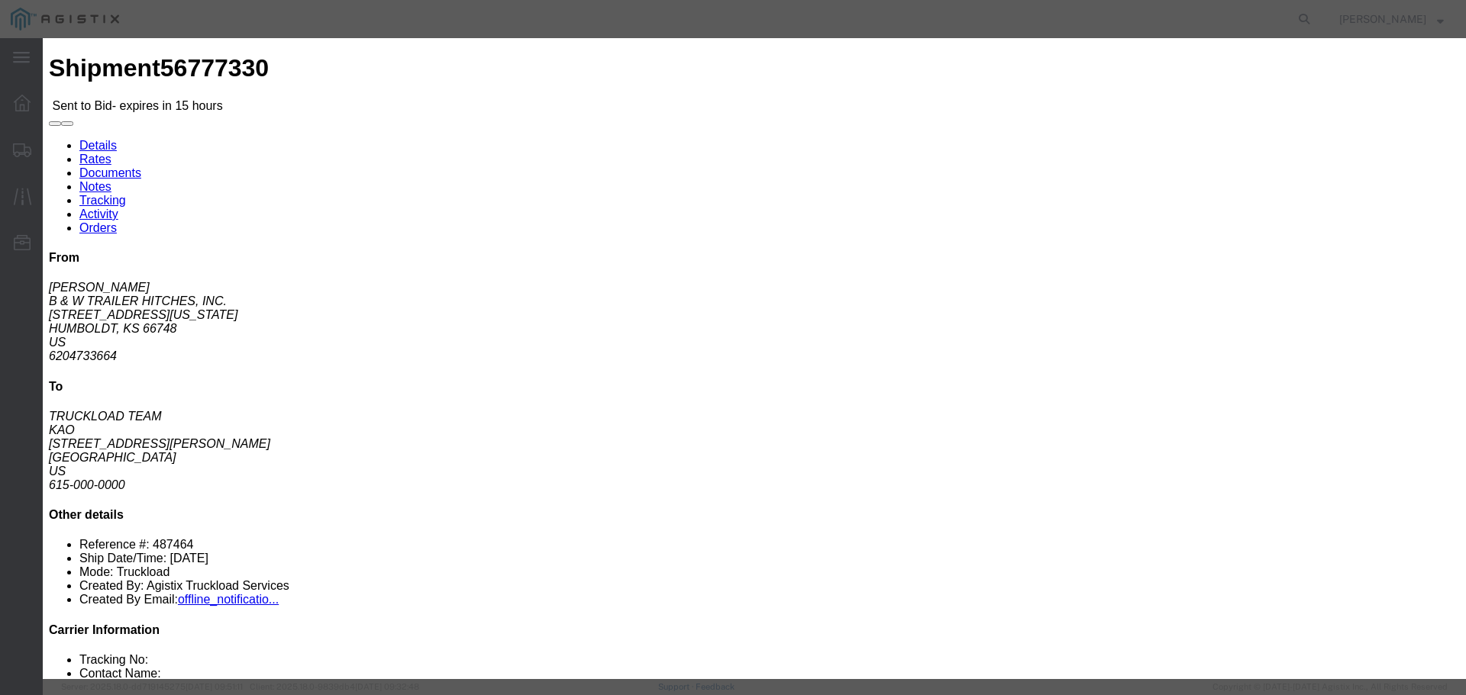
click div "Service Level Select Rail TL Standard 3 - 5 Day"
click select "Select Rail TL Standard 3 - 5 Day"
select select "41882"
click select "Select Rail TL Standard 3 - 5 Day"
click input "text"
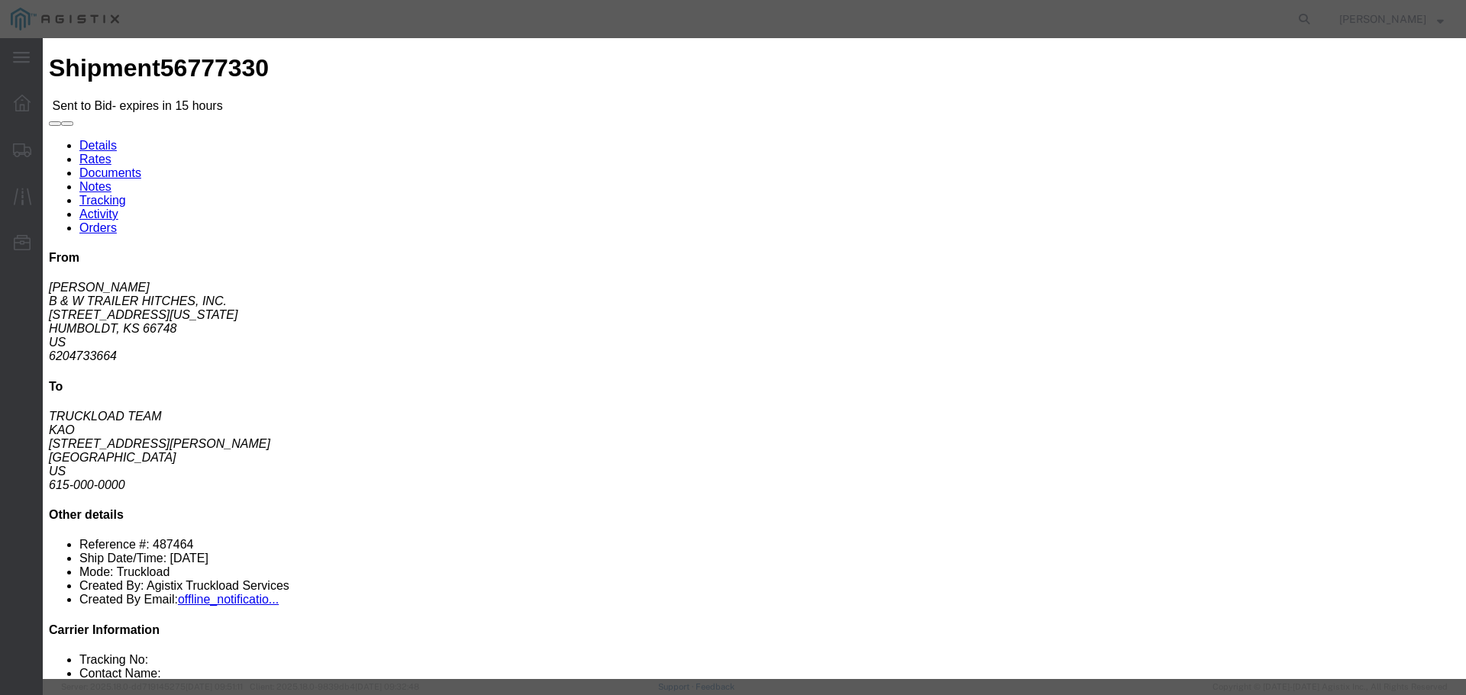
type input "RLX"
click select "Select Air Less than Truckload Multi-Leg Ocean Freight Rail Small Parcel Truckl…"
select select "TL"
click select "Select Air Less than Truckload Multi-Leg Ocean Freight Rail Small Parcel Truckl…"
click input "number"
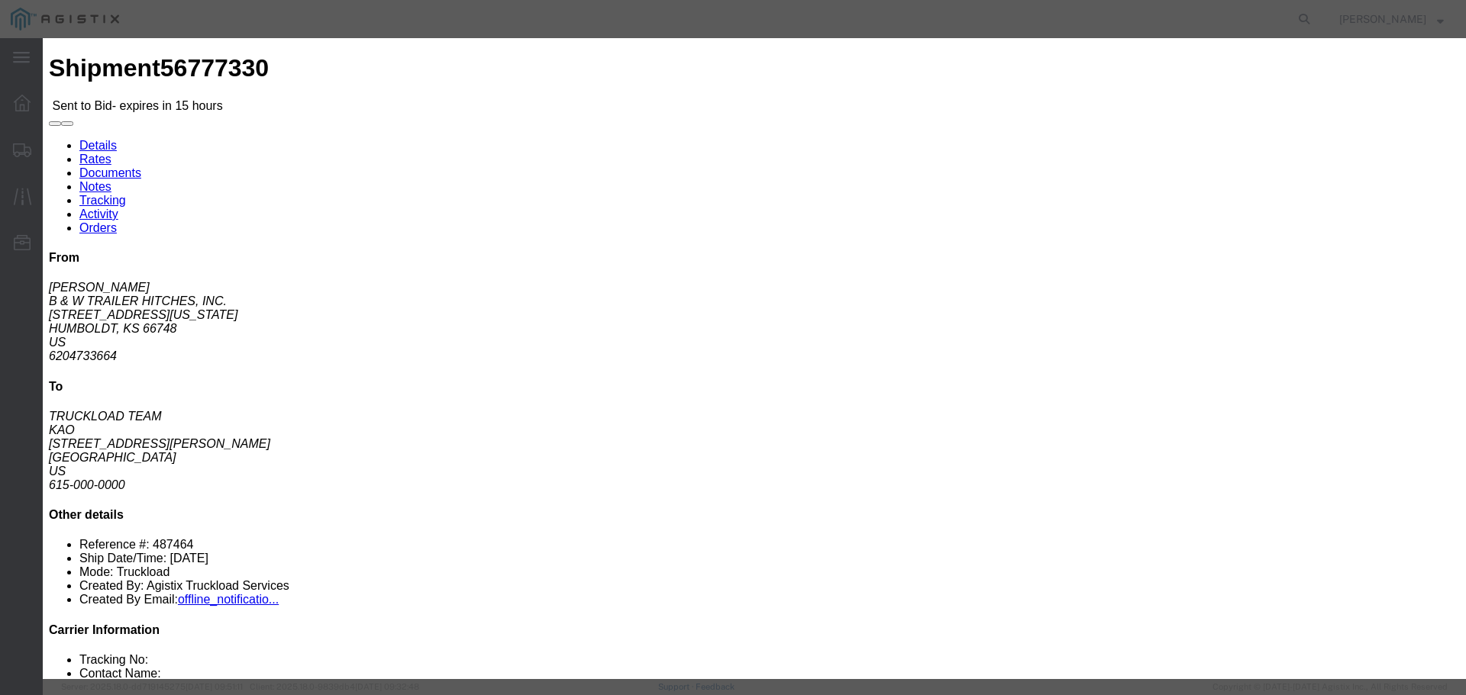
type input "2"
click input "number"
type input "1750"
click button "Submit"
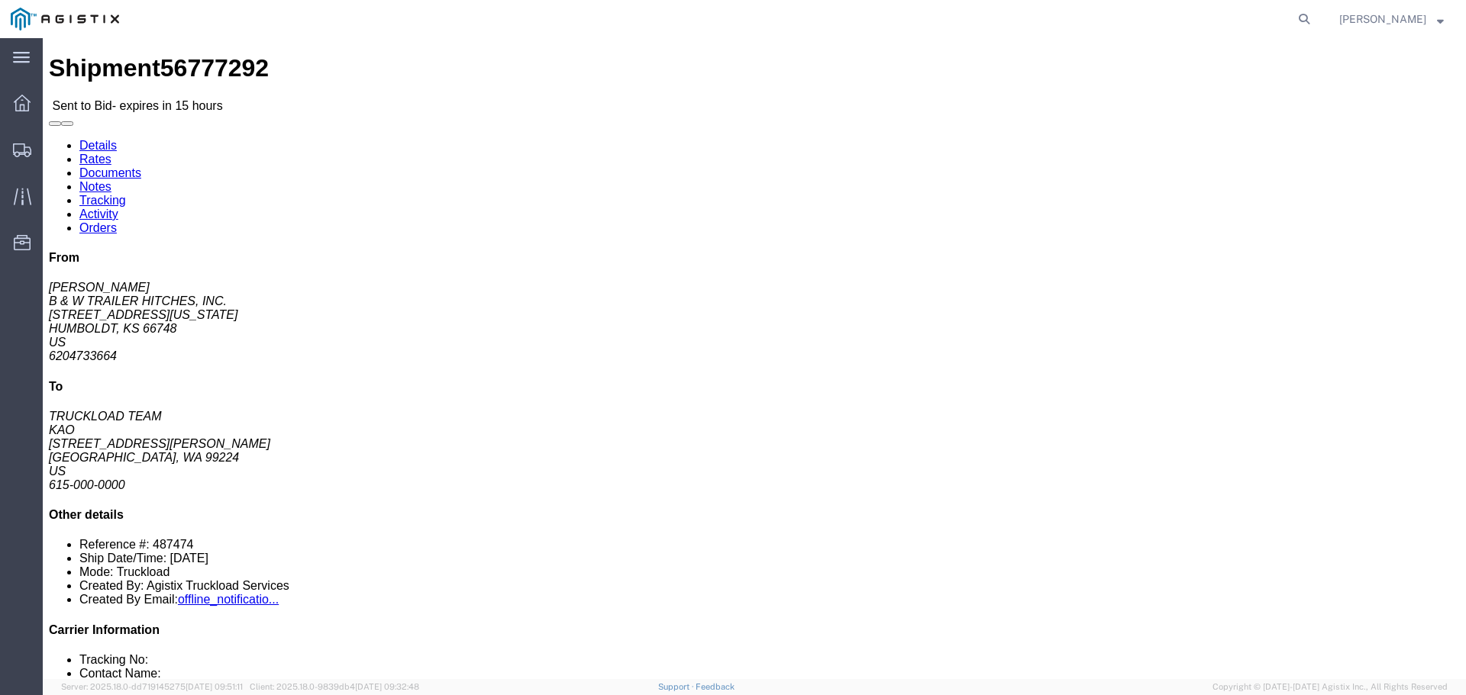
click icon "button"
click link "Enter / Modify Bid"
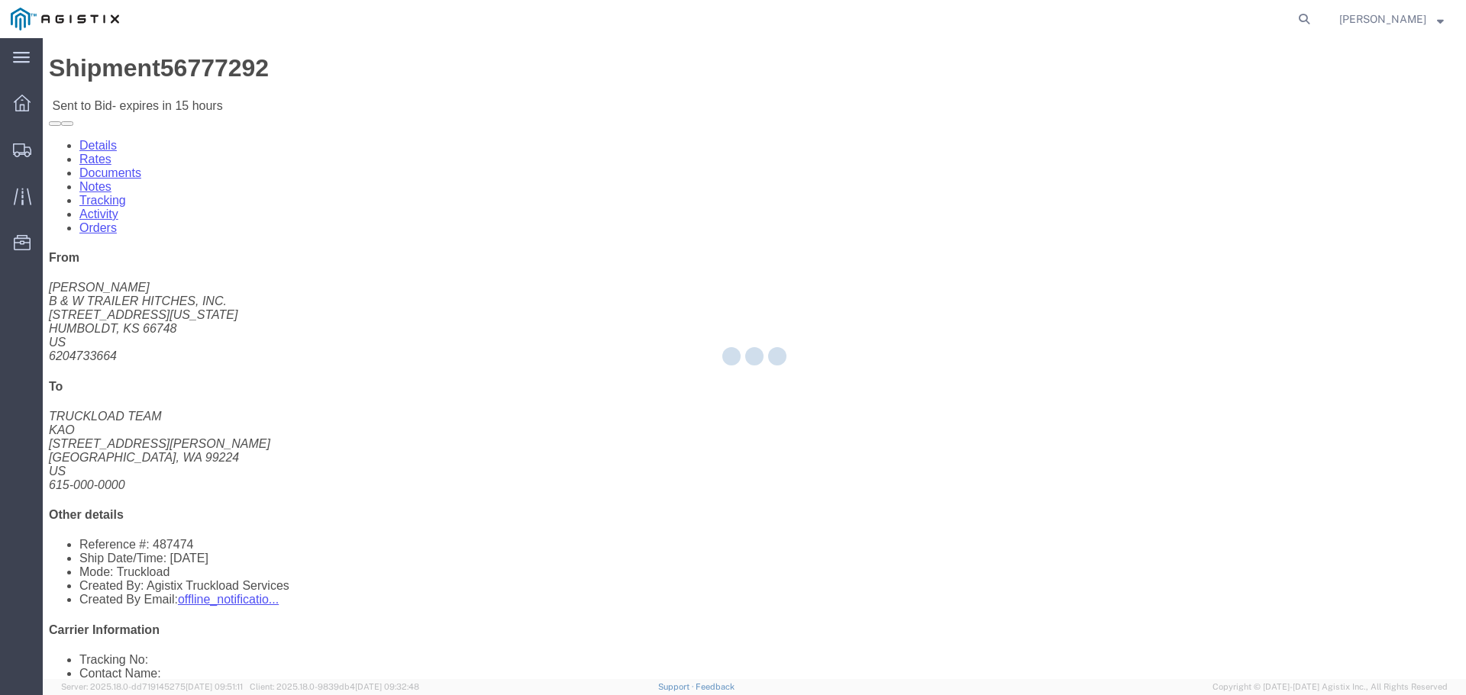
select select "22593"
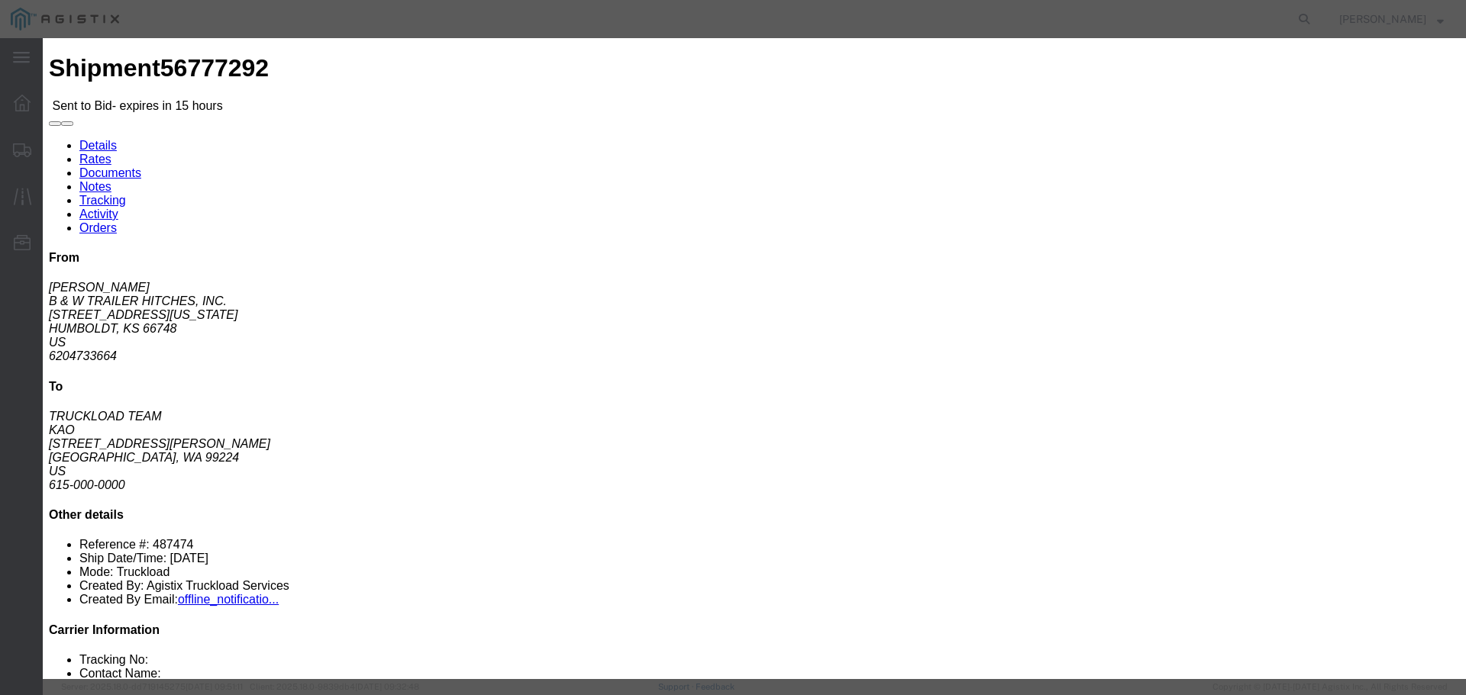
click select "Select Rail TL Standard 3 - 5 Day"
select select "41882"
click select "Select Rail TL Standard 3 - 5 Day"
click input "text"
type input "RLX"
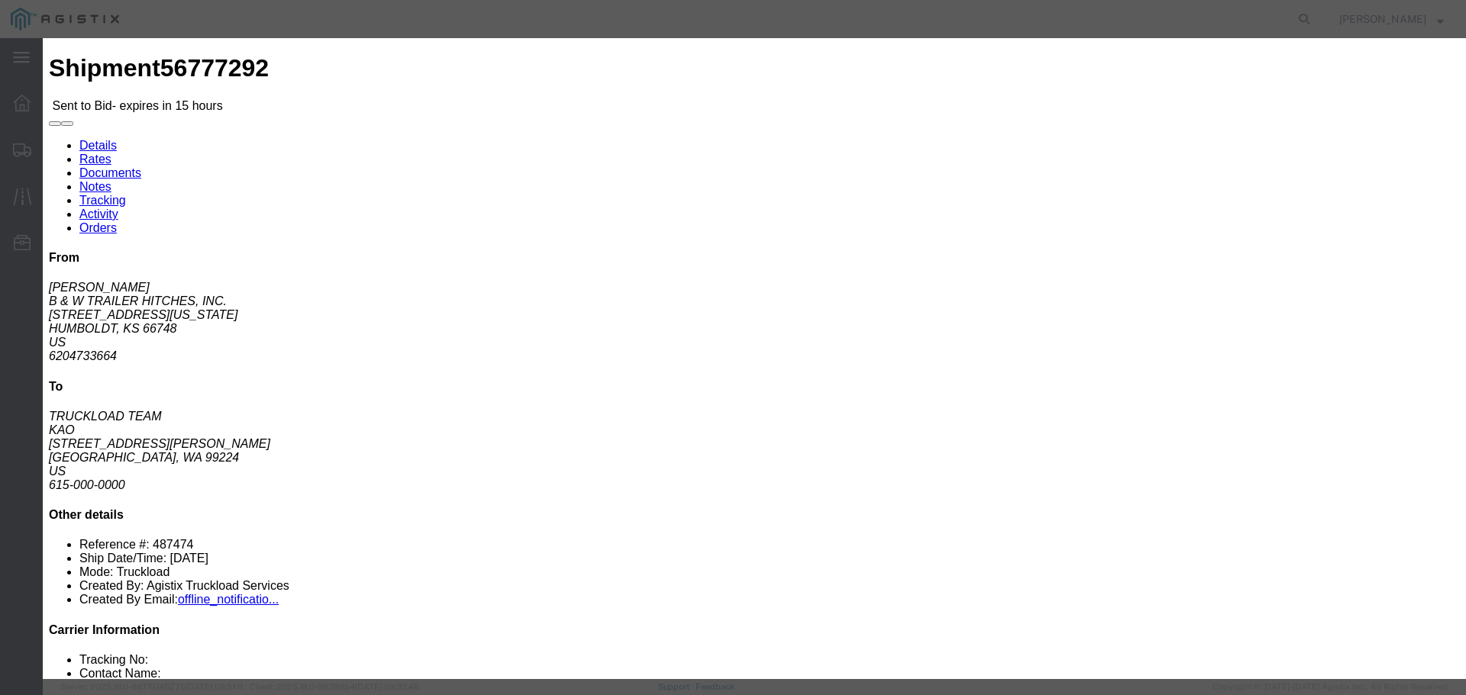
click select "Select Air Less than Truckload Multi-Leg Ocean Freight Rail Small Parcel Truckl…"
select select "TL"
click select "Select Air Less than Truckload Multi-Leg Ocean Freight Rail Small Parcel Truckl…"
click input "number"
type input "3"
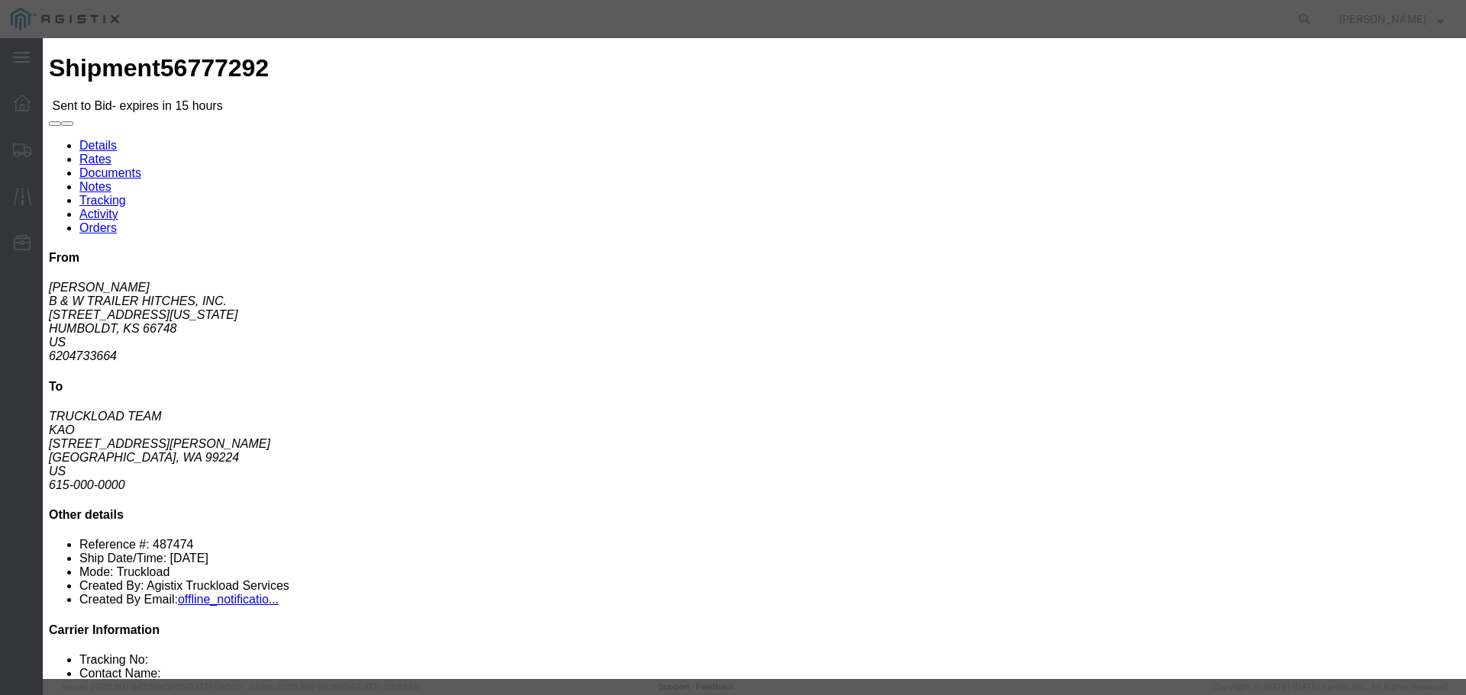
click input "number"
type input "3870"
click button "Submit"
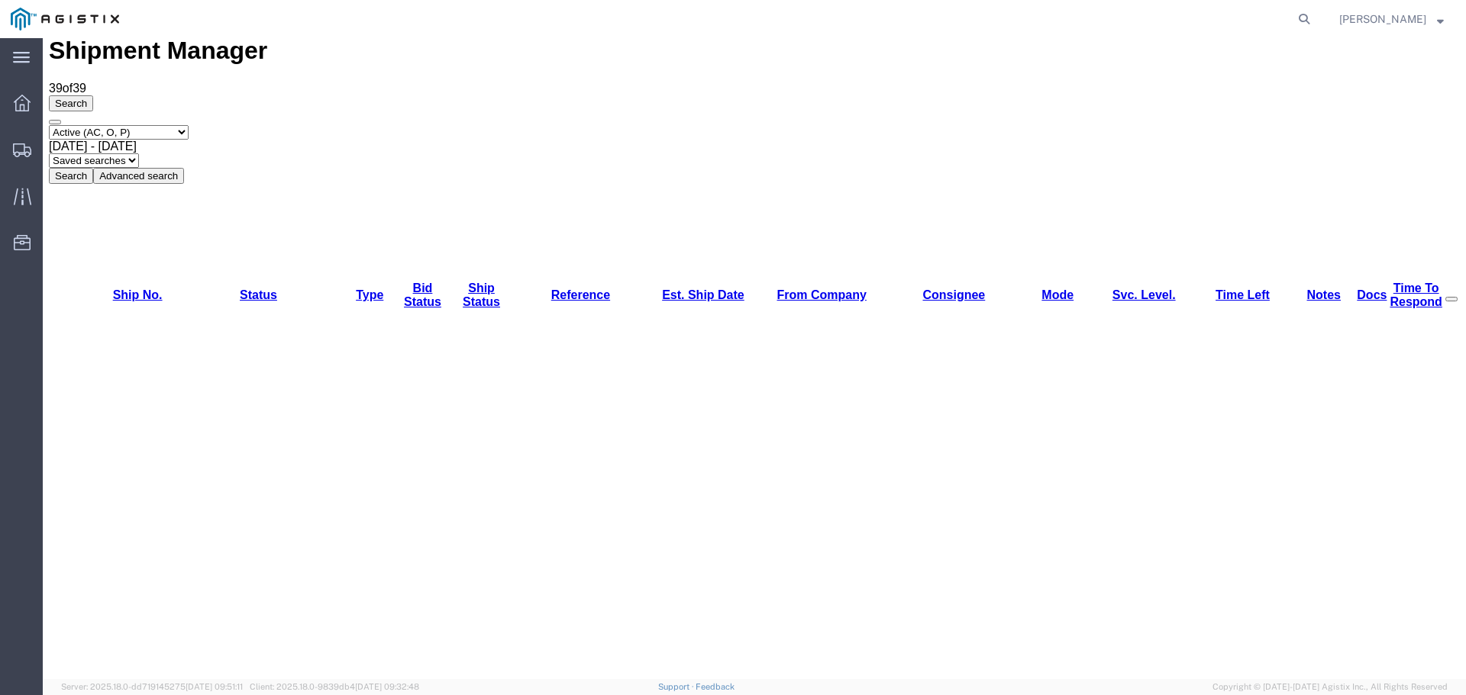
scroll to position [76, 0]
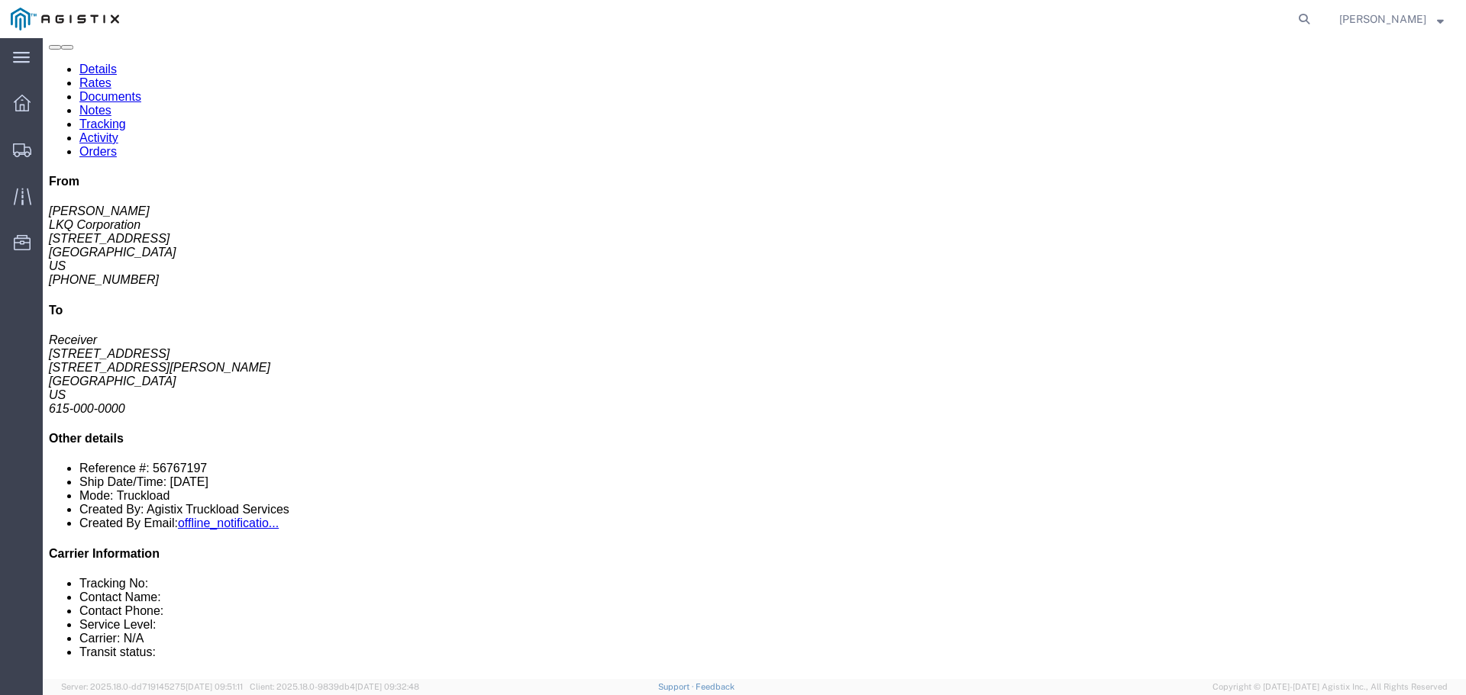
click button "button"
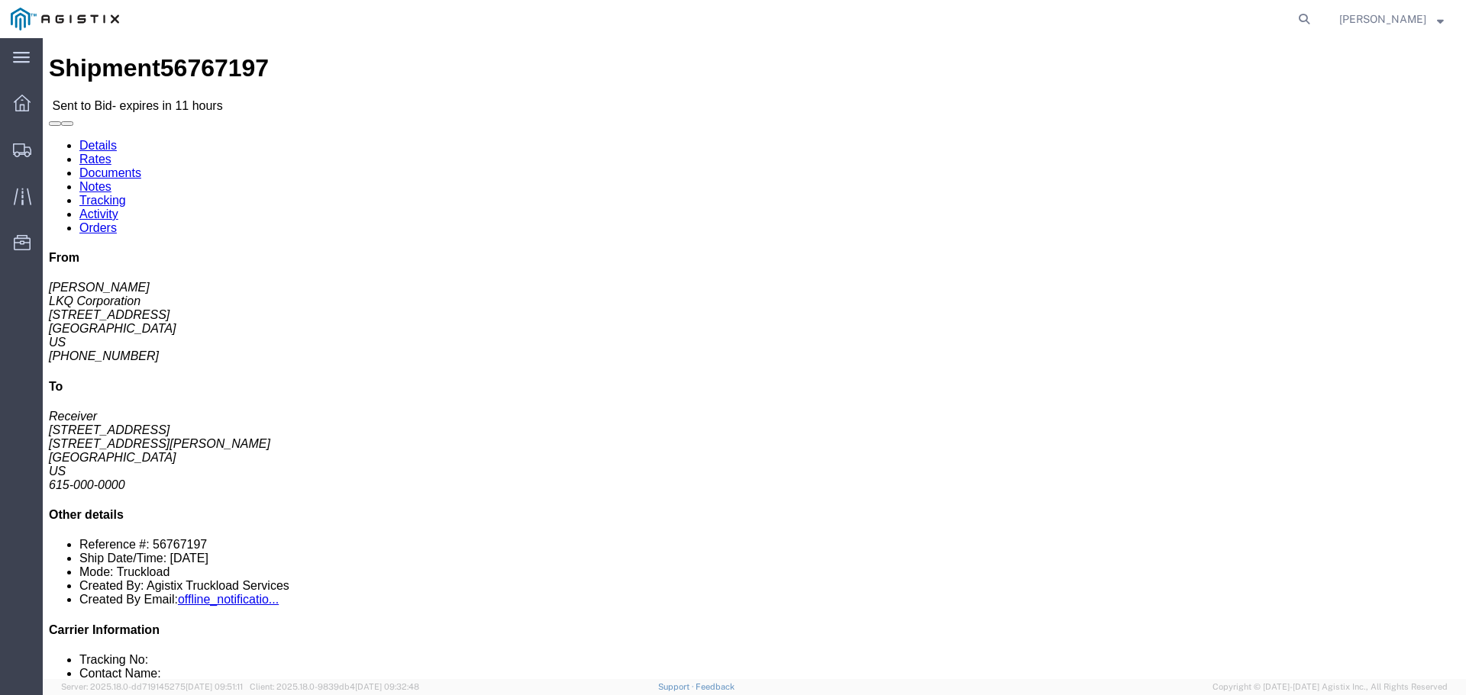
click button "Ignore Bid"
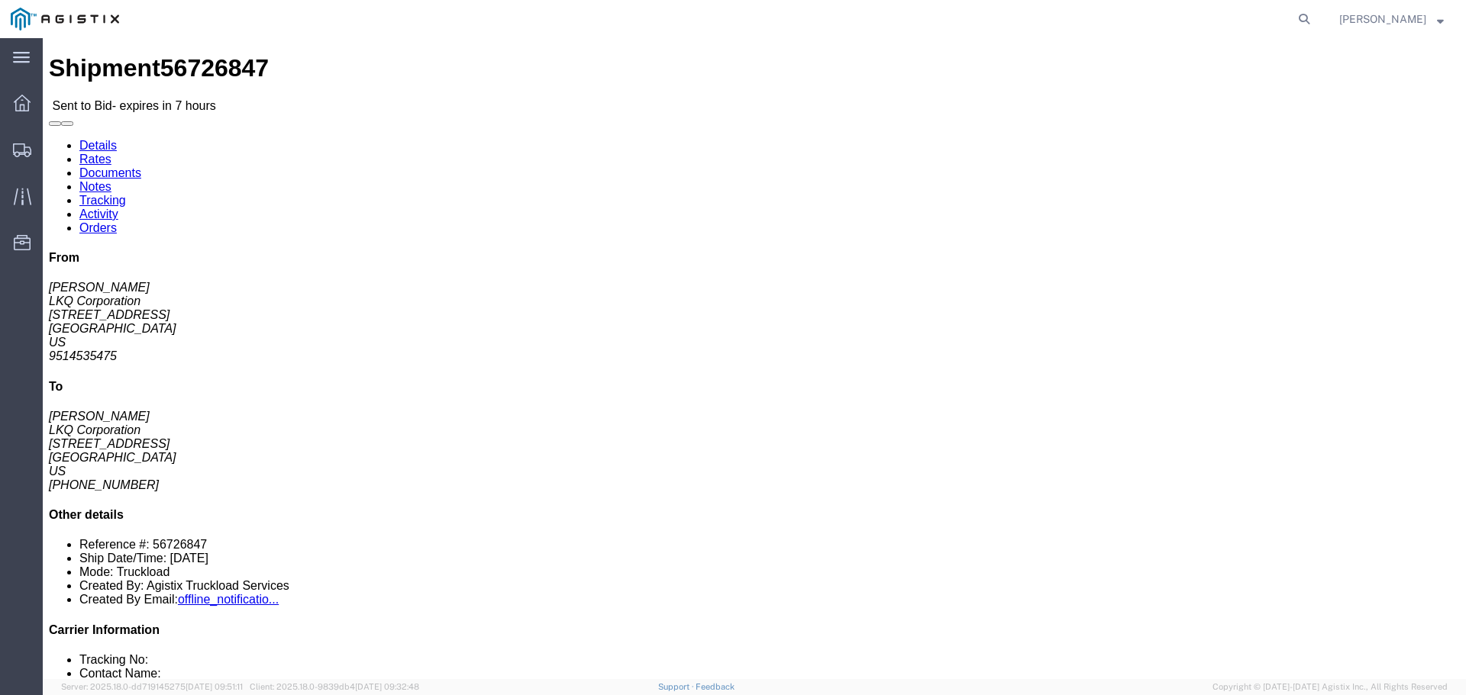
click h2 "Package Information"
click button "button"
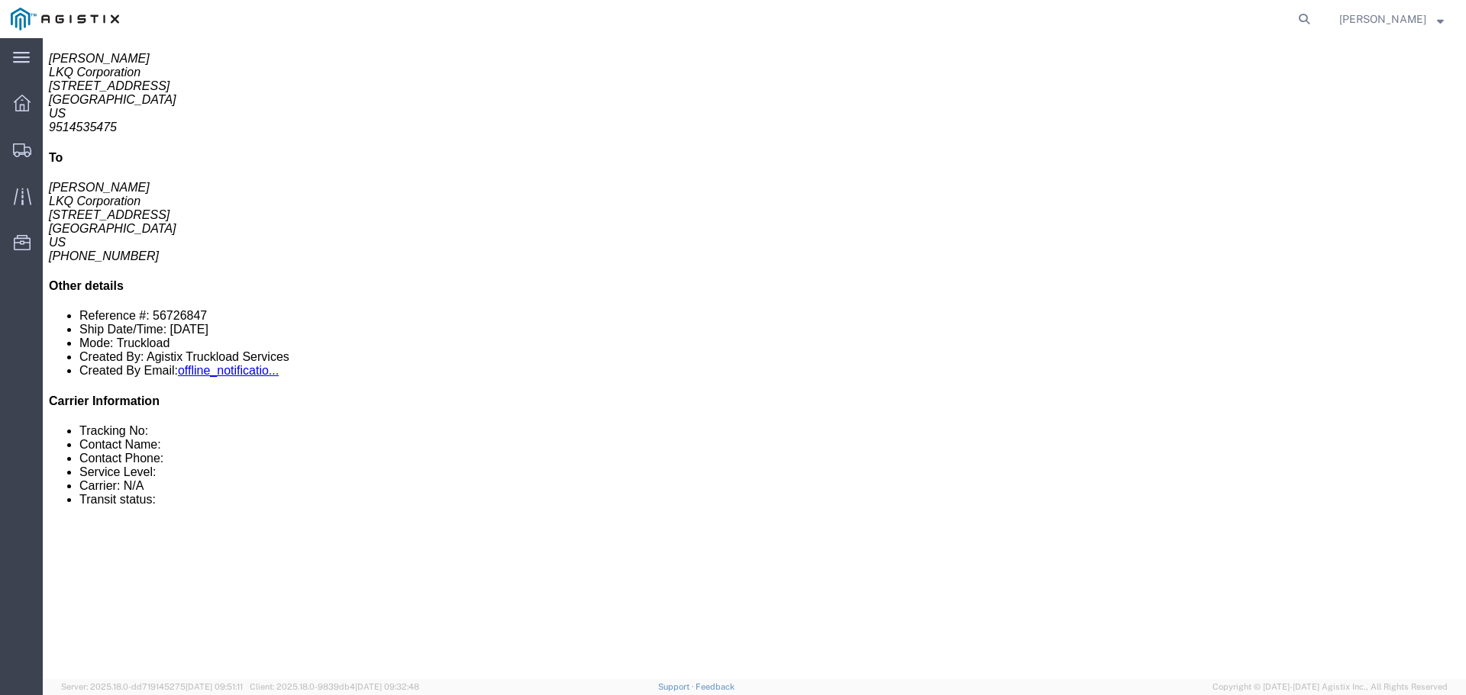
click link "Enter / Modify Bid"
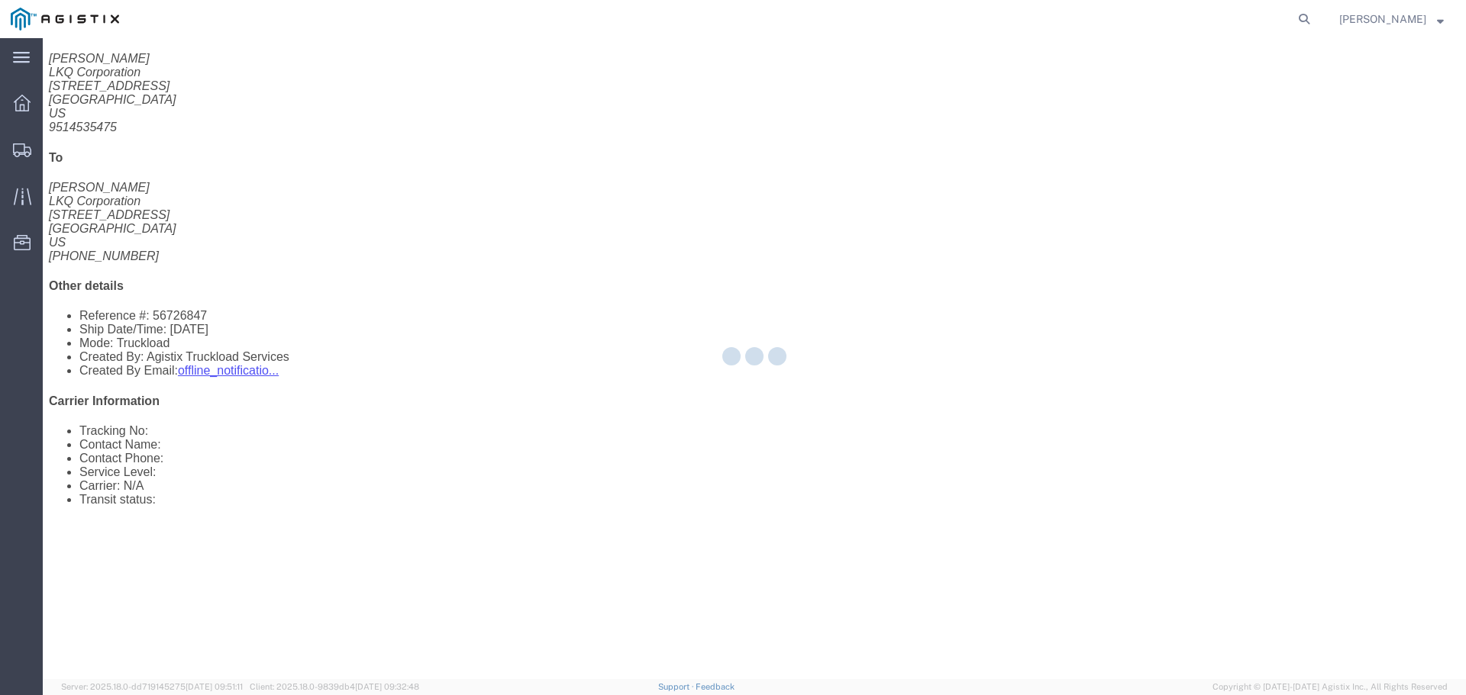
select select "22593"
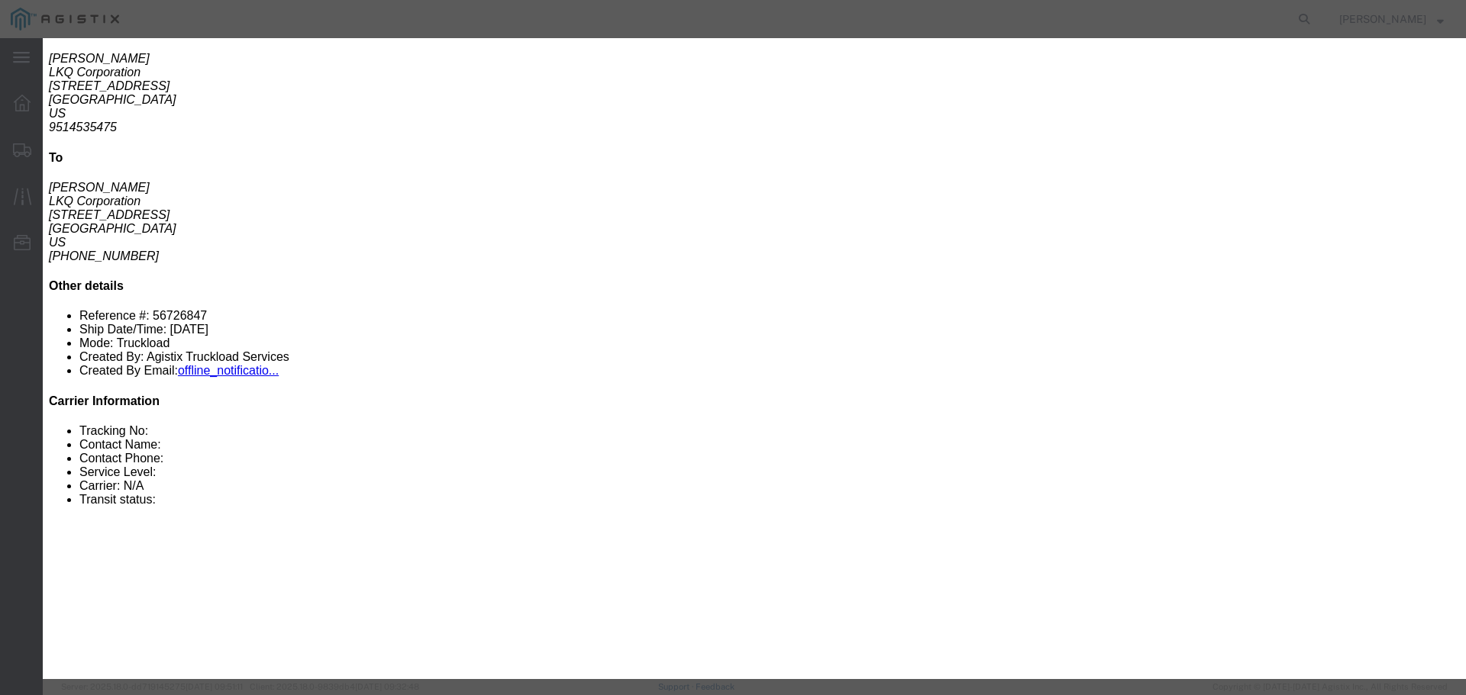
click select "Select Rail TL Standard 3 - 5 Day"
select select "41882"
click select "Select Rail TL Standard 3 - 5 Day"
drag, startPoint x: 1075, startPoint y: 140, endPoint x: 1075, endPoint y: 150, distance: 9.2
click input "text"
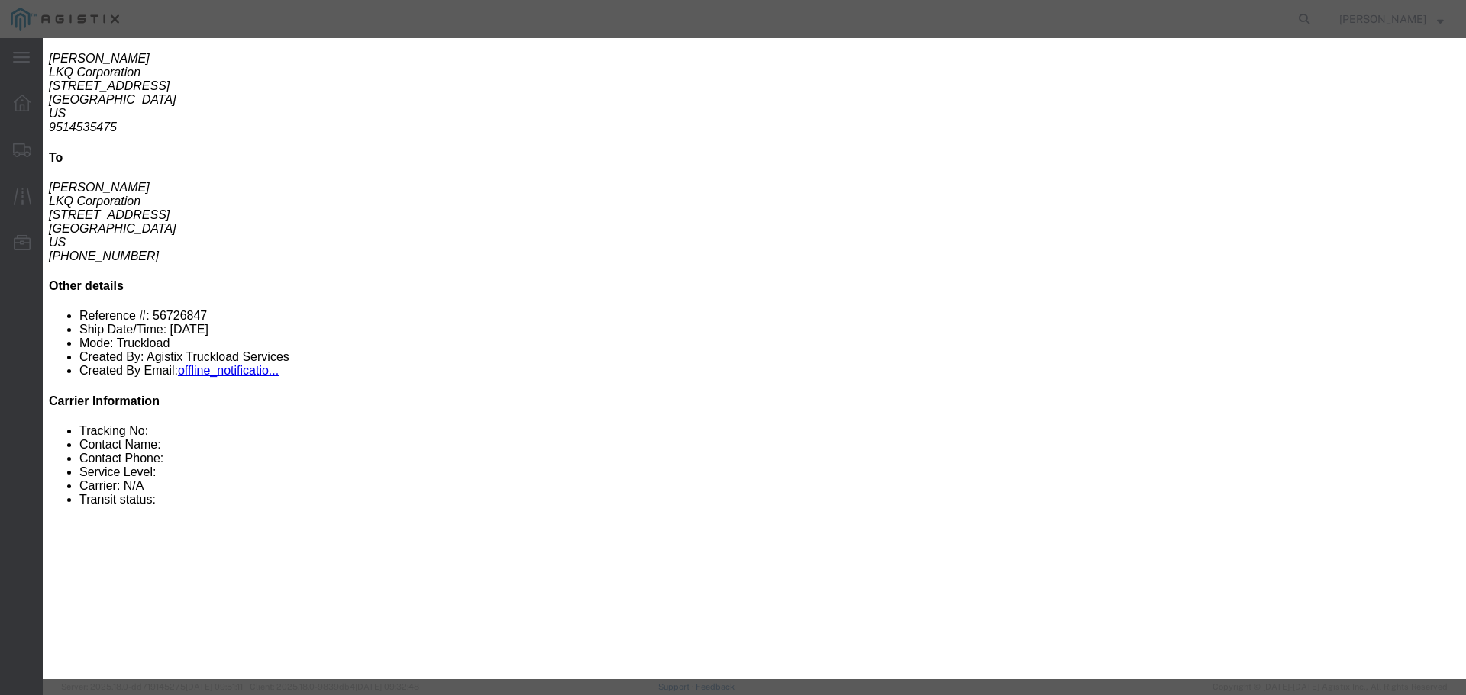
type input "RLX"
click div "Reference"
click select "Select Air Less than Truckload Multi-Leg Ocean Freight Rail Small Parcel Truckl…"
select select "TL"
click select "Select Air Less than Truckload Multi-Leg Ocean Freight Rail Small Parcel Truckl…"
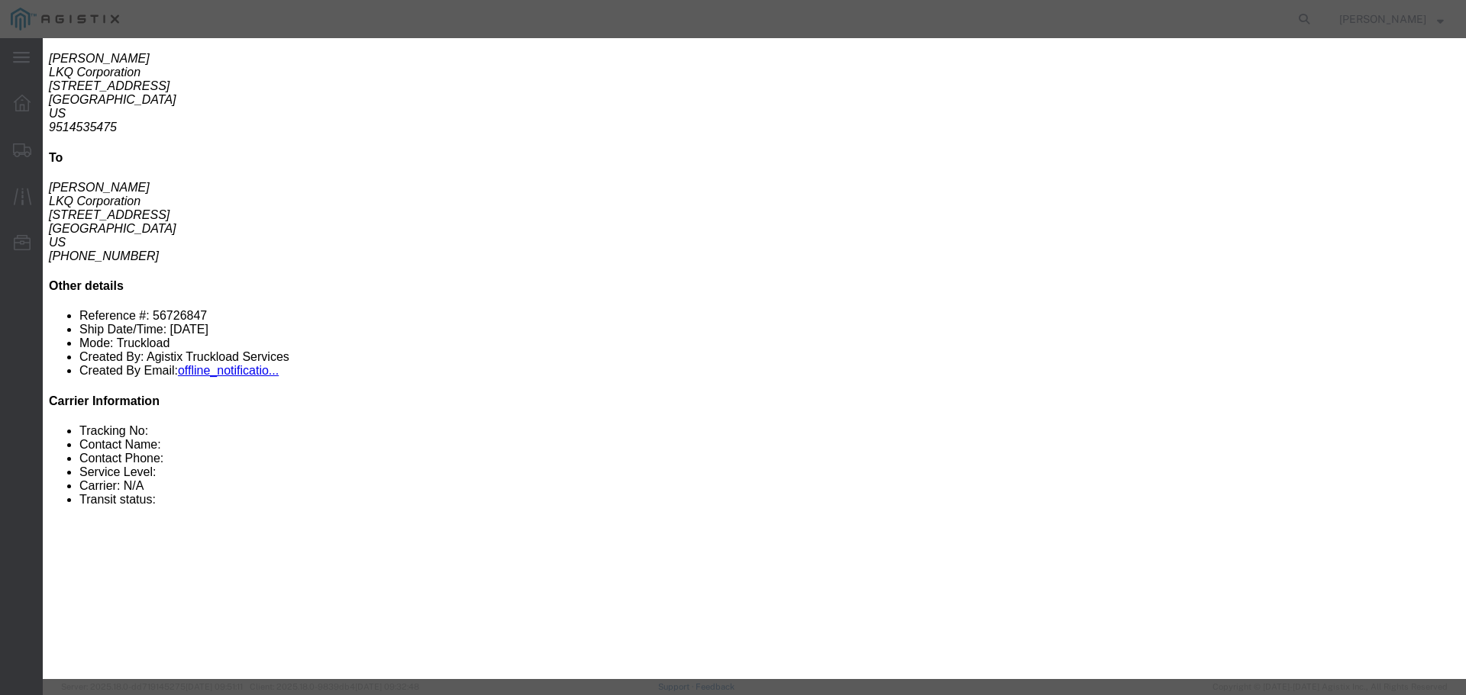
click input "number"
type input "1"
click input "number"
type input "1385"
click button "Submit"
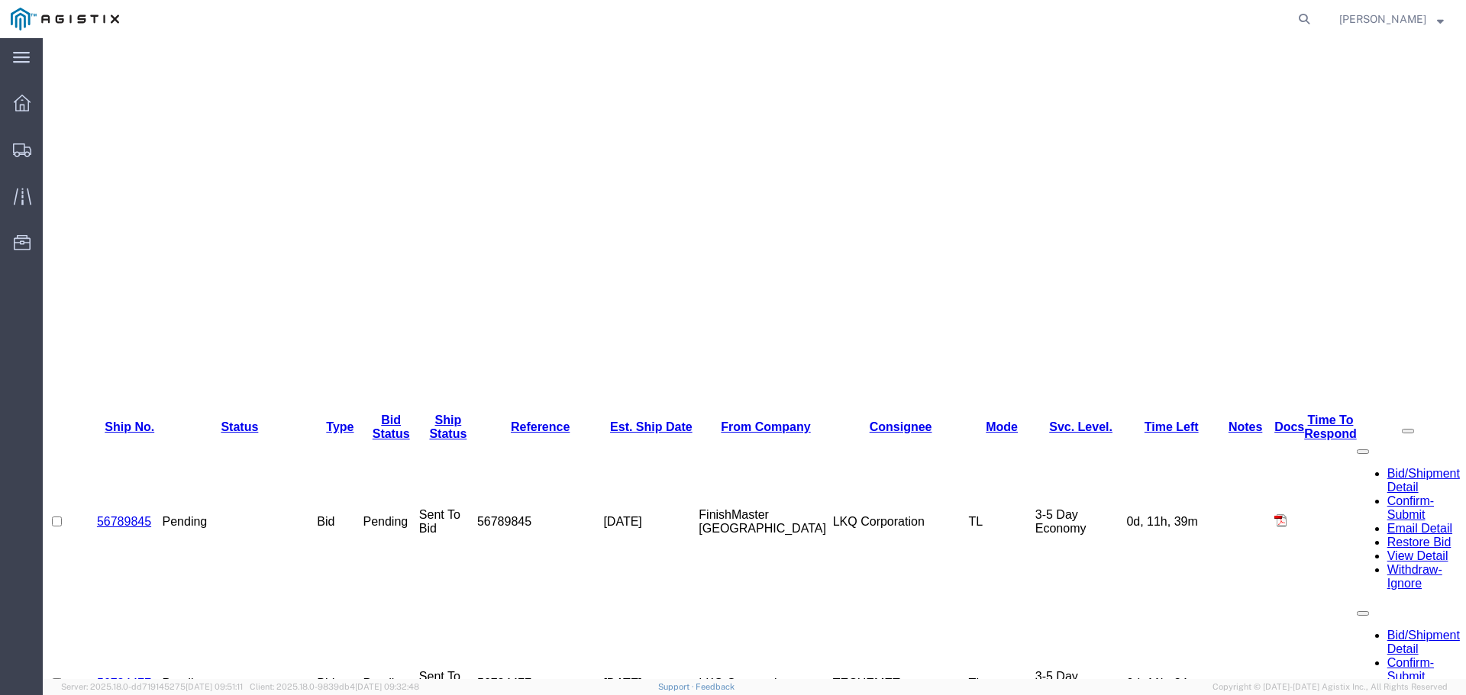
scroll to position [382, 0]
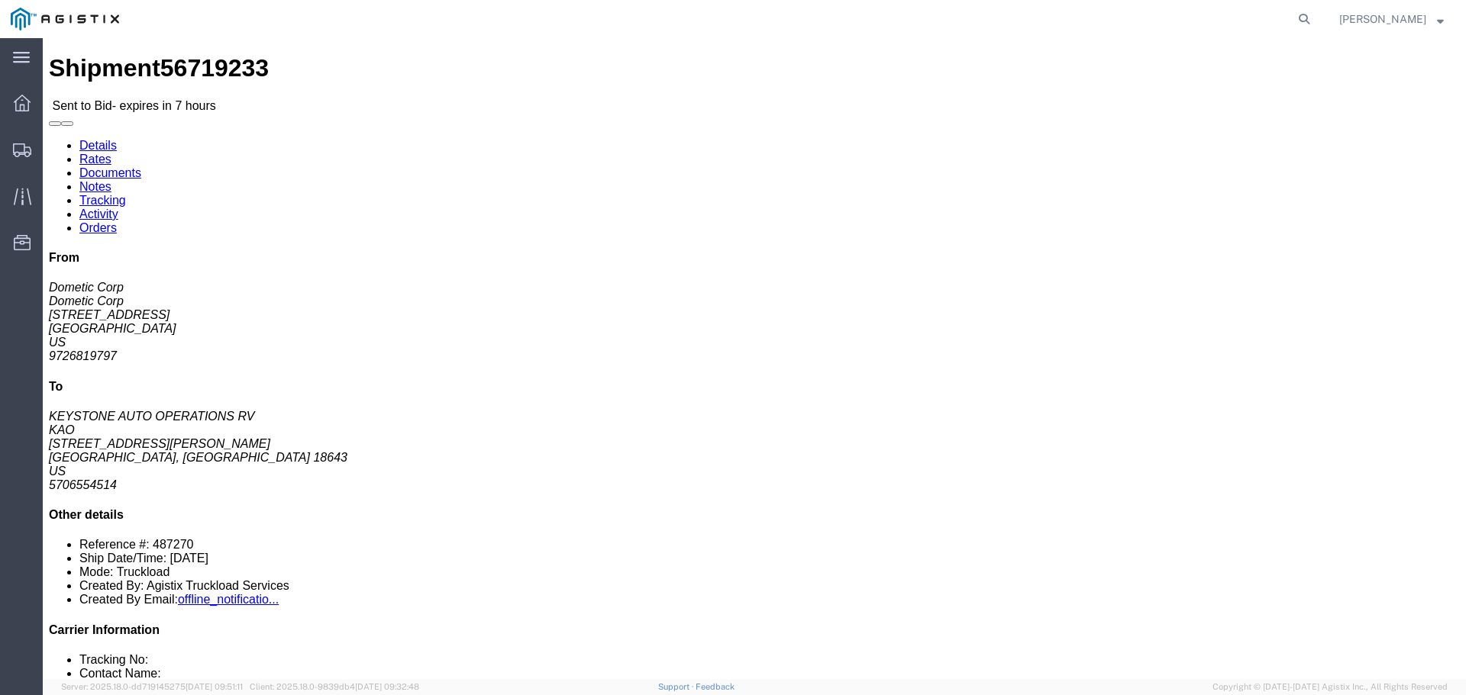
click button "button"
click link "Enter / Modify Bid"
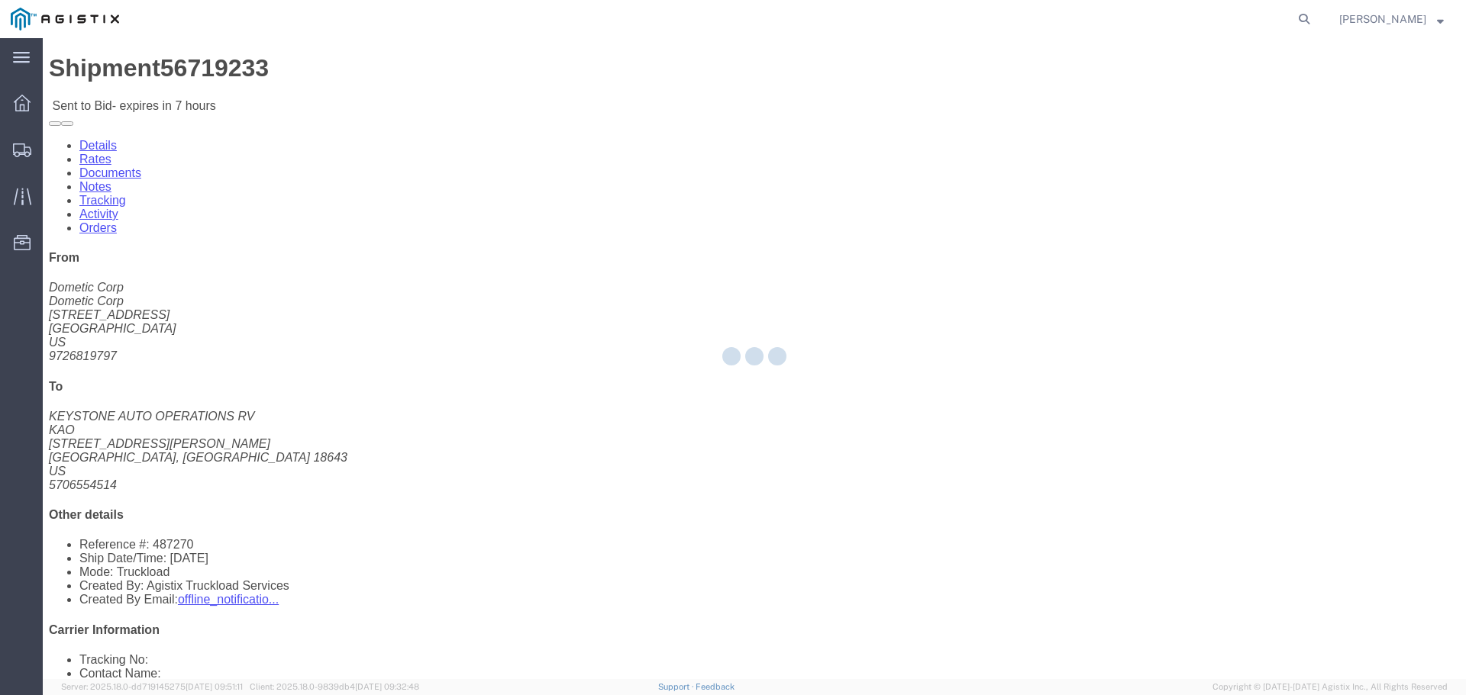
select select "22593"
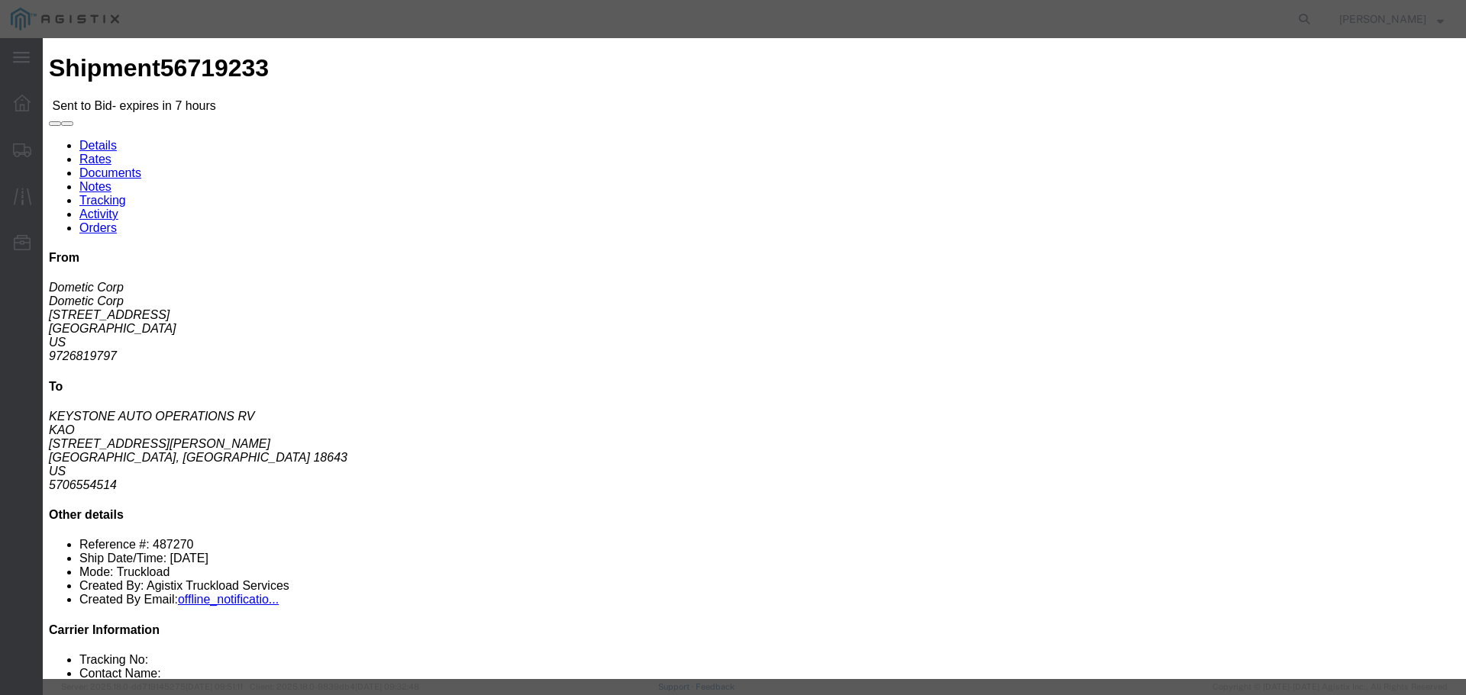
drag, startPoint x: 794, startPoint y: 137, endPoint x: 789, endPoint y: 145, distance: 10.0
click select "Select Rail TL Standard 3 - 5 Day"
select select "41882"
click select "Select Rail TL Standard 3 - 5 Day"
click input "text"
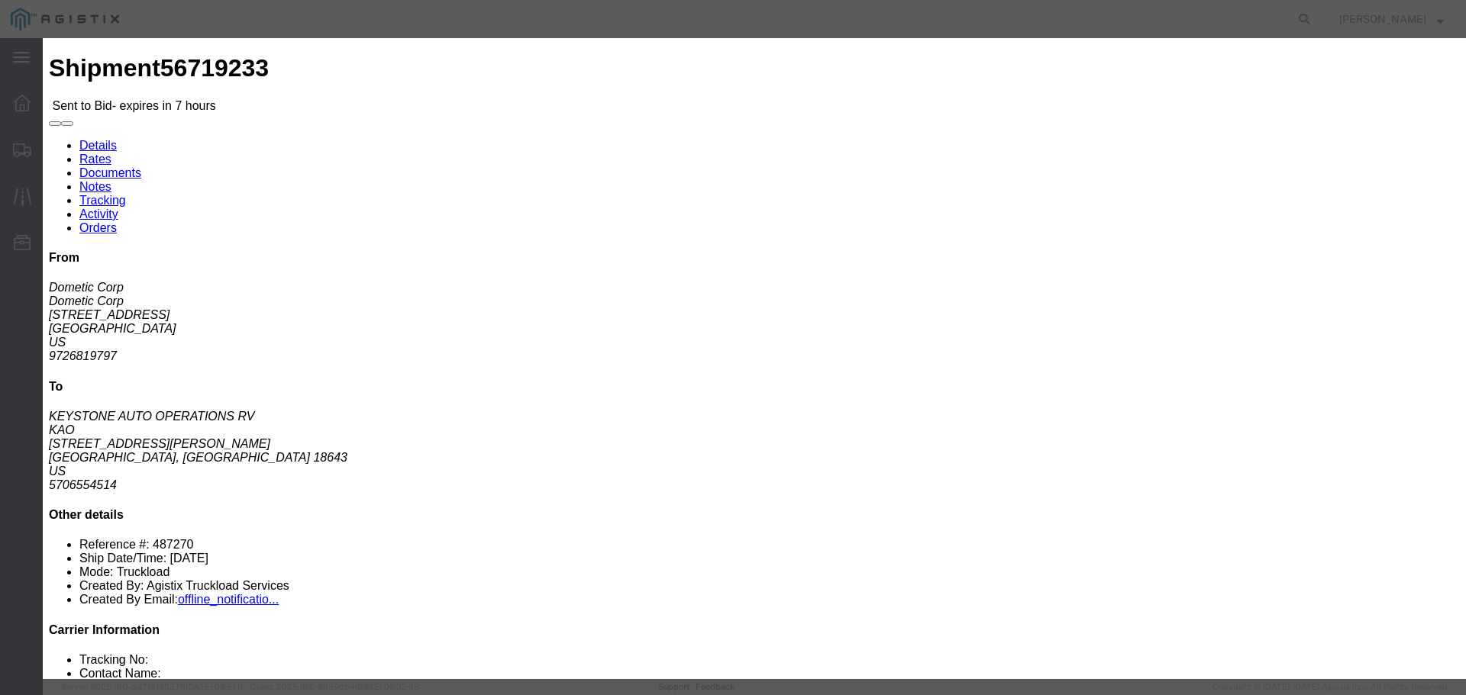
type input "RLX"
click div "Reference"
click select "Select Air Less than Truckload Multi-Leg Ocean Freight Rail Small Parcel Truckl…"
select select "TL"
click select "Select Air Less than Truckload Multi-Leg Ocean Freight Rail Small Parcel Truckl…"
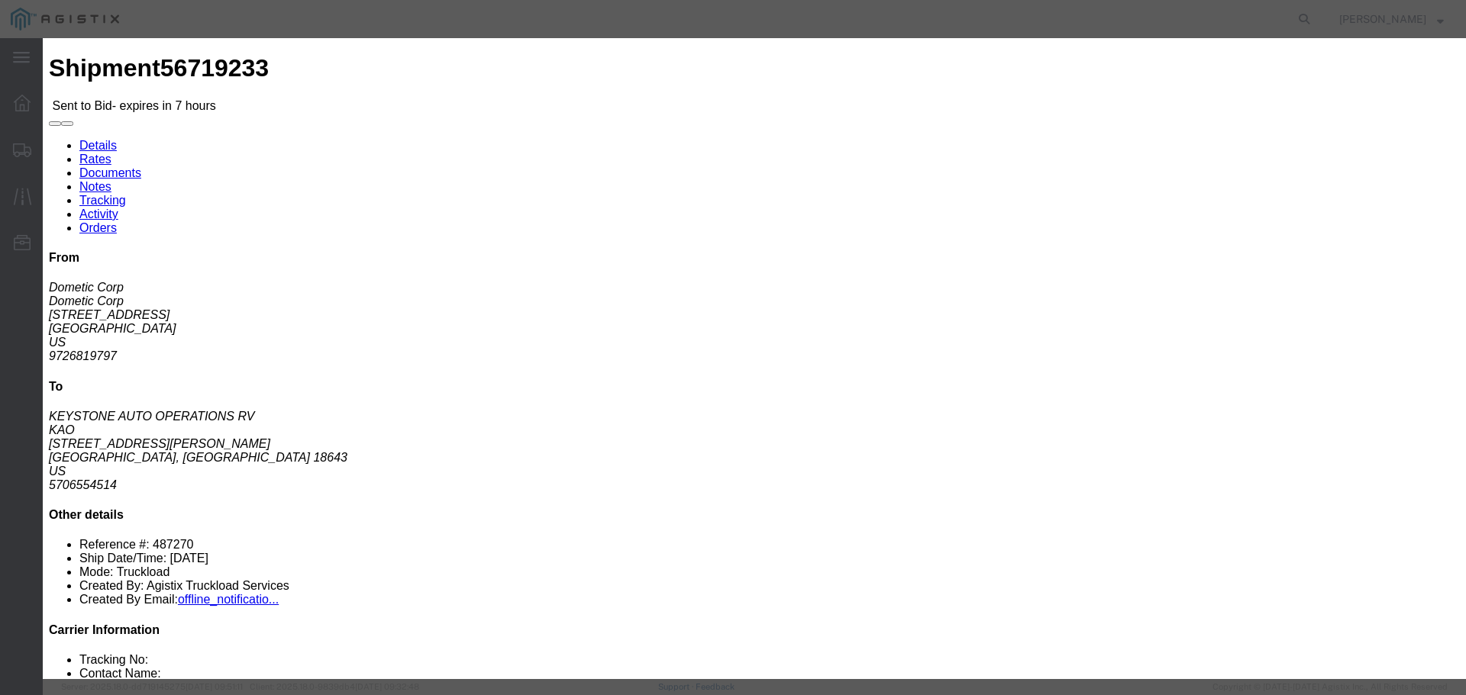
click input "number"
type input "3"
click input "number"
type input "2900"
click div "Select 2 Day Service 3 Axle Winch Truck 3 to 5 Day Service 96L Domestic Flat Ra…"
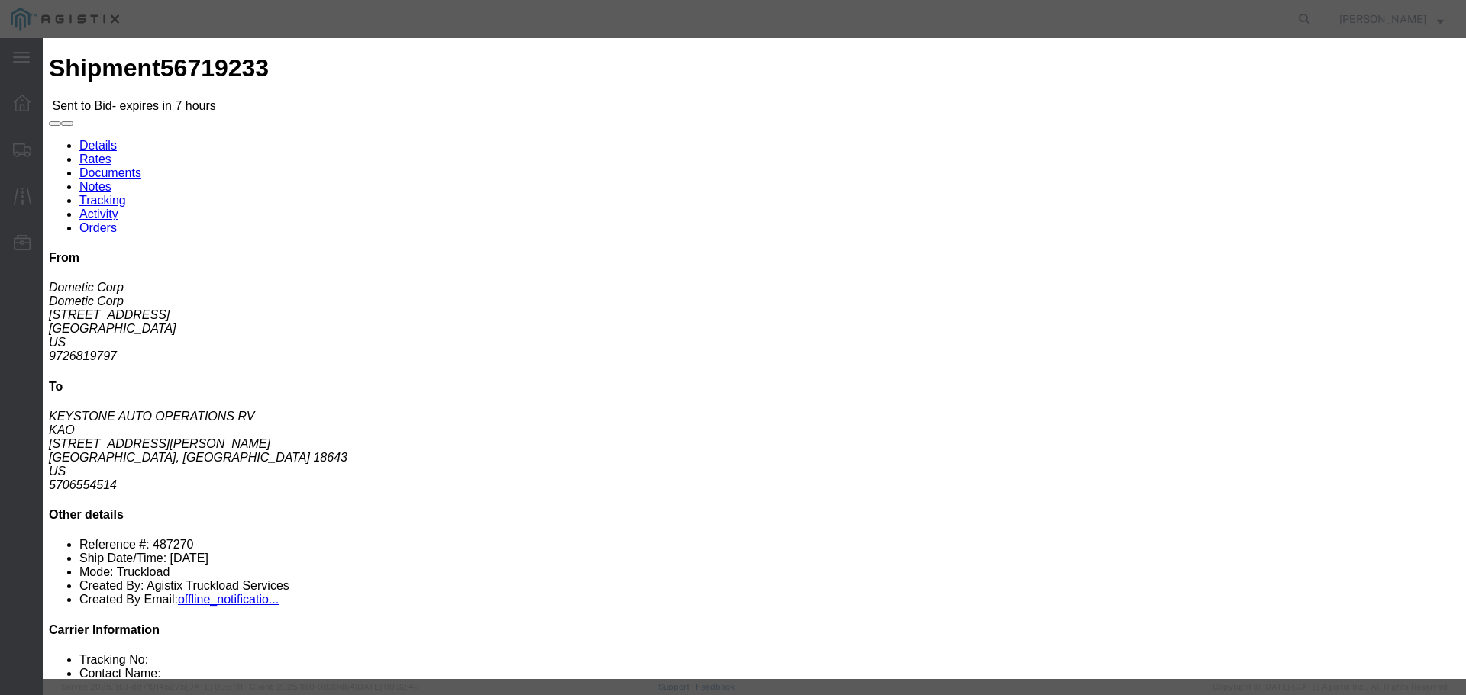
click button "Submit"
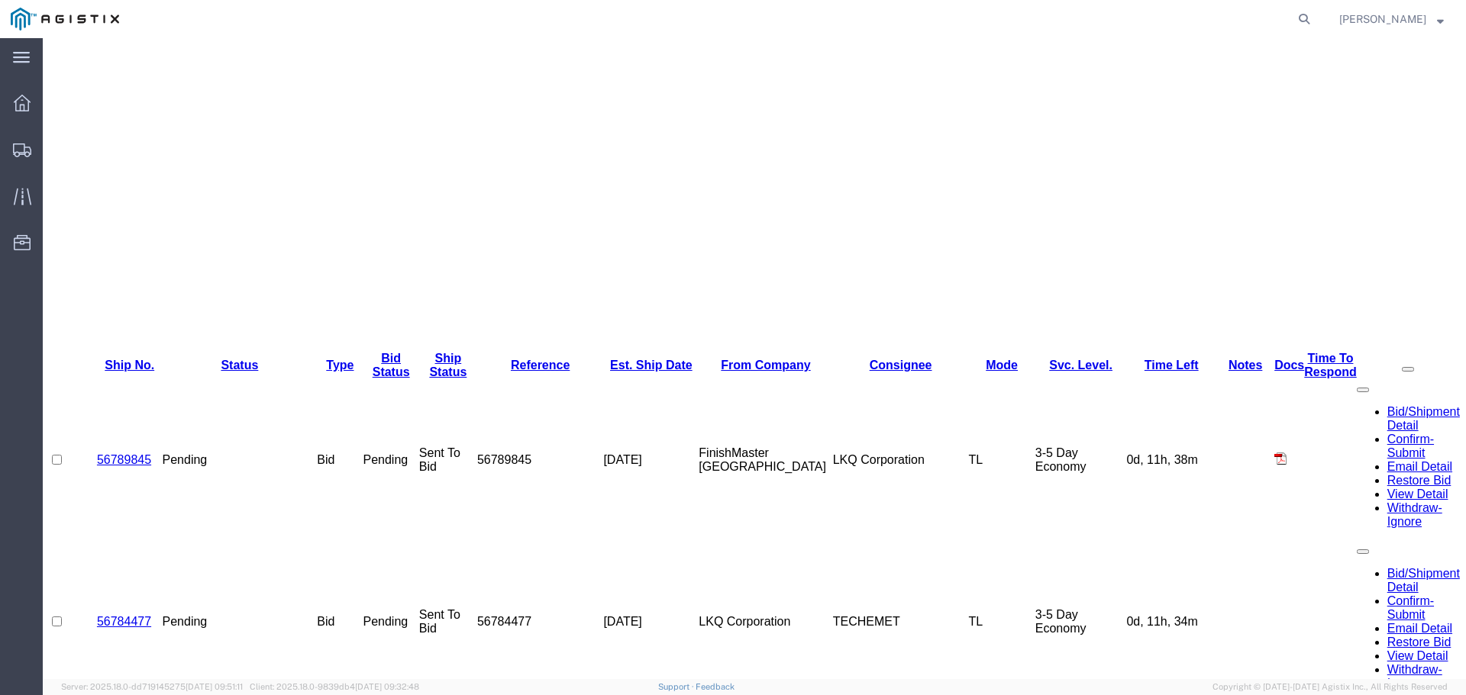
scroll to position [455, 0]
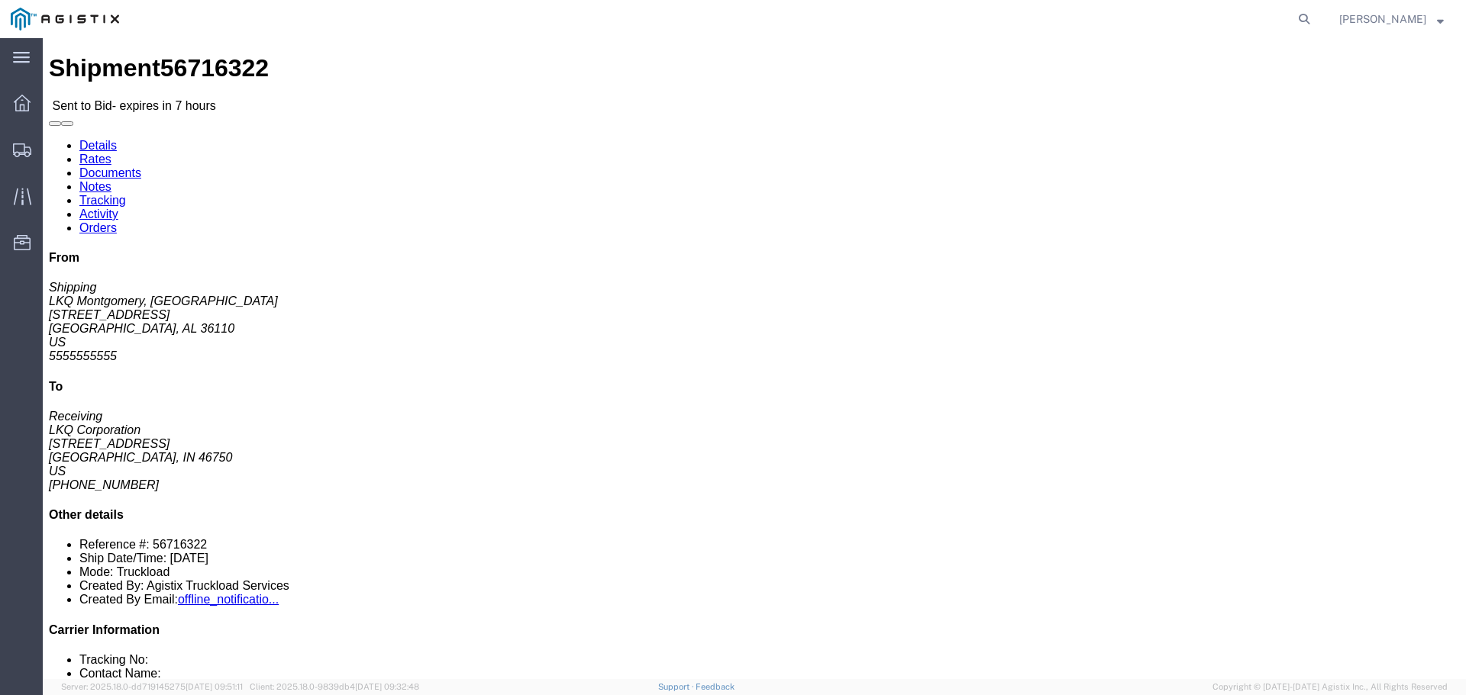
click button "button"
click link "Enter / Modify Bid"
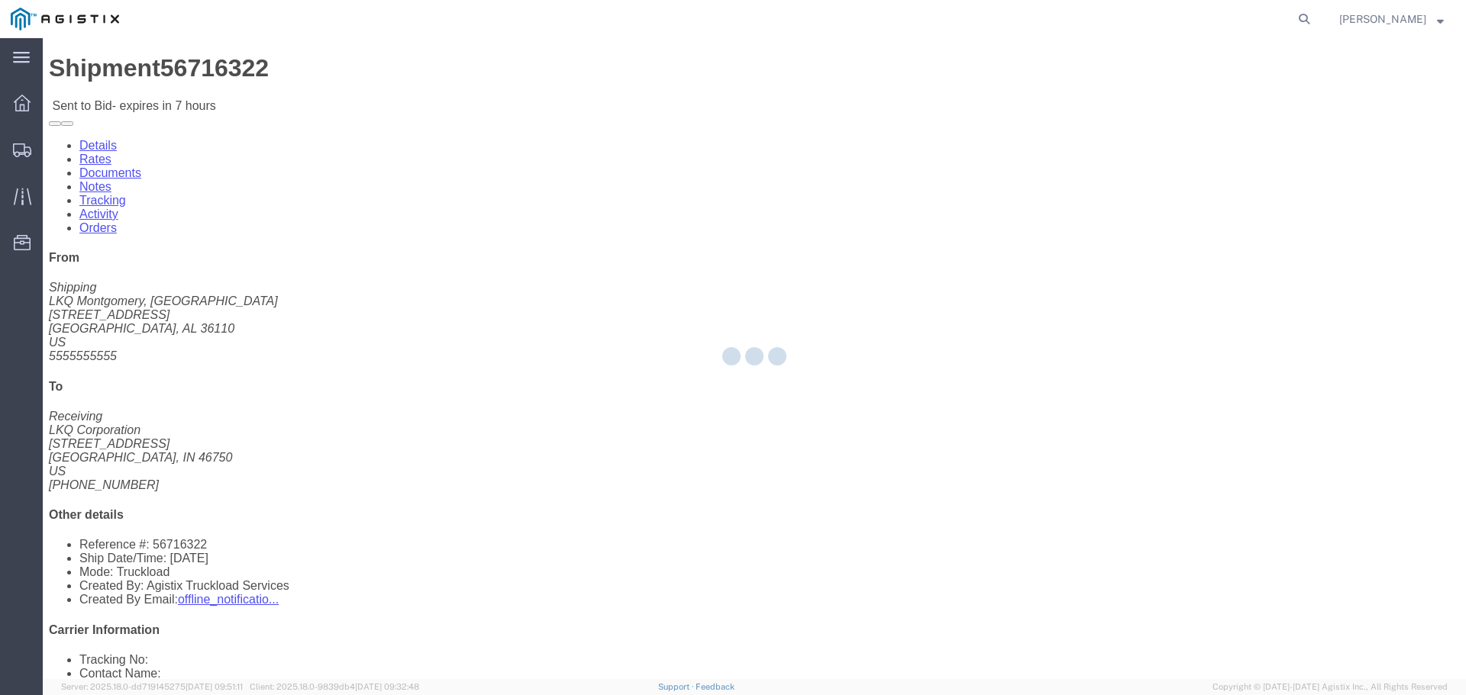
select select "22593"
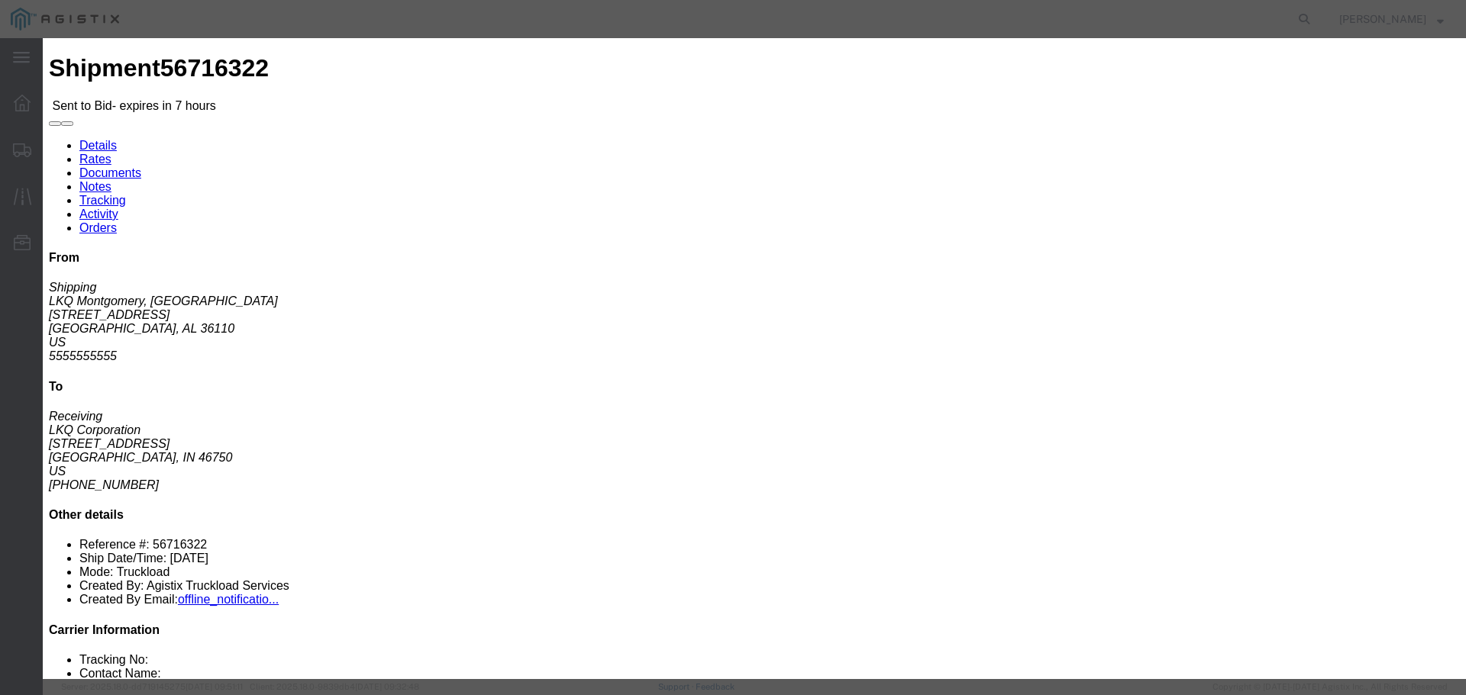
drag, startPoint x: 596, startPoint y: 306, endPoint x: 594, endPoint y: 317, distance: 10.9
click select "Select Air Less than Truckload Multi-Leg Ocean Freight Rail Small Parcel Truckl…"
select select "TL"
click select "Select Air Less than Truckload Multi-Leg Ocean Freight Rail Small Parcel Truckl…"
click input "number"
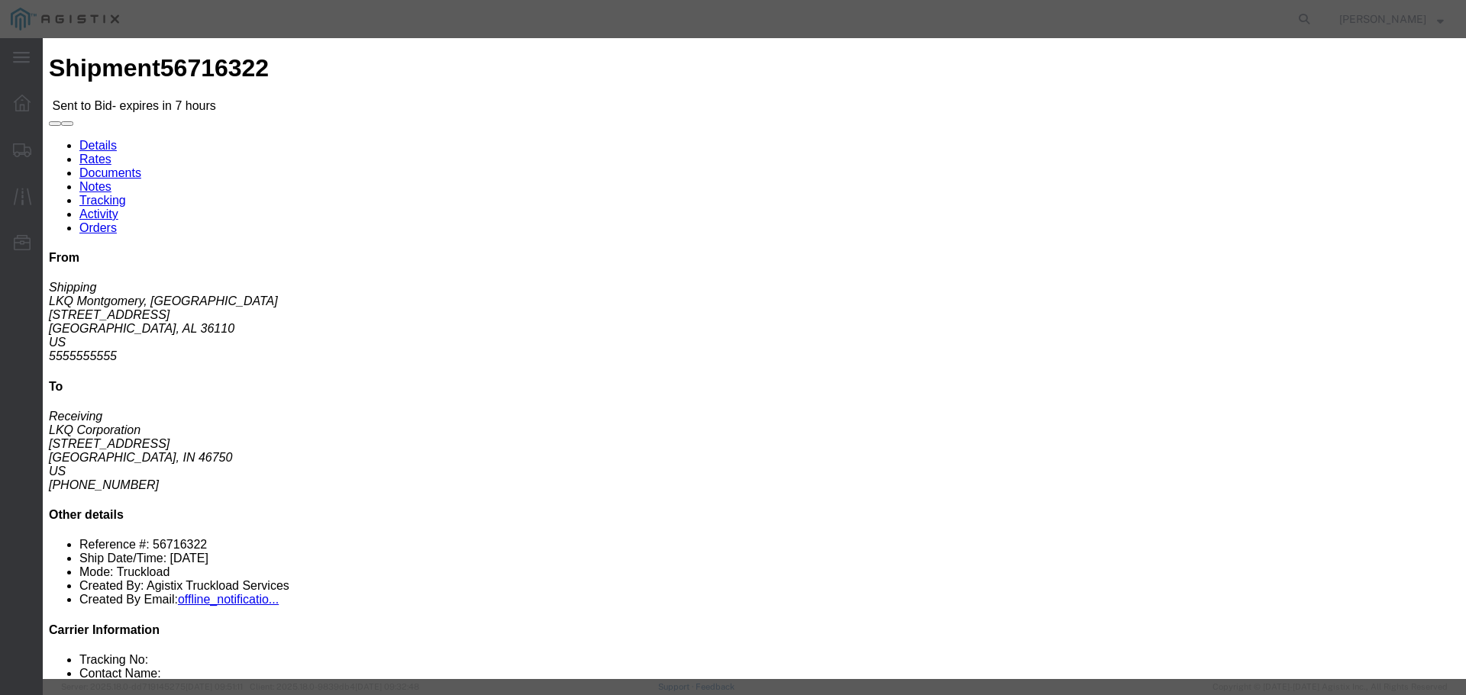
type input "1"
click select "Select Rail TL Standard 3 - 5 Day"
select select "41882"
click select "Select Rail TL Standard 3 - 5 Day"
click input "text"
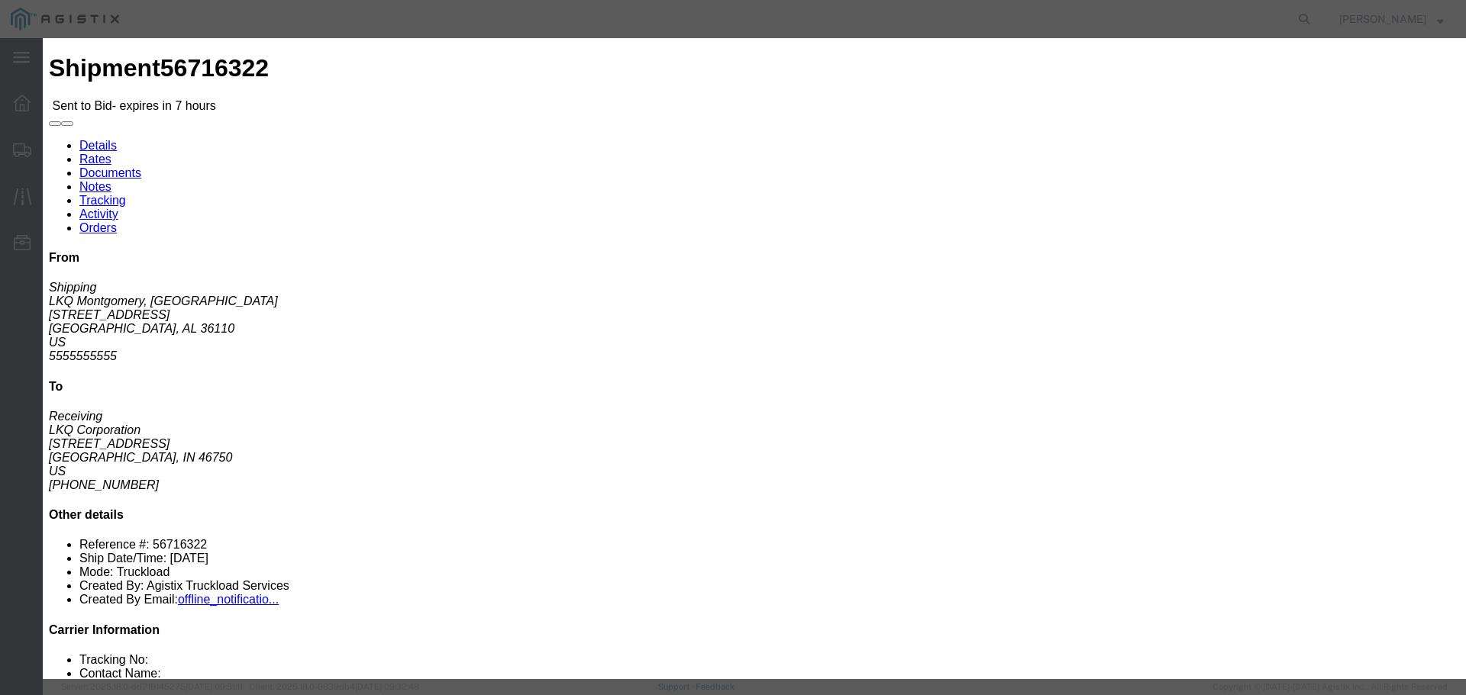
type input "RLX"
click div "Reference"
click input "number"
type input "1795"
click div "Mode Select Air Less than Truckload Multi-Leg Ocean Freight Rail Small Parcel T…"
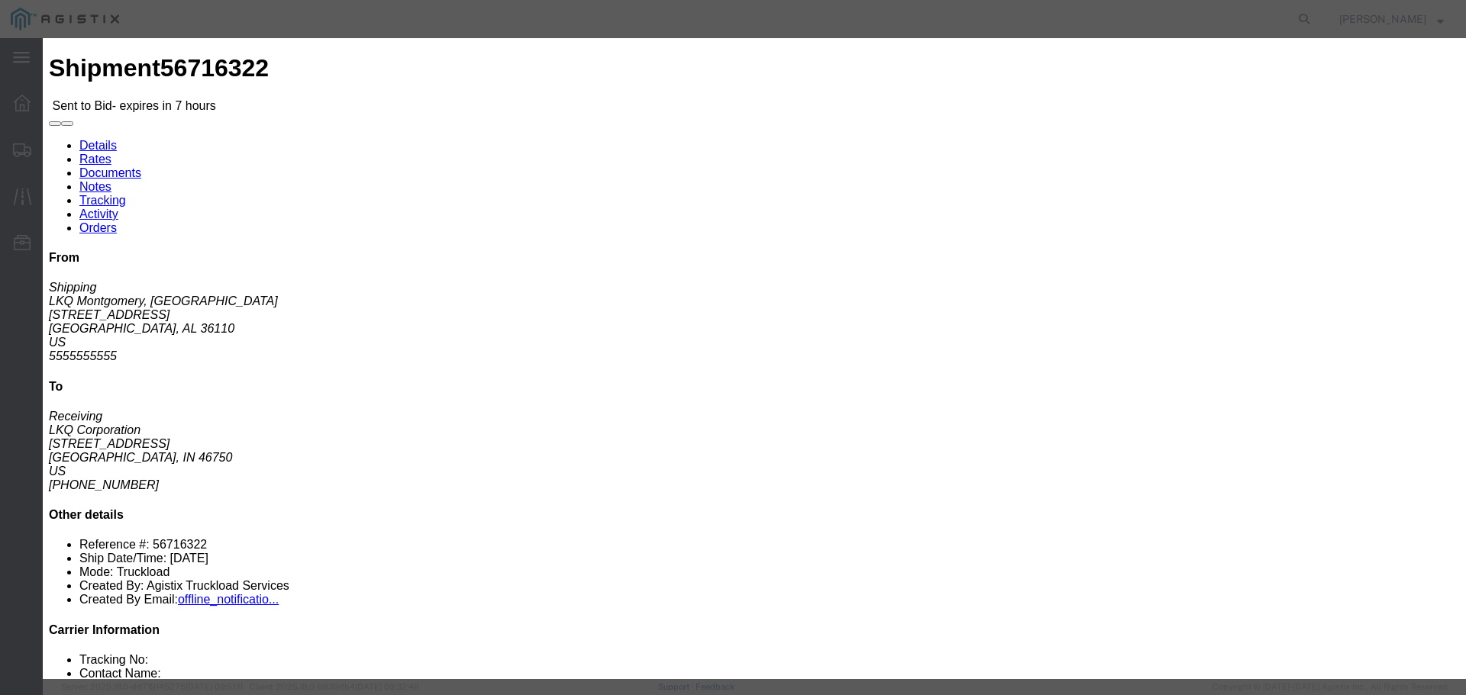
click button "Submit"
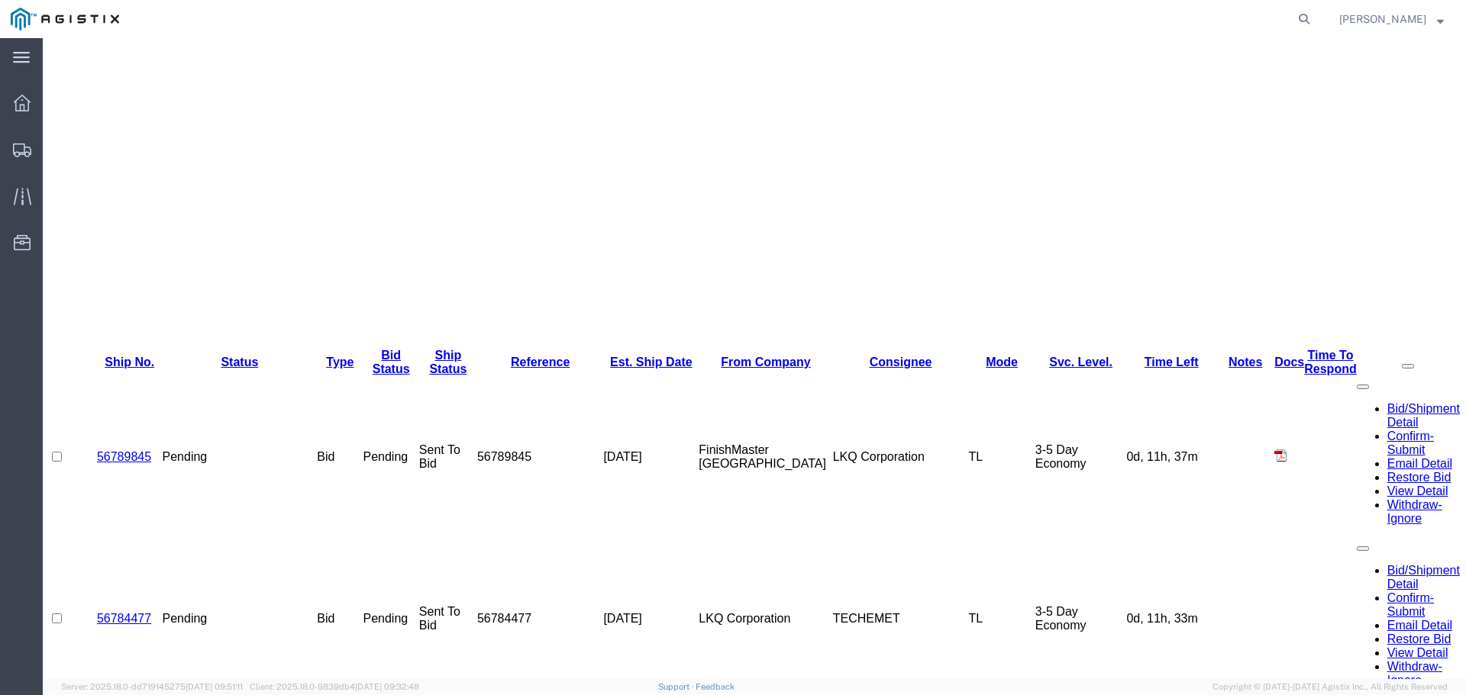
scroll to position [455, 0]
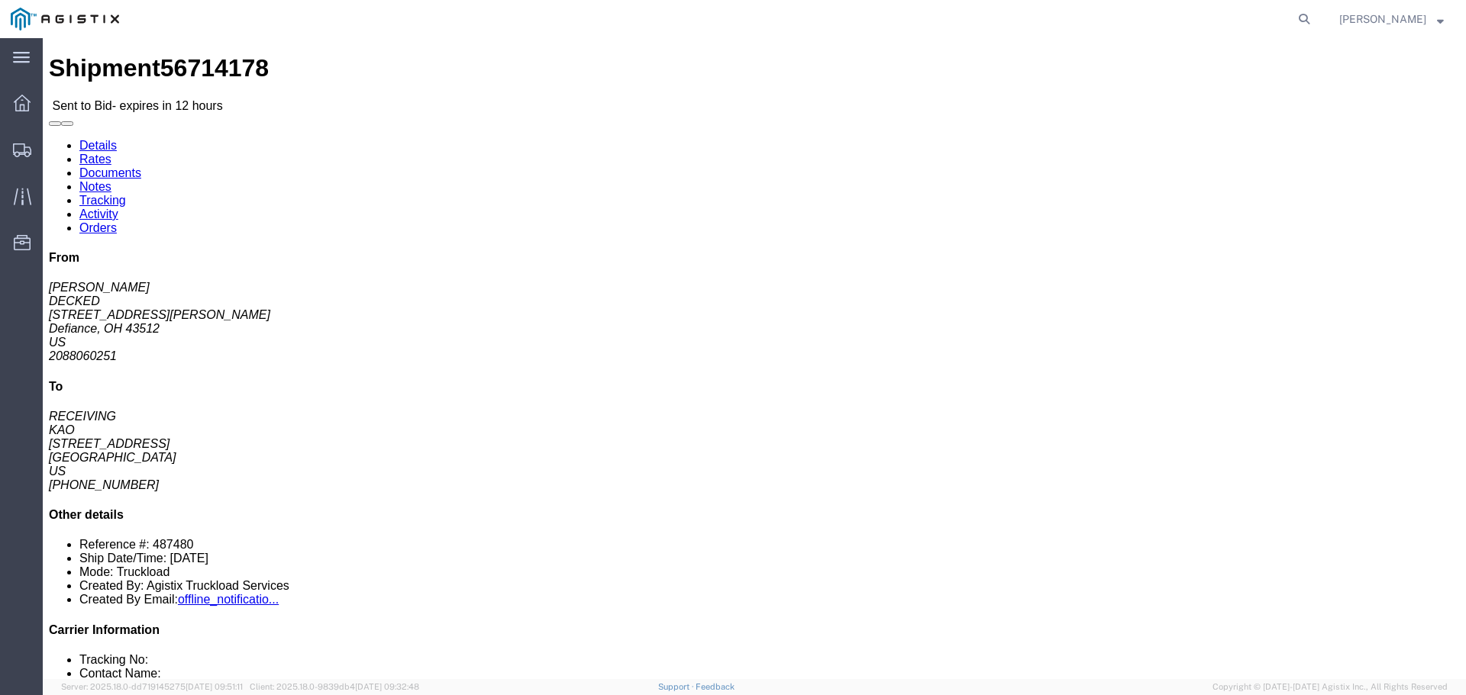
click button "button"
click link "Enter / Modify Bid"
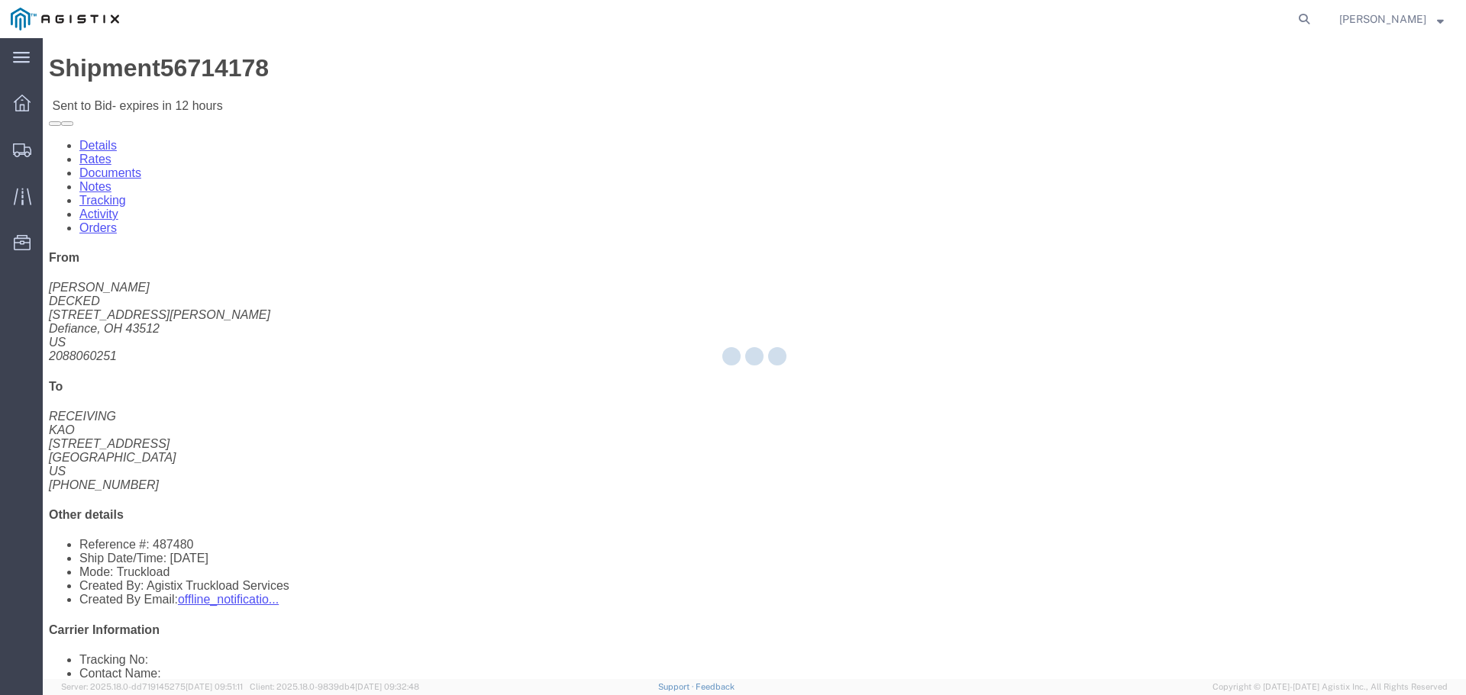
select select "22593"
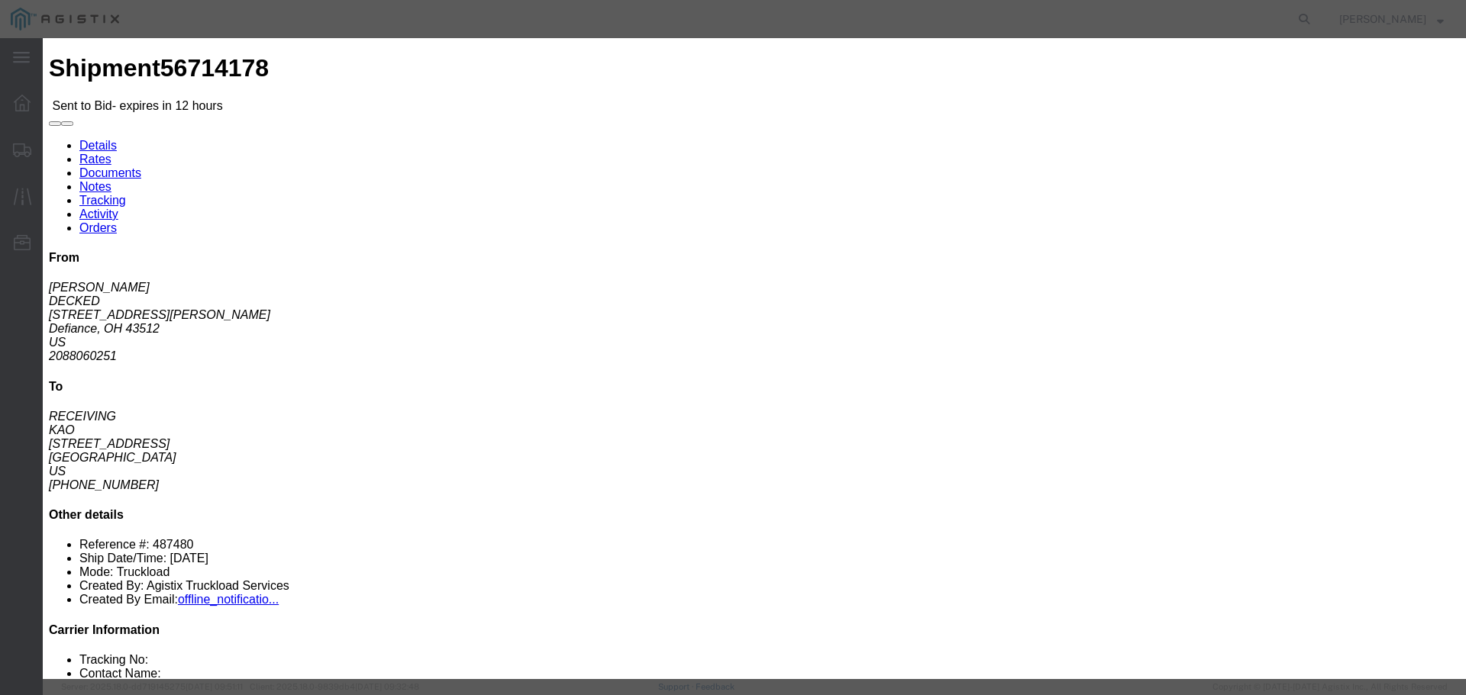
click icon "button"
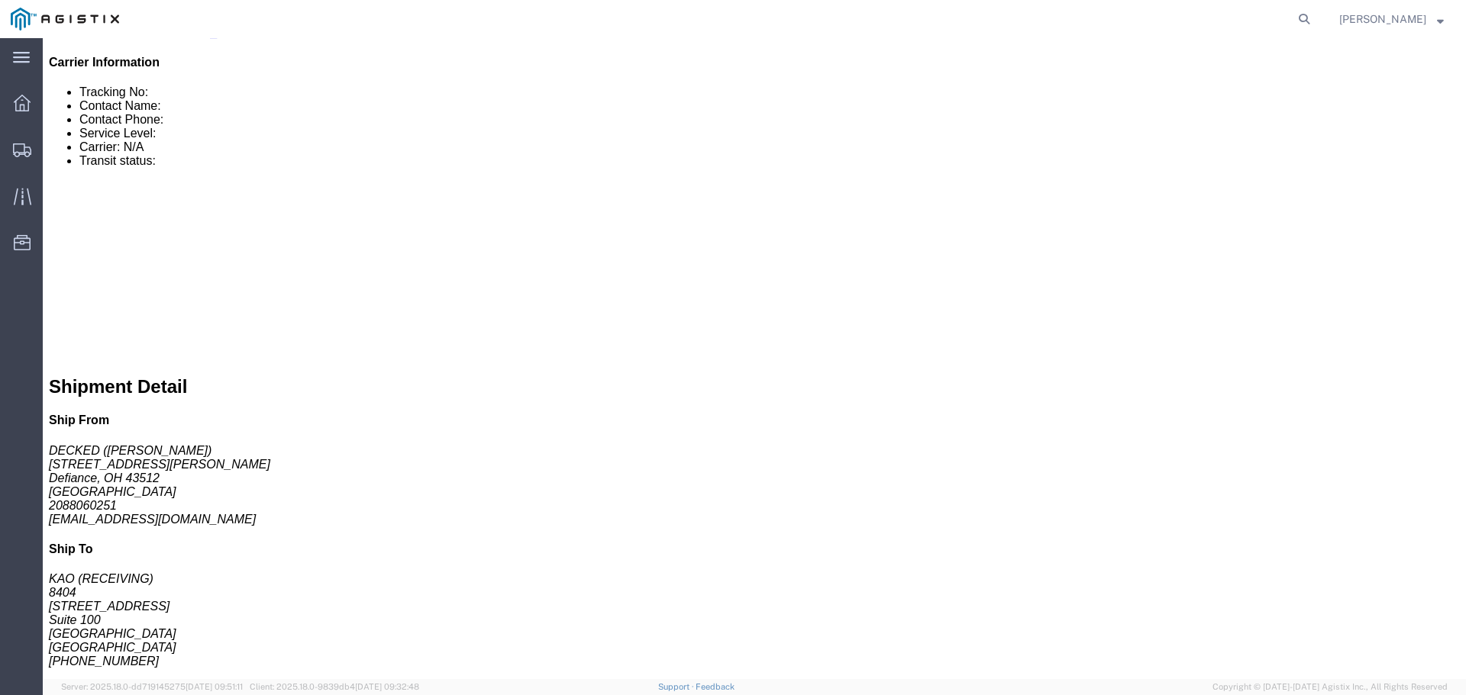
scroll to position [110, 0]
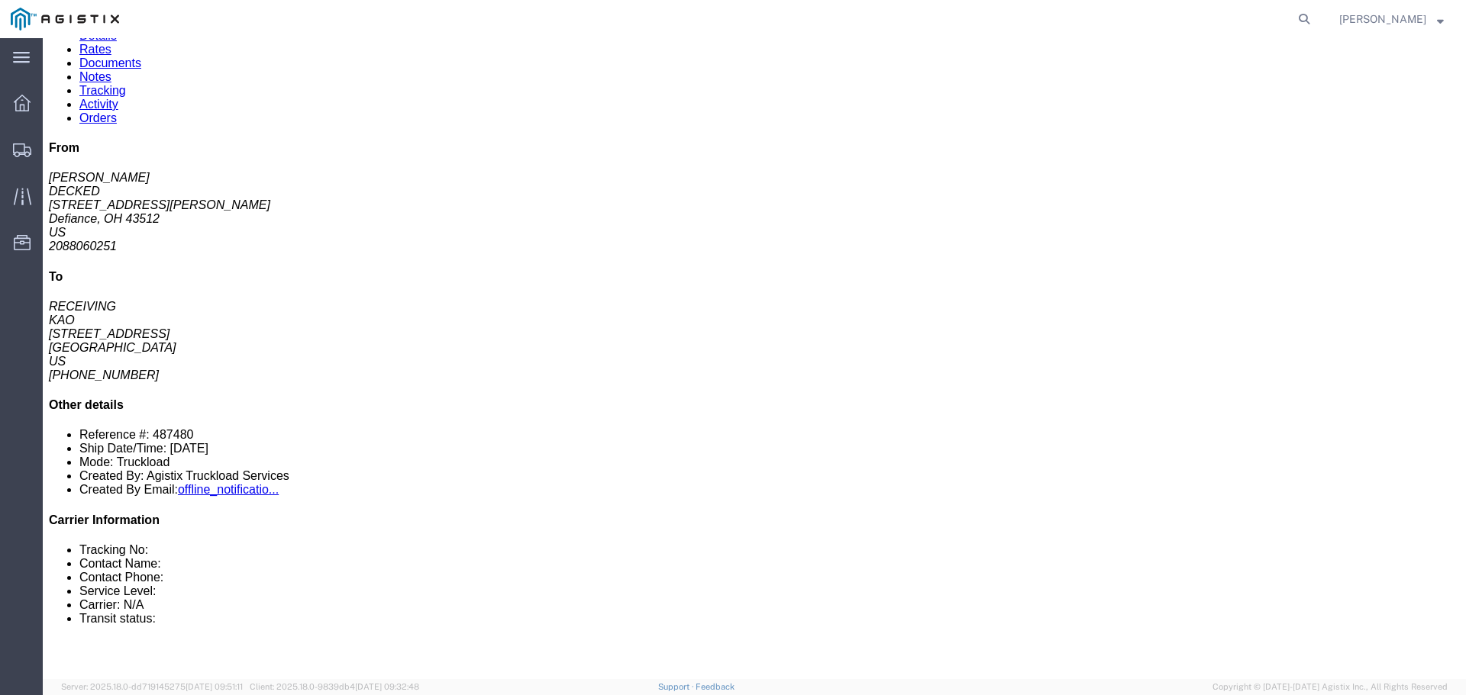
click link "Enter / Modify Bid"
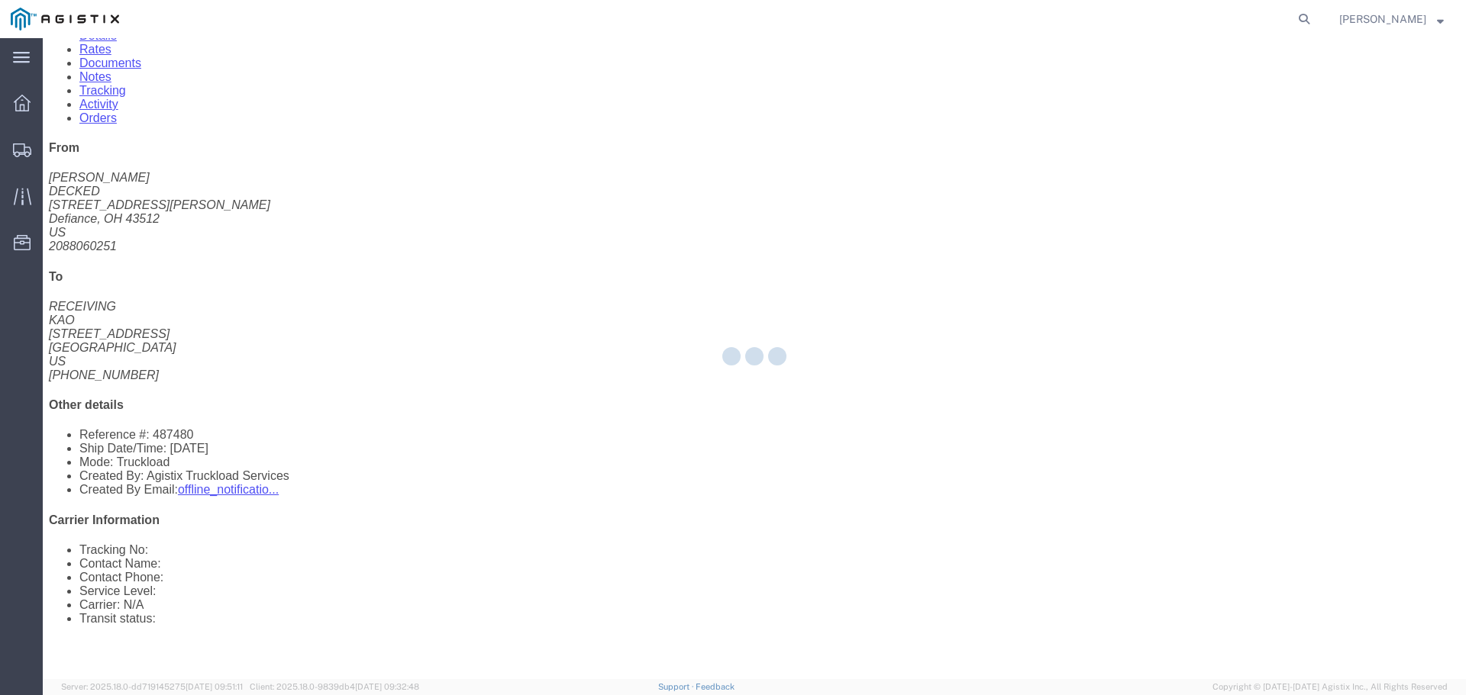
select select "22593"
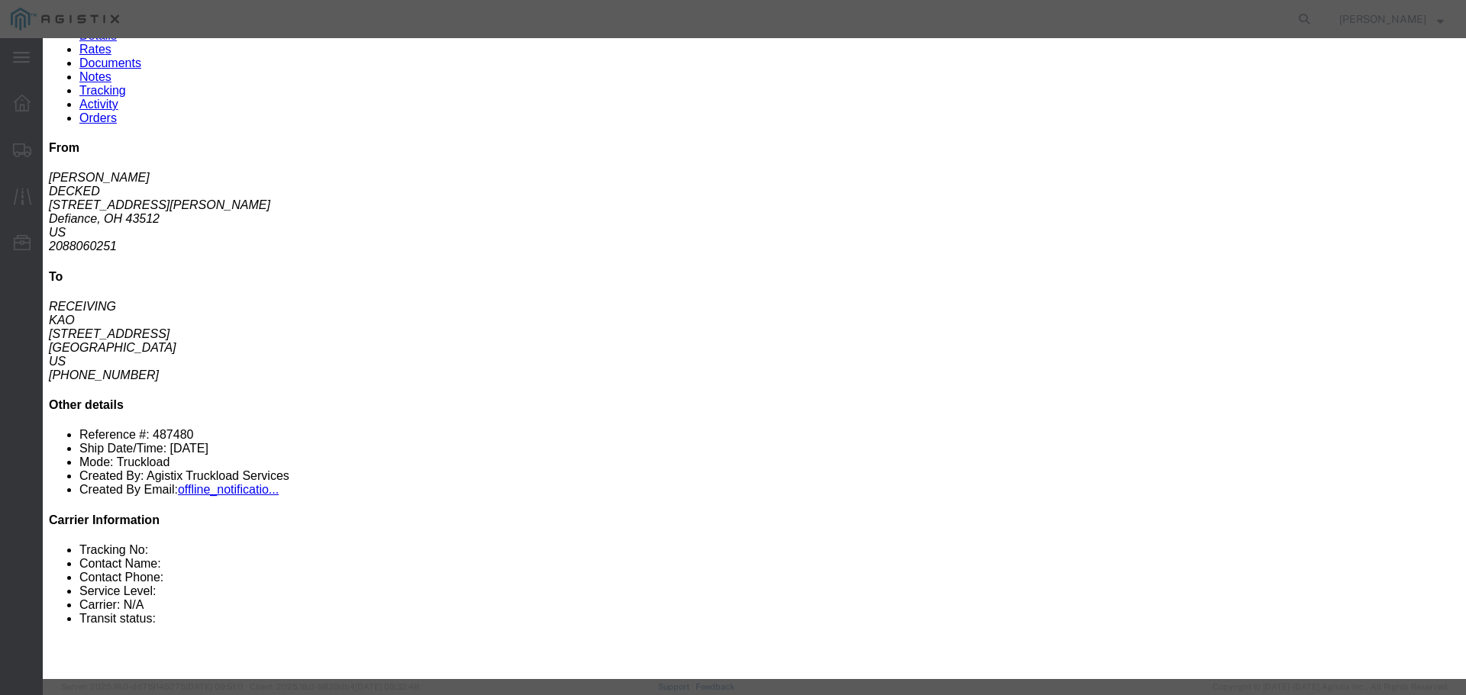
click select "Select Rail TL Standard 3 - 5 Day"
select select "41882"
click select "Select Rail TL Standard 3 - 5 Day"
click input "text"
type input "RLX"
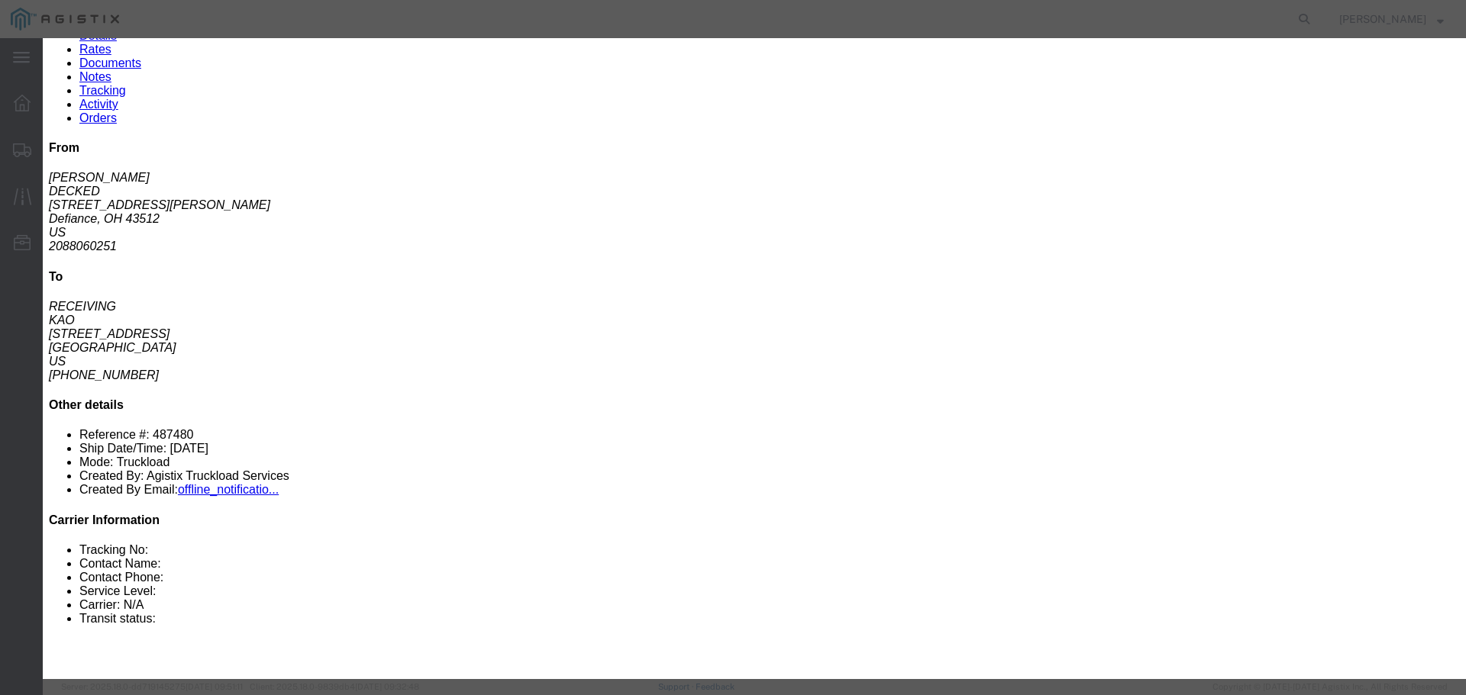
click select "Select Air Less than Truckload Multi-Leg Ocean Freight Rail Small Parcel Truckl…"
select select "TL"
click select "Select Air Less than Truckload Multi-Leg Ocean Freight Rail Small Parcel Truckl…"
click input "number"
type input "2"
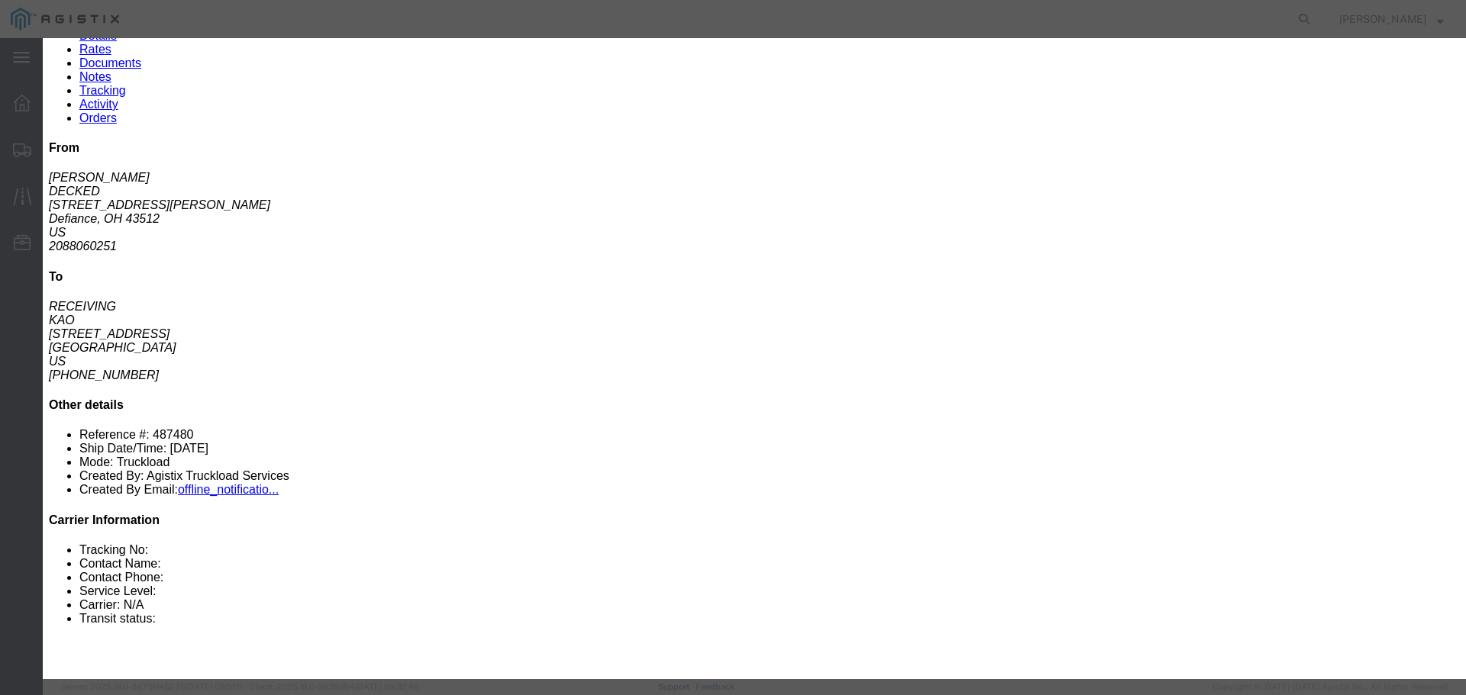
click input "number"
type input "2130"
click button "Submit"
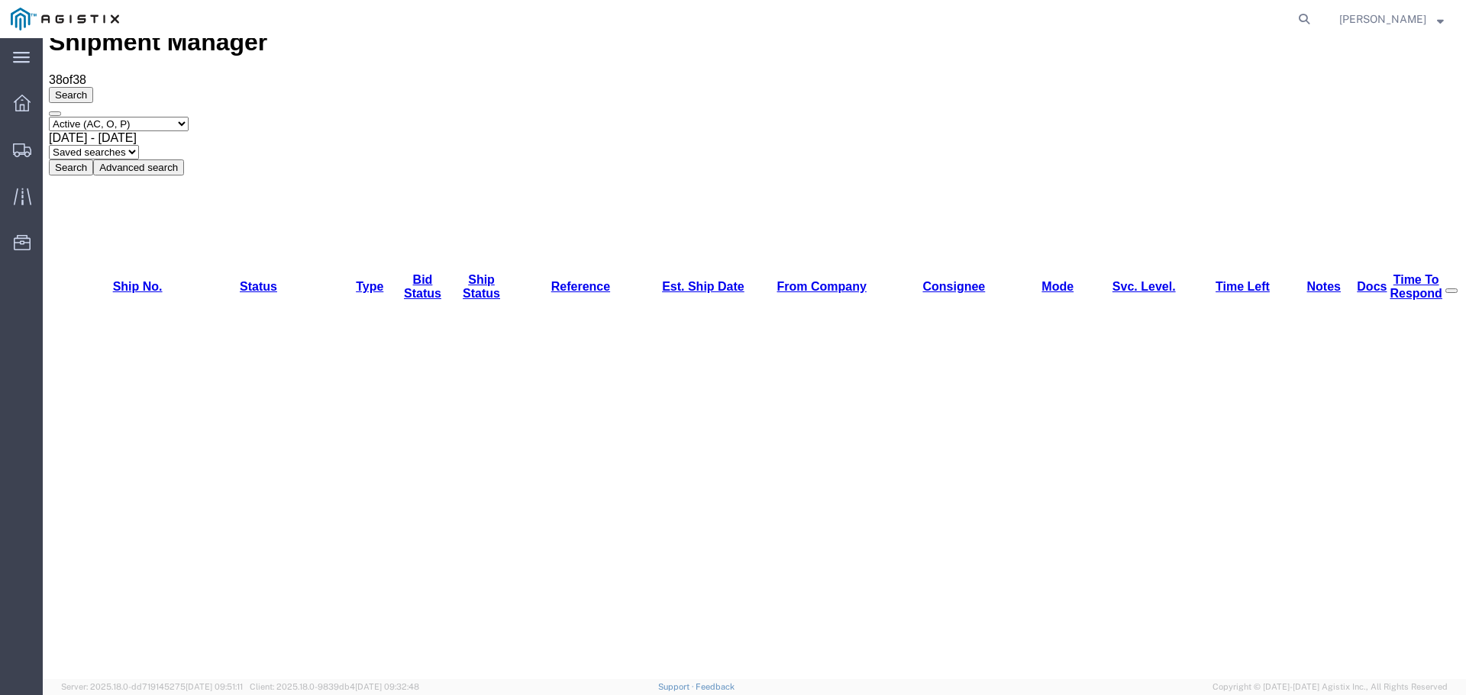
scroll to position [0, 0]
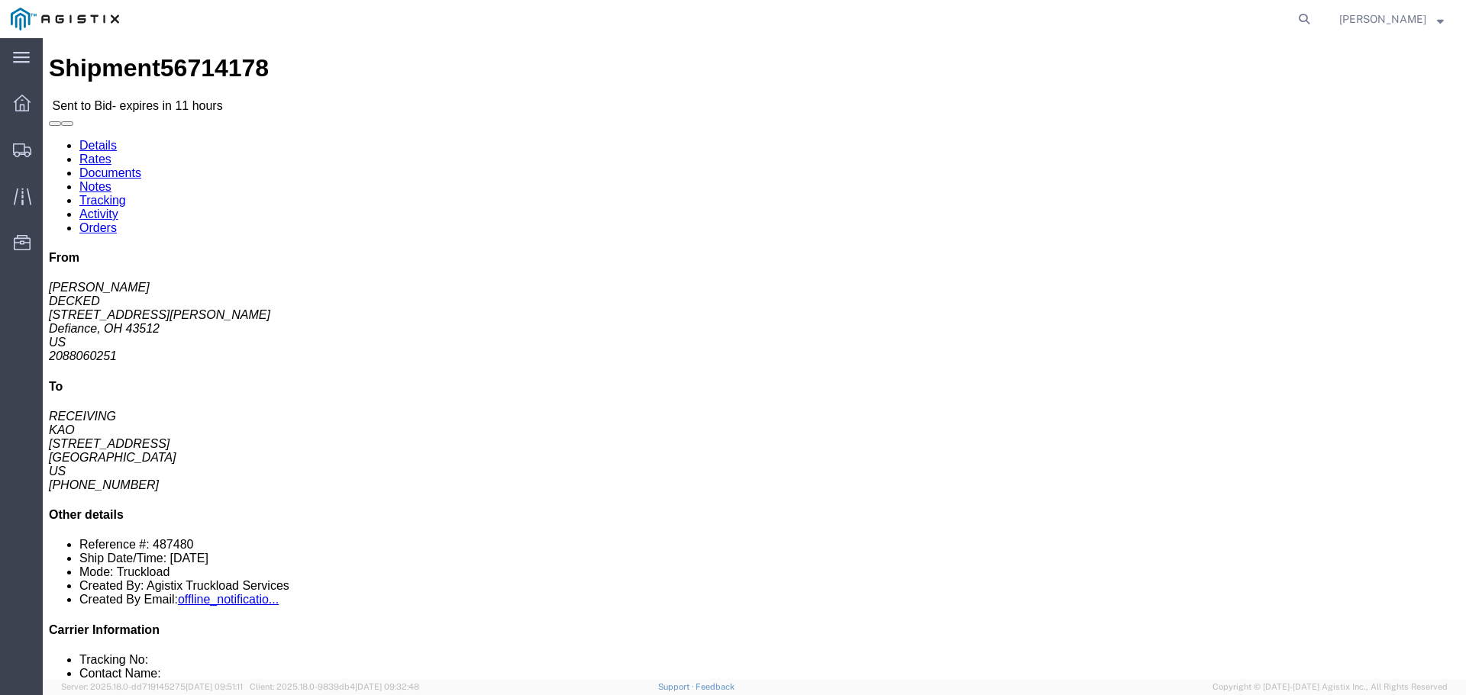
click button "button"
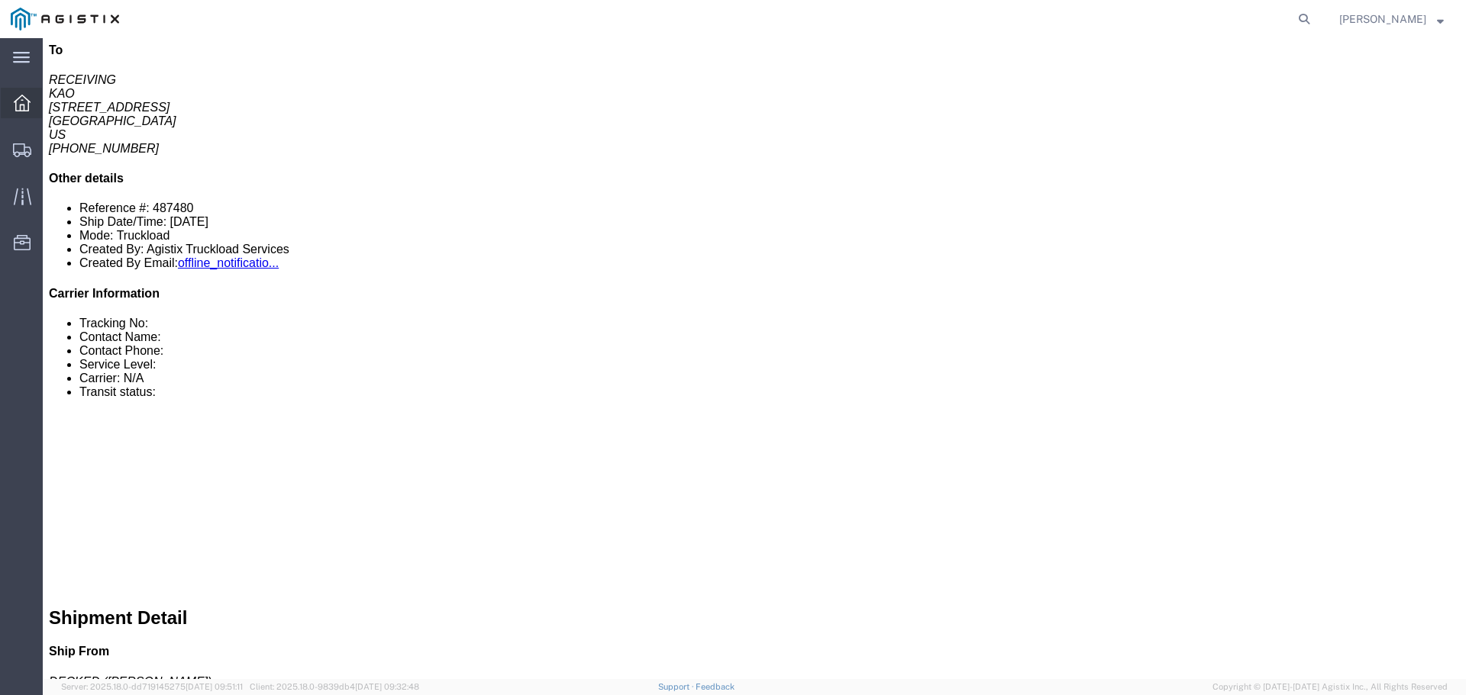
click at [36, 104] on div at bounding box center [22, 103] width 43 height 31
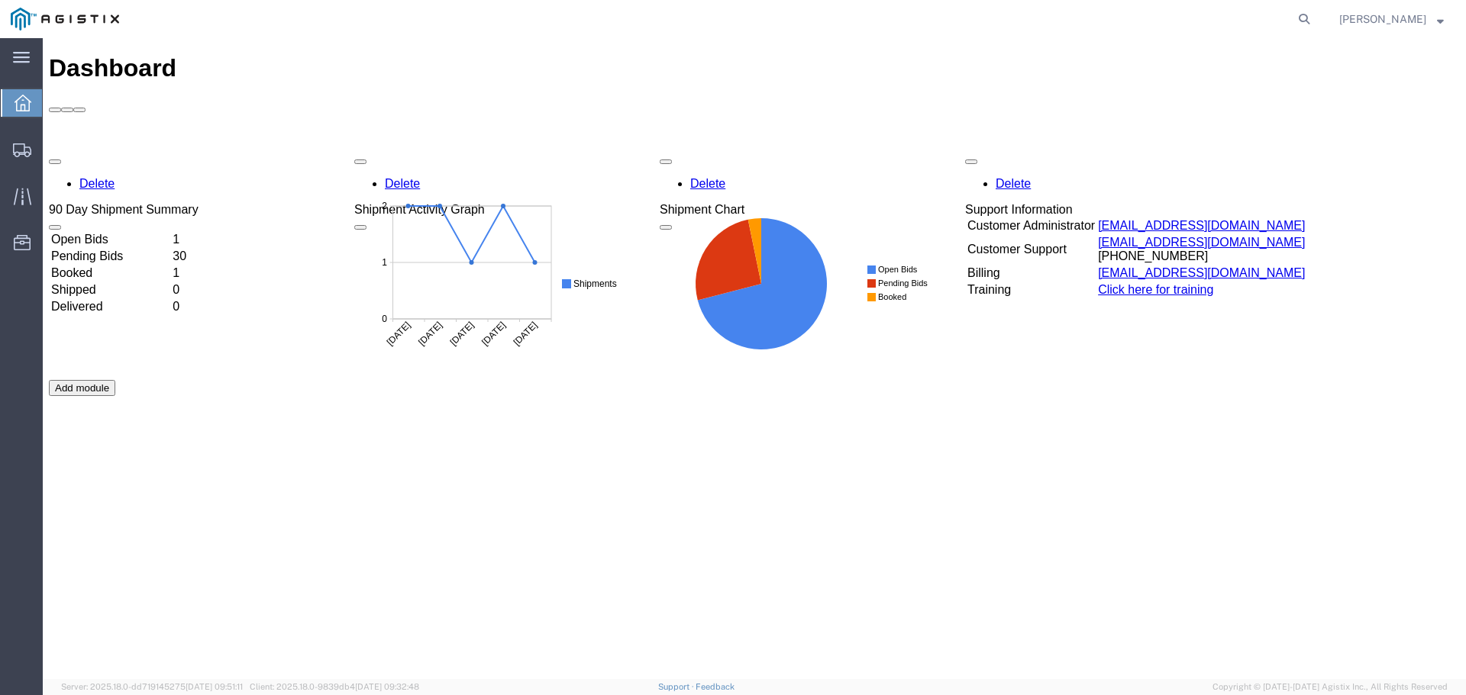
click at [123, 151] on div "Delete 90 Day Shipment Summary Open Bids 1 Pending Bids 30 Booked 1 Shipped 0 D…" at bounding box center [754, 380] width 1411 height 458
click at [118, 232] on td "Open Bids" at bounding box center [110, 239] width 120 height 15
